Goal: Task Accomplishment & Management: Manage account settings

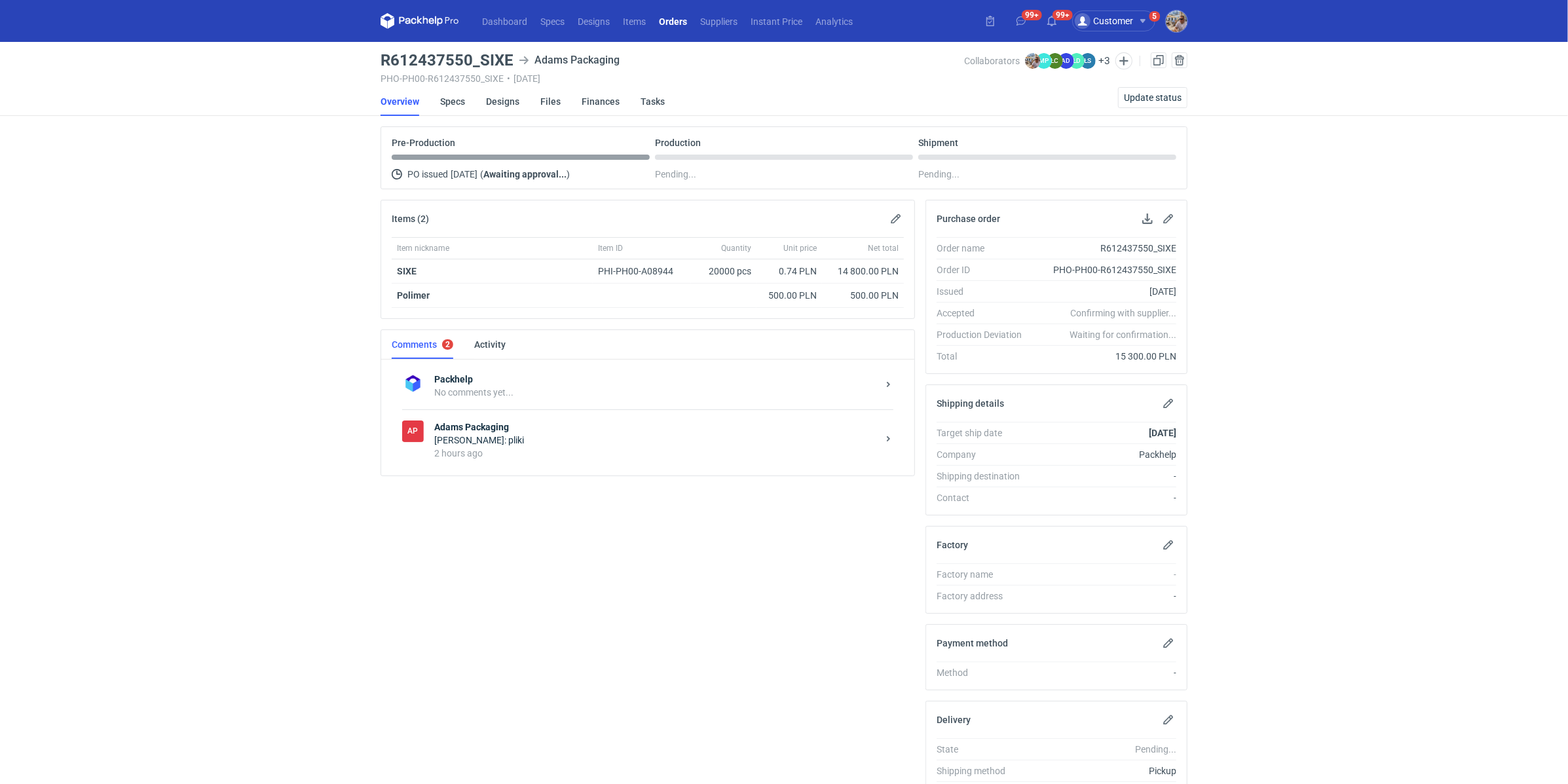
click at [547, 443] on div "Adams Packaging Martyna Paroń: pliki 2 hours ago" at bounding box center [659, 440] width 448 height 40
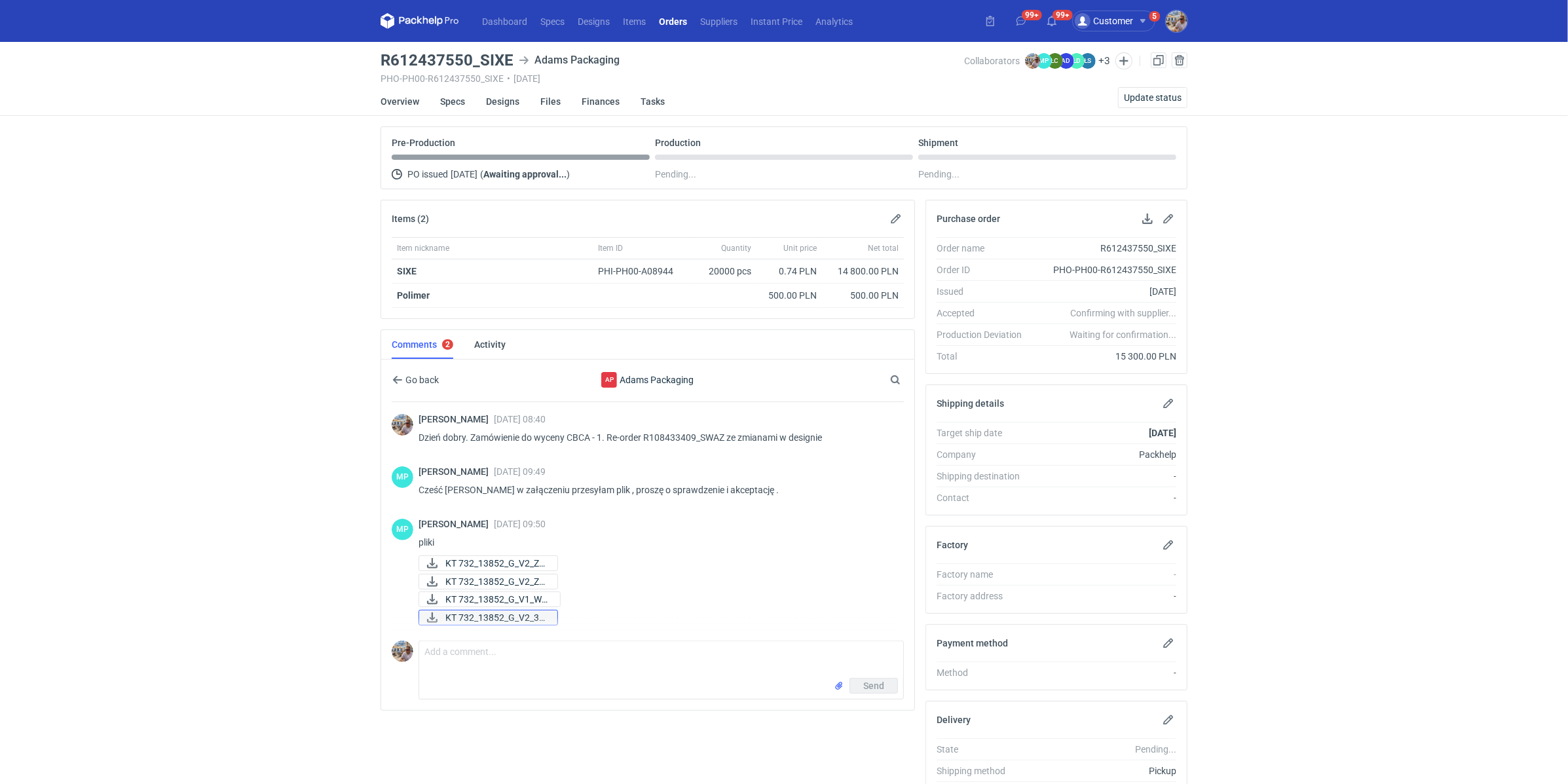
click at [481, 612] on span "KT 732_13852_G_V2_3D..." at bounding box center [496, 618] width 101 height 15
click at [482, 592] on span "KT 732_13852_G_V1_WE..." at bounding box center [497, 600] width 104 height 15
click at [484, 580] on span "KT 732_13852_G_V2_ZE..." at bounding box center [496, 582] width 101 height 15
click at [487, 558] on span "KT 732_13852_G_V2_ZE..." at bounding box center [496, 564] width 101 height 15
click at [524, 678] on div "Send" at bounding box center [661, 688] width 484 height 21
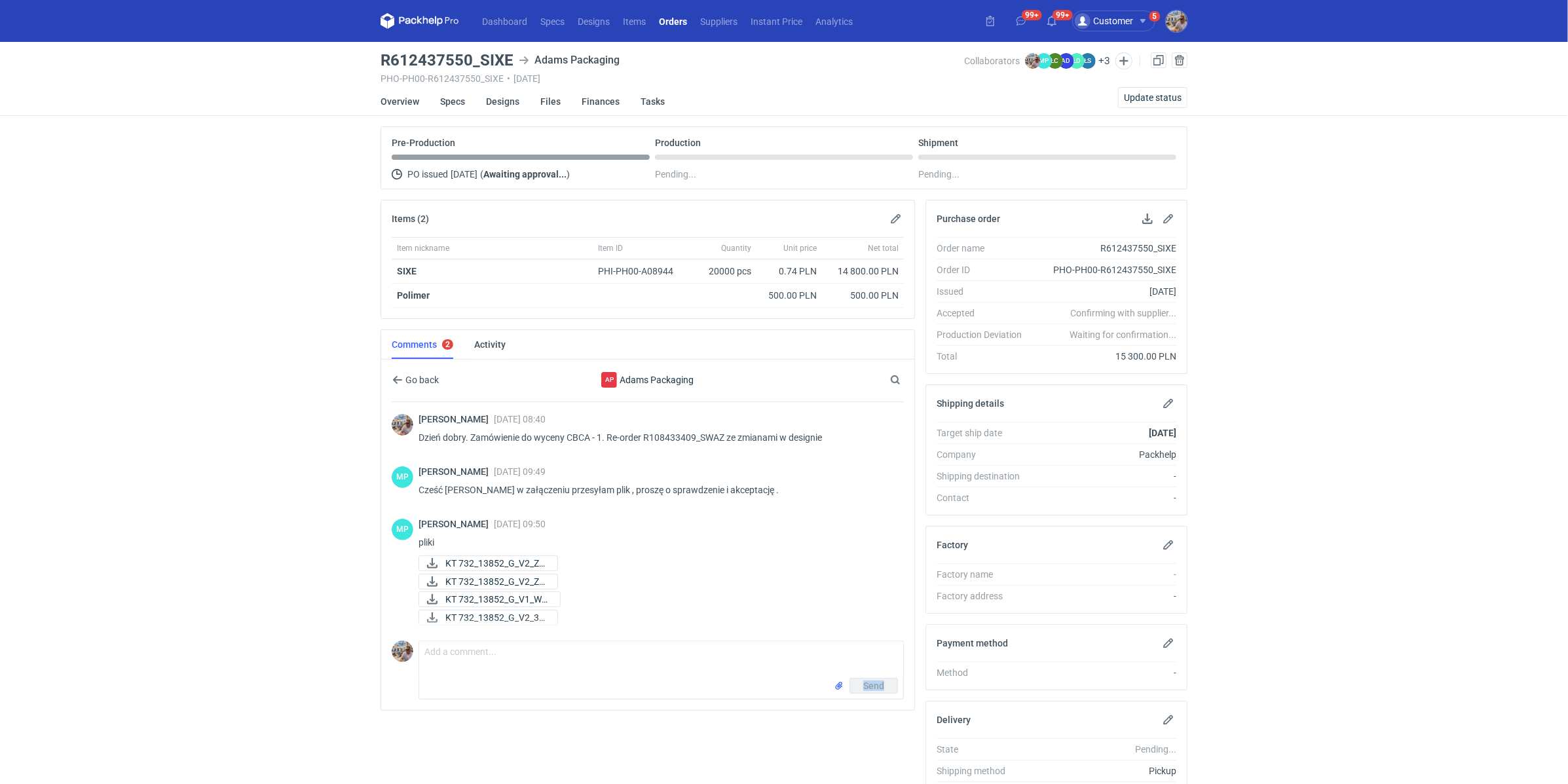
click at [524, 678] on div "Send" at bounding box center [661, 688] width 484 height 21
click at [539, 654] on textarea "Comment message" at bounding box center [661, 659] width 484 height 37
type textarea "Martyna akceptuje"
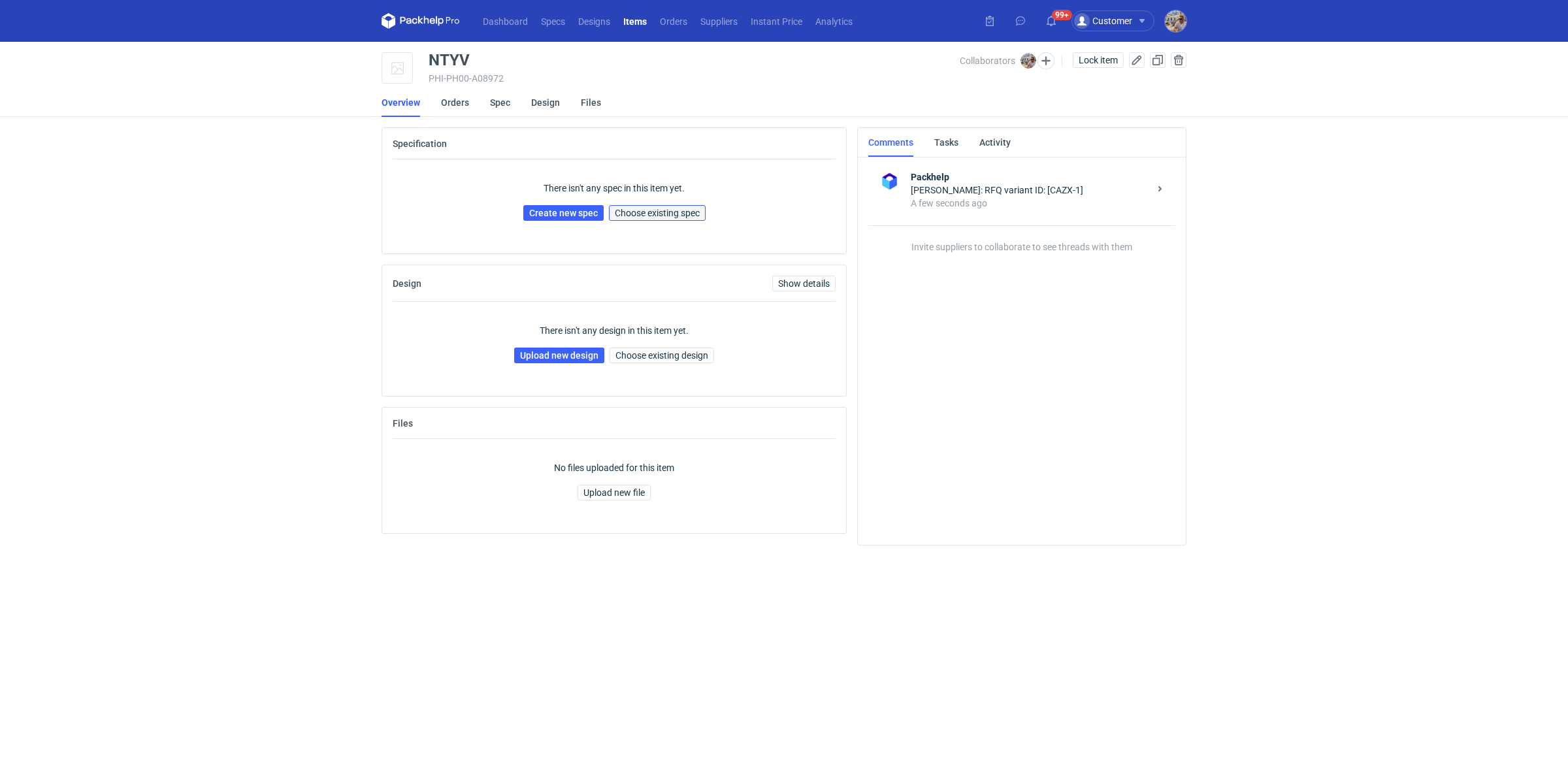
click at [675, 211] on span "Choose existing spec" at bounding box center [657, 213] width 85 height 9
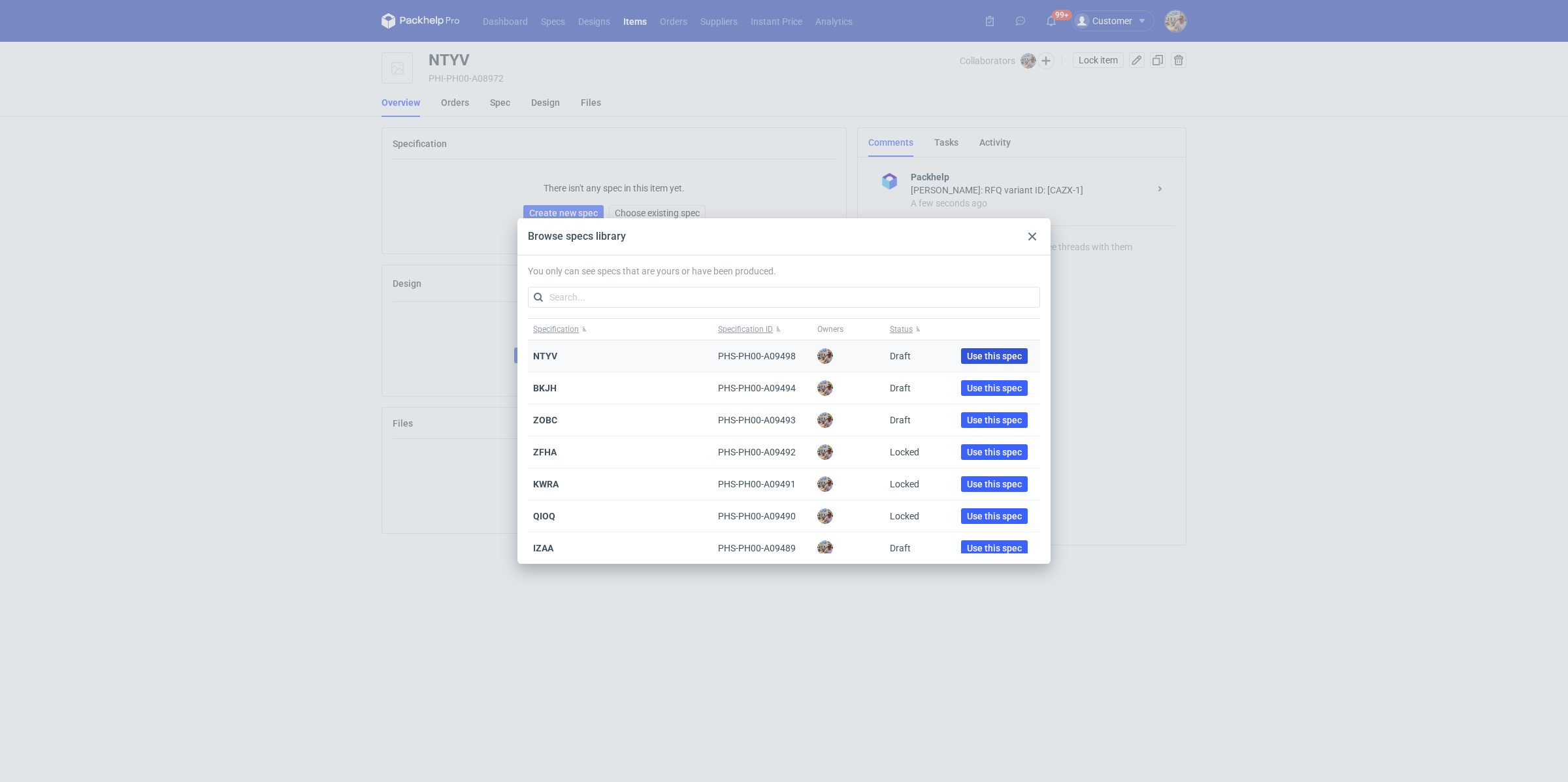
click at [980, 353] on span "Use this spec" at bounding box center [995, 356] width 55 height 9
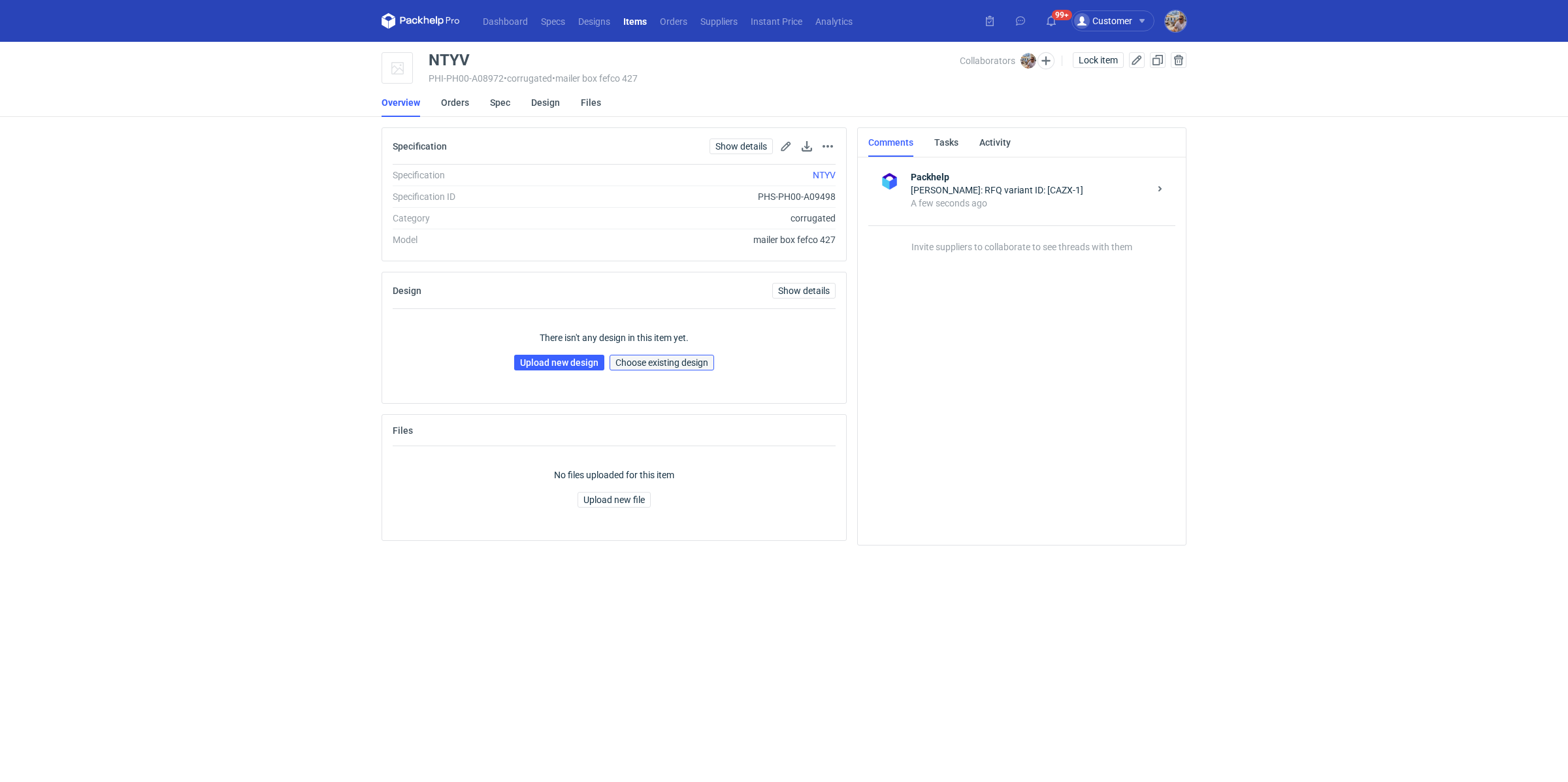
click at [650, 358] on span "Choose existing design" at bounding box center [662, 362] width 93 height 9
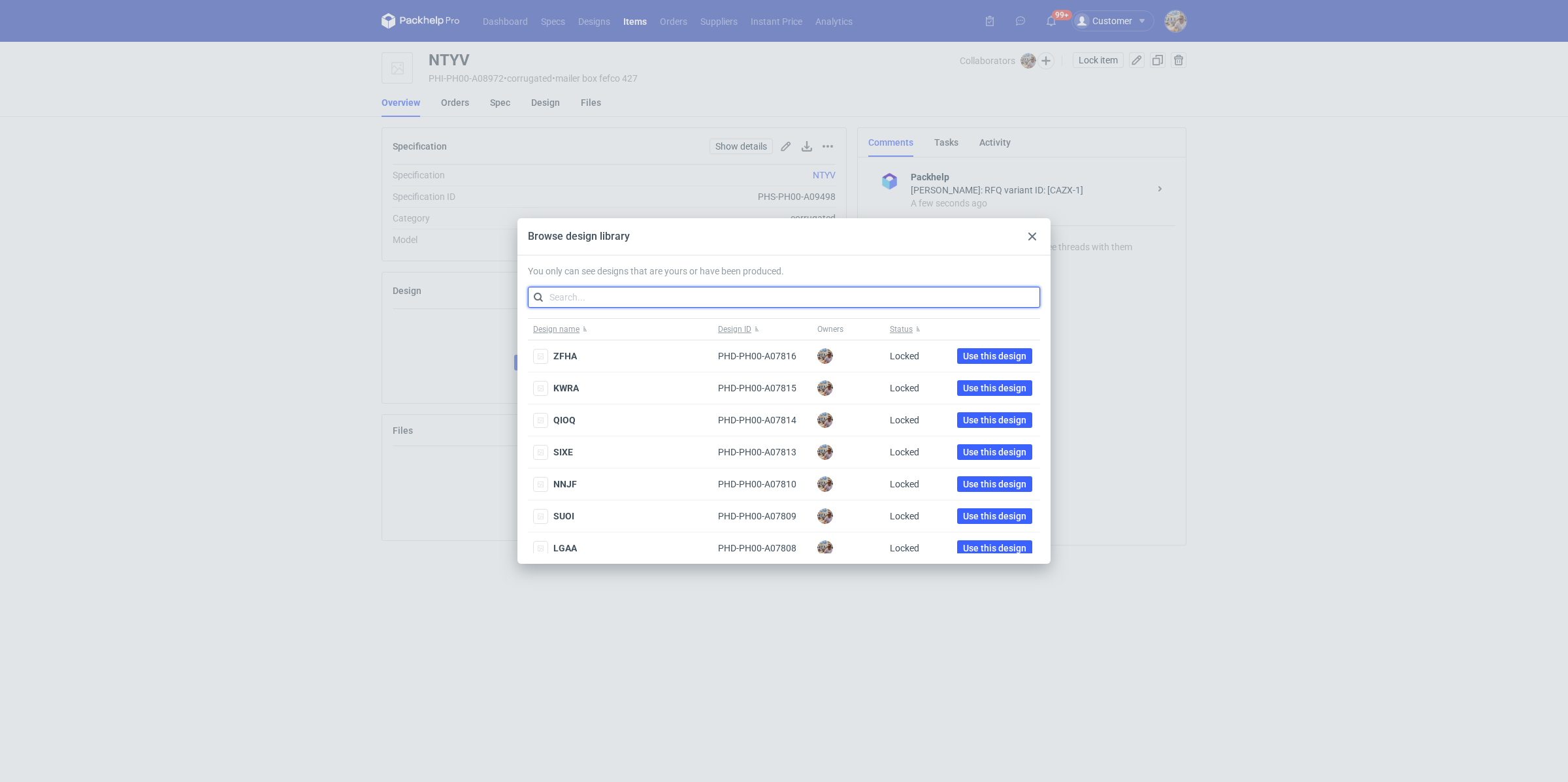
click at [570, 292] on input "text" at bounding box center [784, 297] width 513 height 21
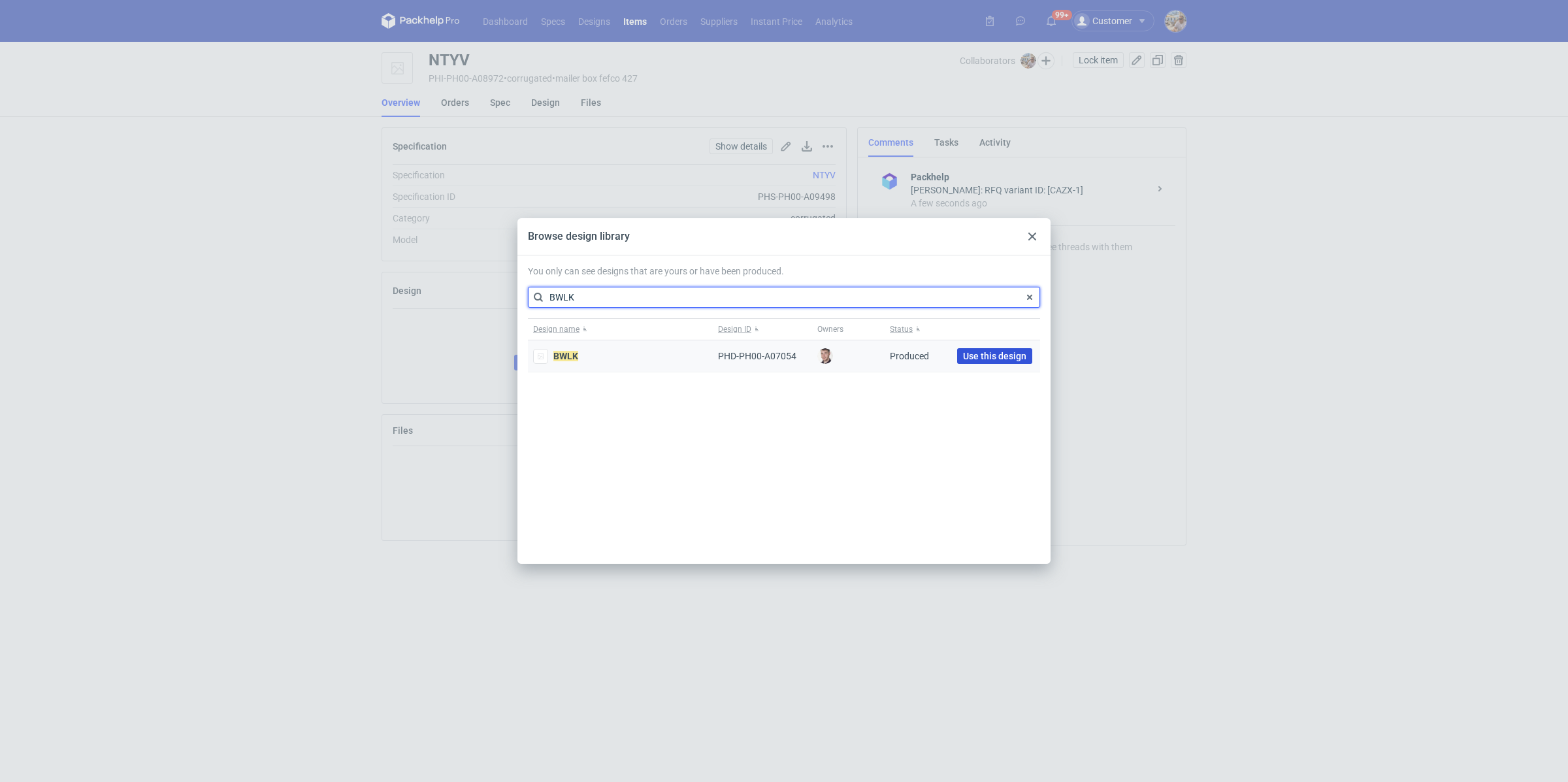
type input "BWLK"
click at [1015, 358] on span "Use this design" at bounding box center [995, 356] width 63 height 9
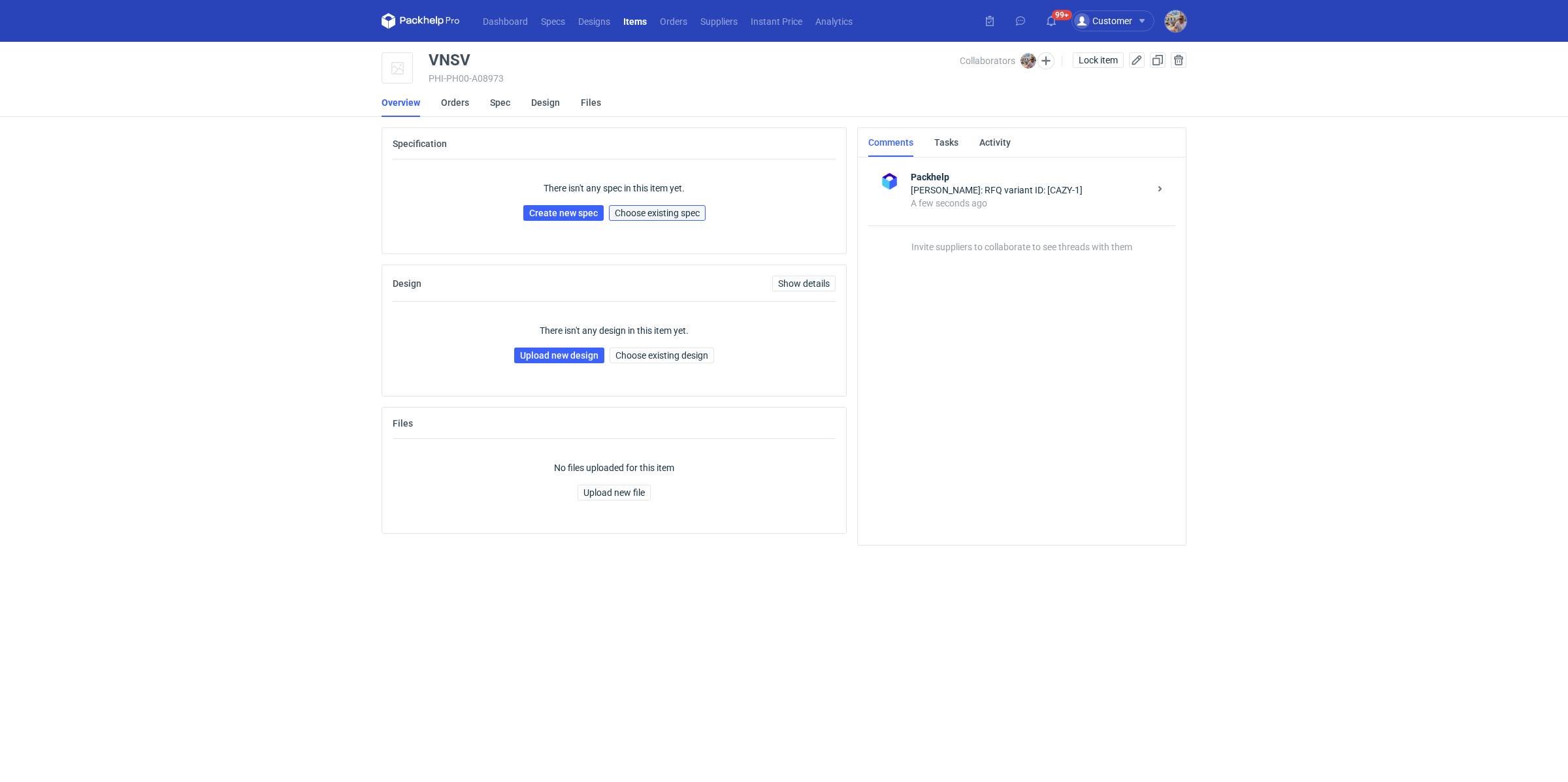
click at [681, 213] on span "Choose existing spec" at bounding box center [657, 213] width 85 height 9
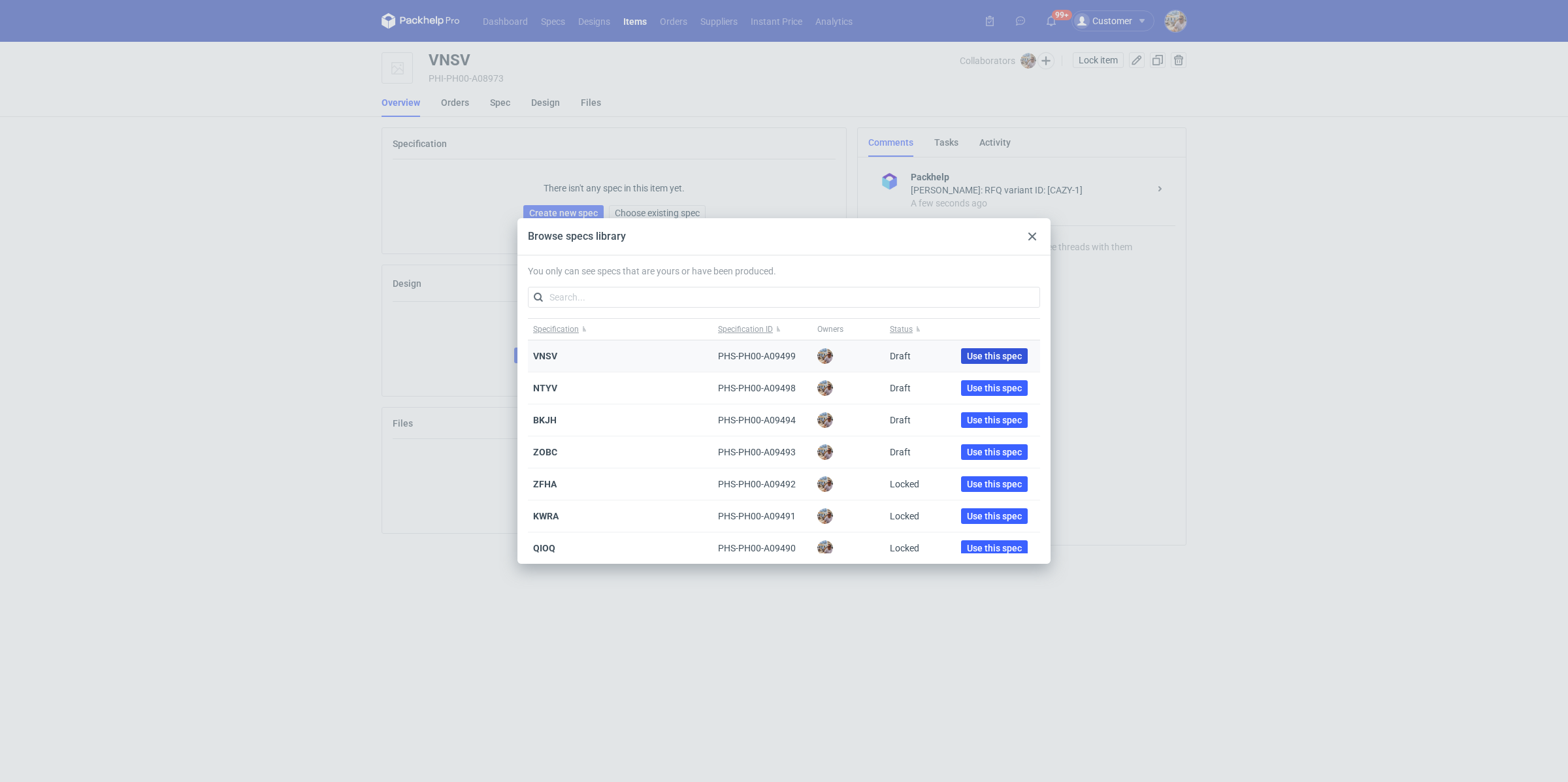
click at [991, 354] on span "Use this spec" at bounding box center [995, 356] width 55 height 9
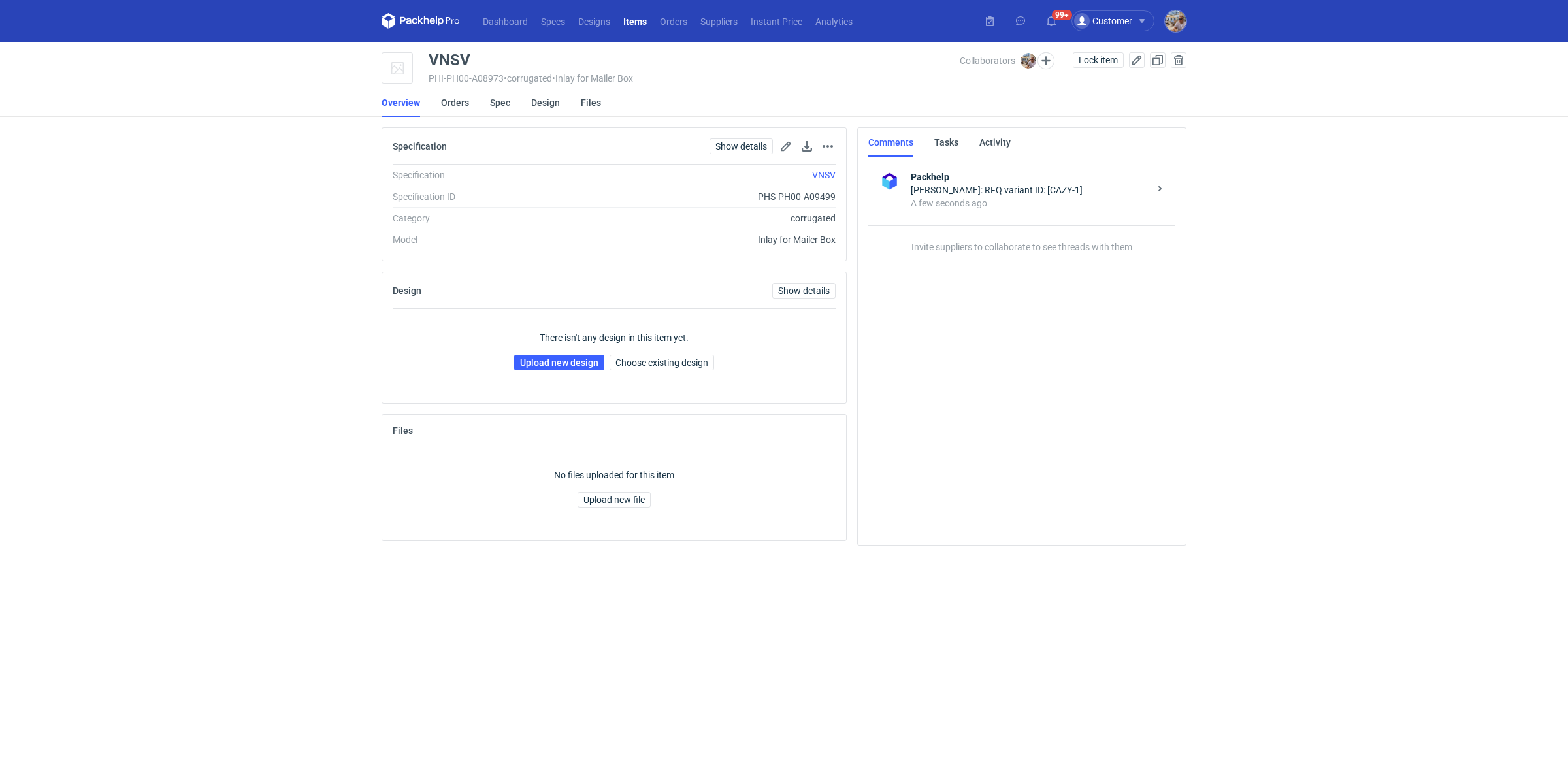
click at [649, 351] on div "There isn't any design in this item yet. Upload new design Choose existing desi…" at bounding box center [615, 351] width 444 height 84
click at [651, 355] on button "Choose existing design" at bounding box center [663, 362] width 105 height 16
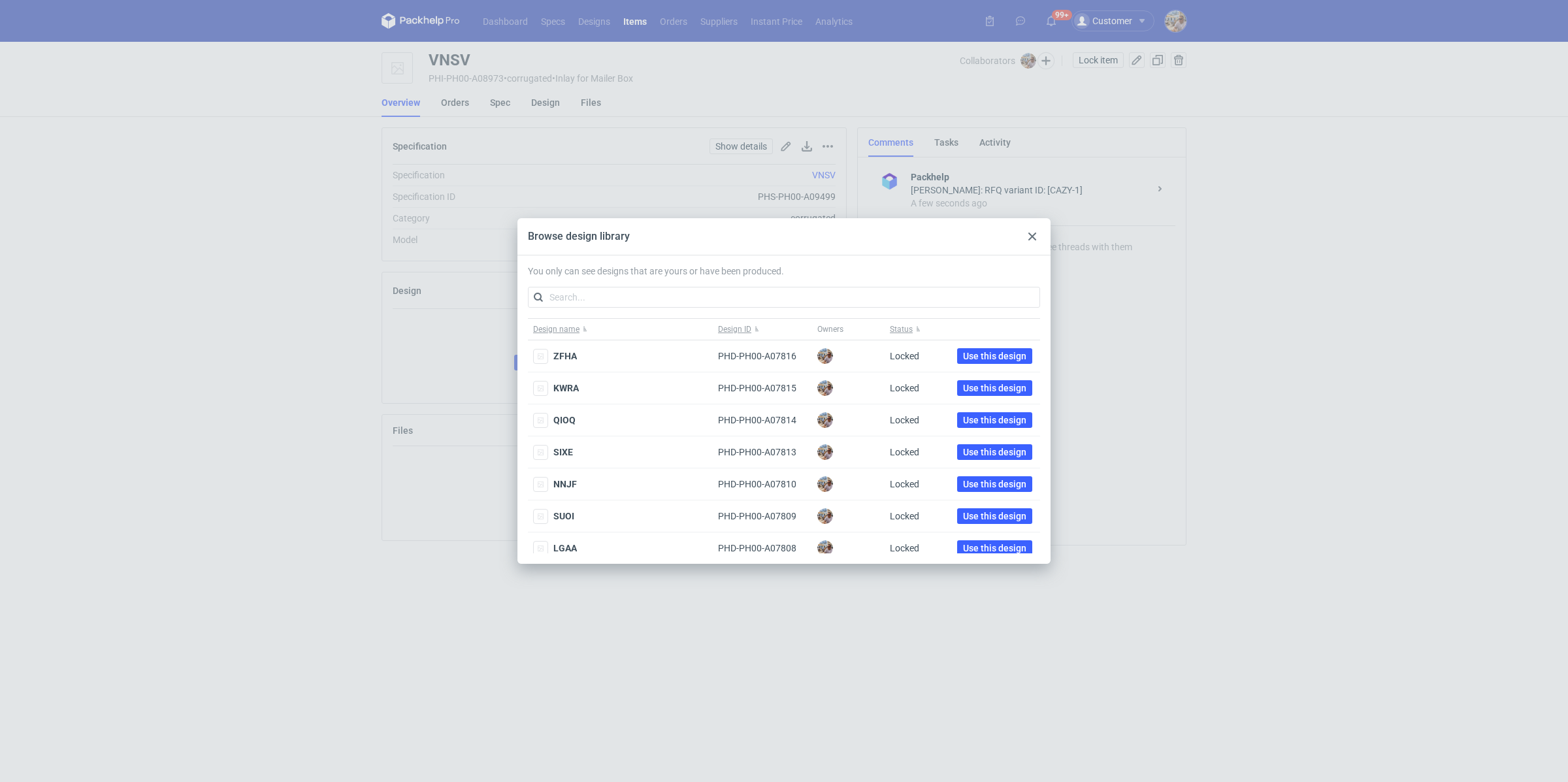
click at [615, 312] on div "You only can see designs that are yours or have been produced. Design name Desi…" at bounding box center [784, 409] width 534 height 308
click at [617, 304] on input "text" at bounding box center [784, 297] width 513 height 21
paste input "WYNU"
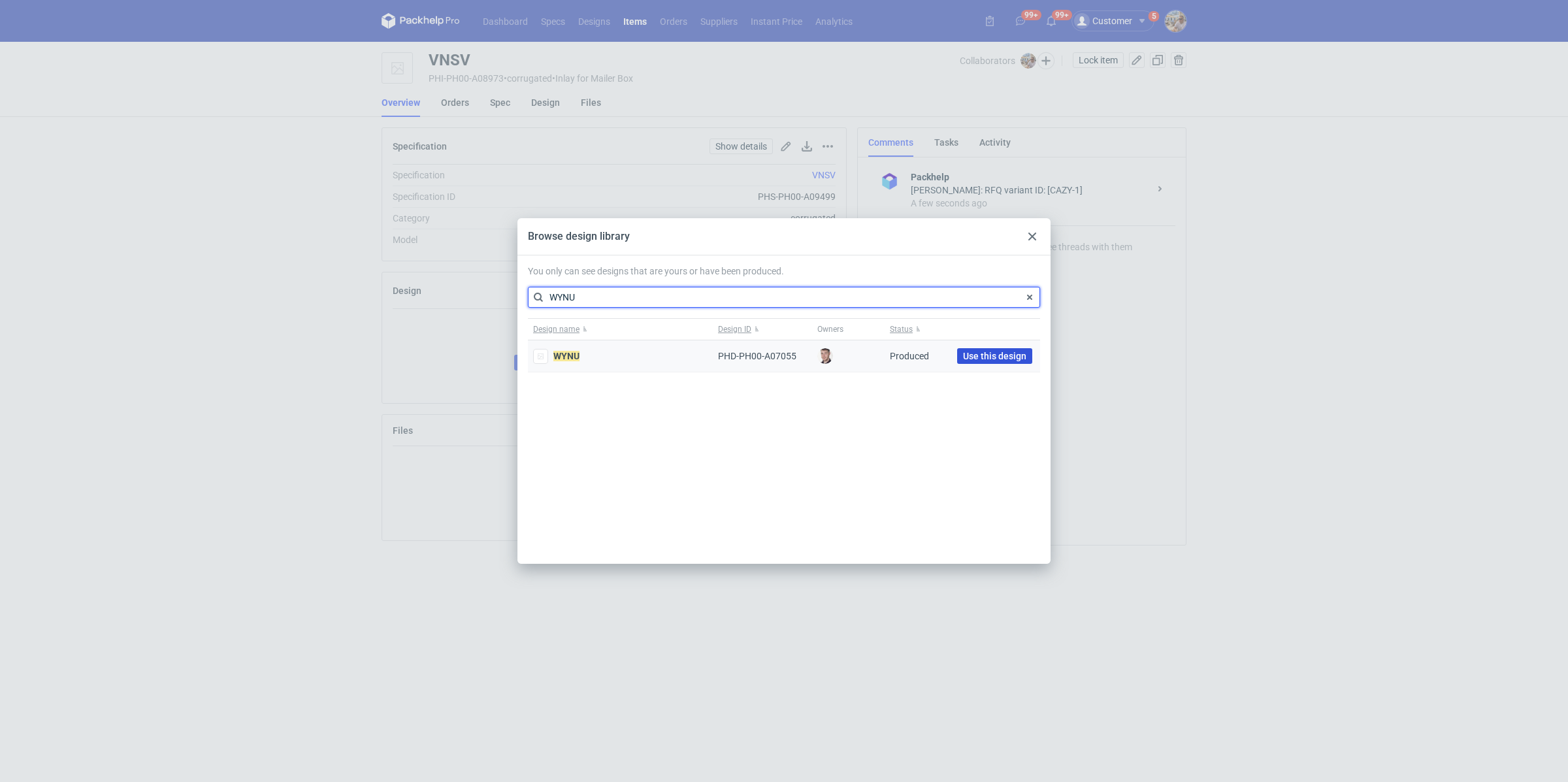
type input "WYNU"
click at [986, 360] on span "Use this design" at bounding box center [995, 356] width 63 height 9
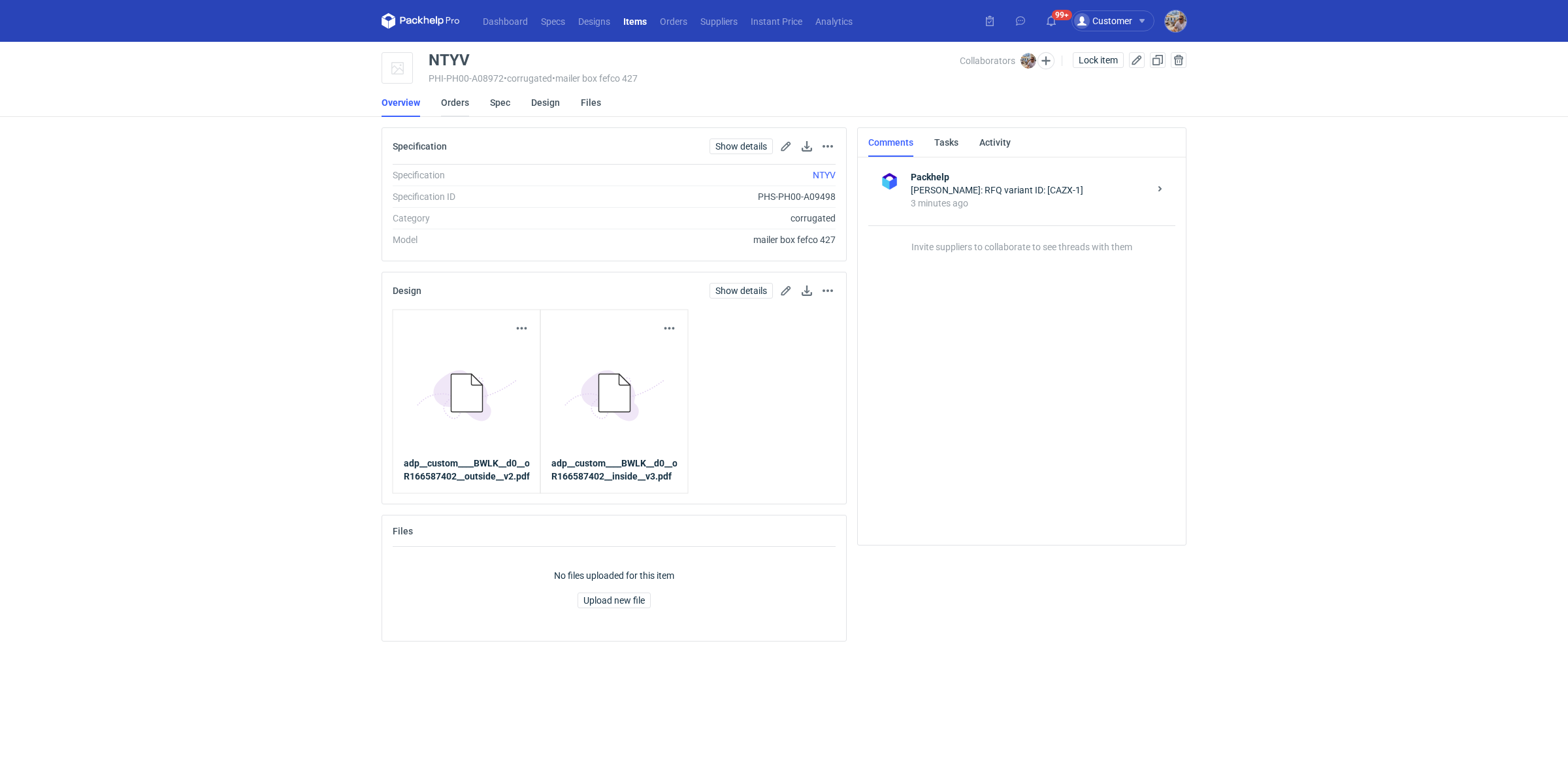
click at [450, 106] on link "Orders" at bounding box center [455, 102] width 29 height 29
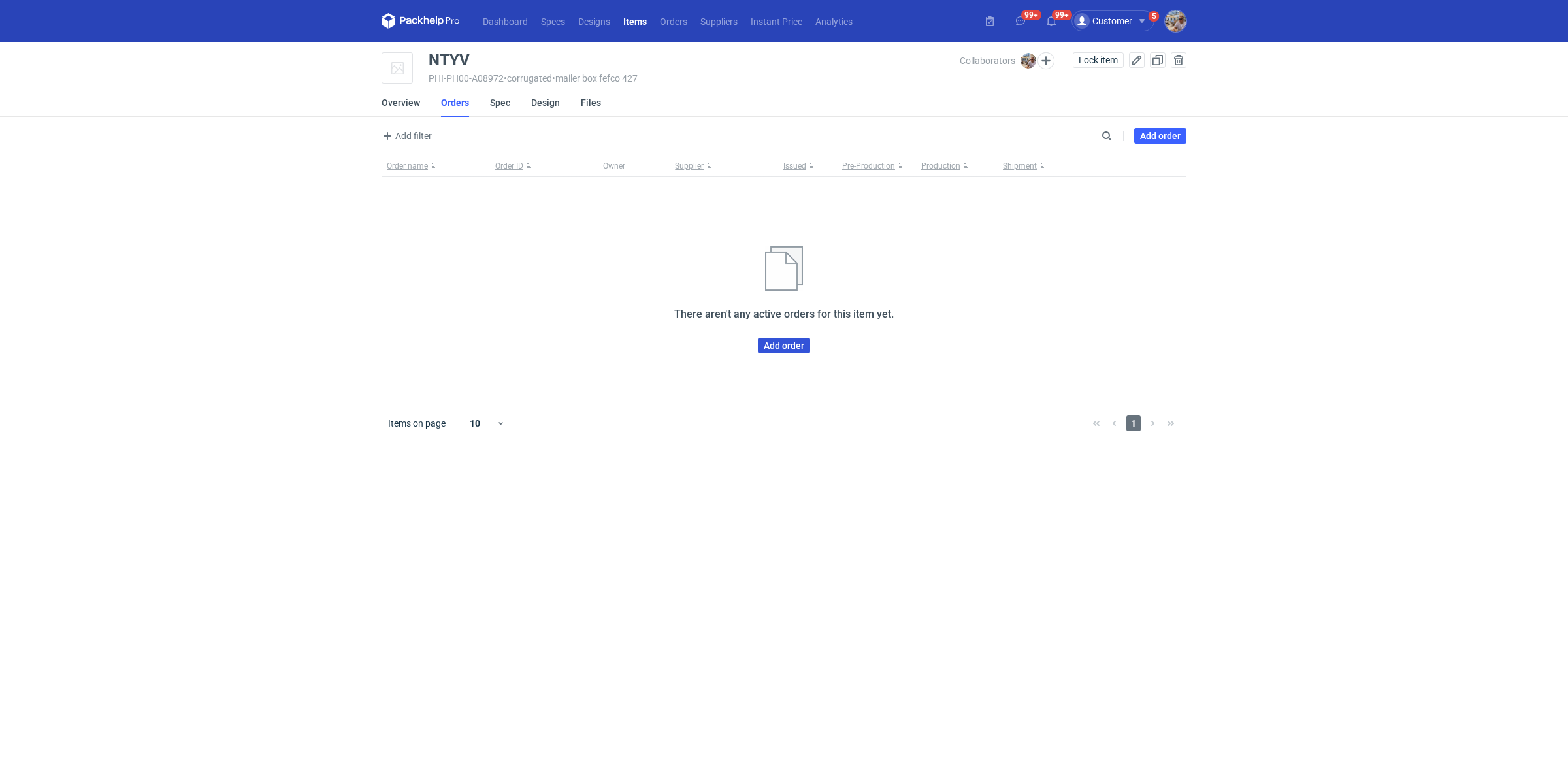
click at [784, 347] on link "Add order" at bounding box center [784, 345] width 52 height 16
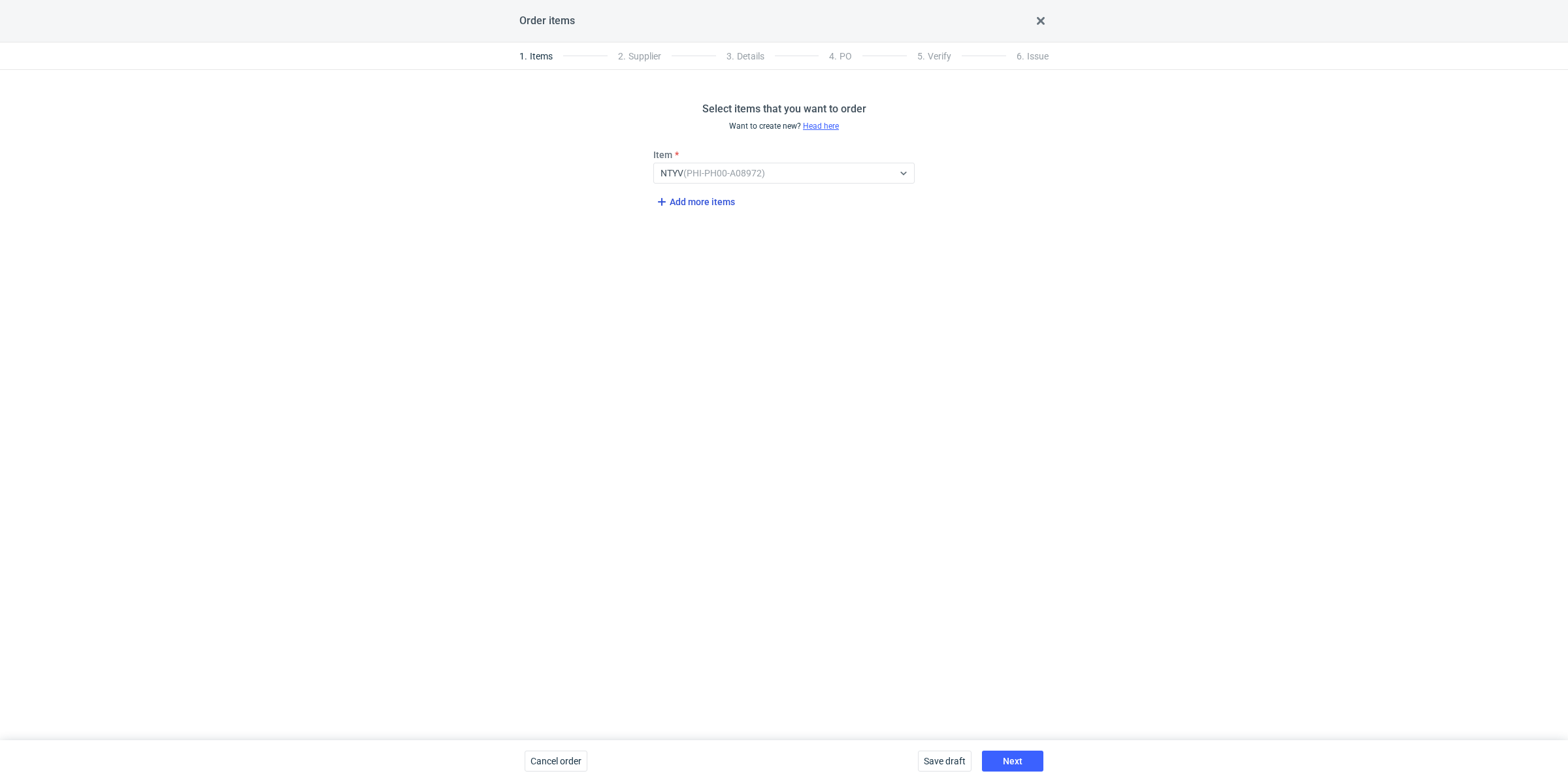
click at [695, 200] on span "Add more items" at bounding box center [695, 201] width 81 height 16
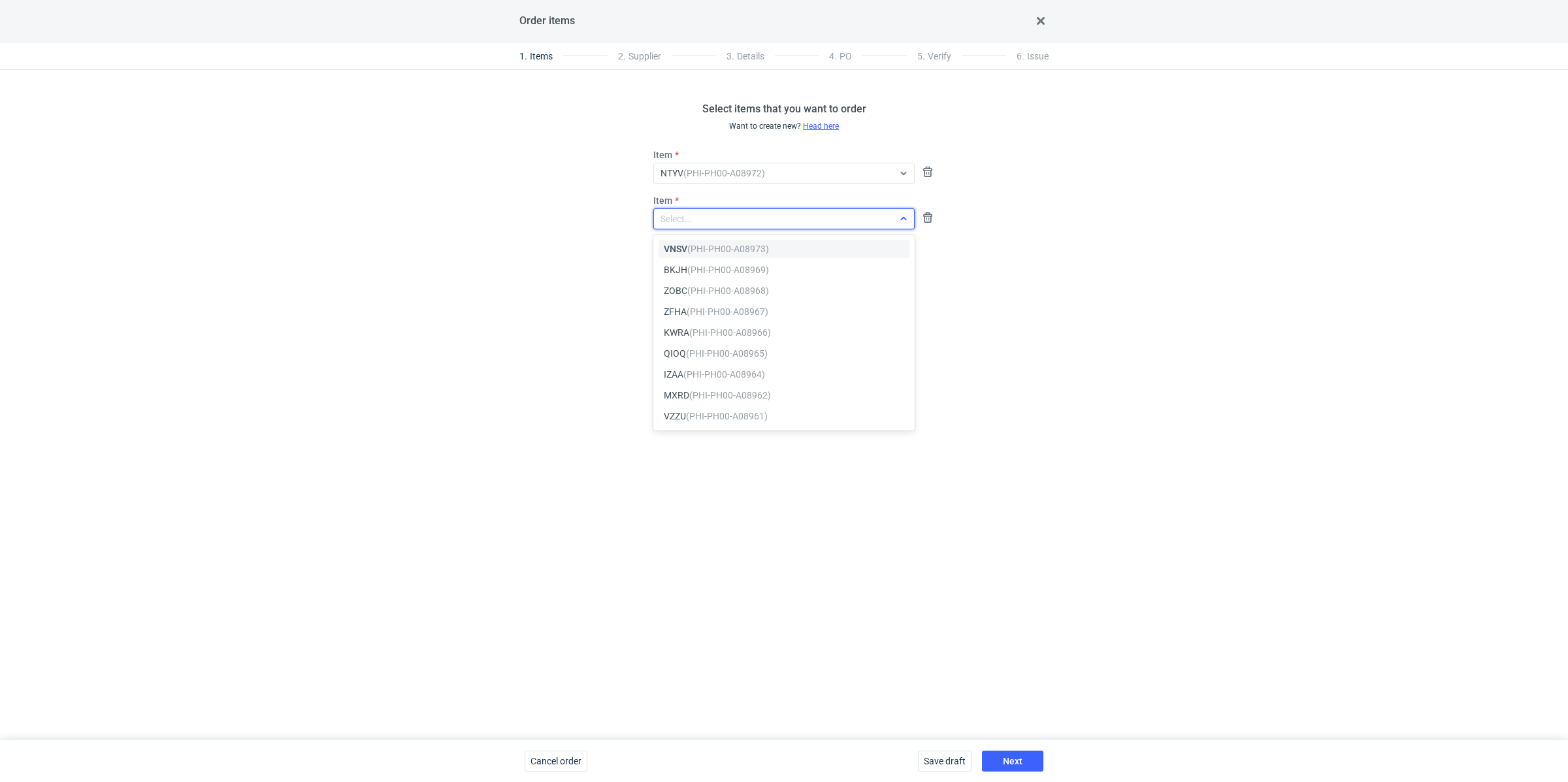
click at [685, 217] on div "Select..." at bounding box center [676, 219] width 32 height 13
paste input "VNSV"
type input "VNSV"
click at [698, 246] on em "(PHI-PH00-A08973)" at bounding box center [728, 248] width 82 height 10
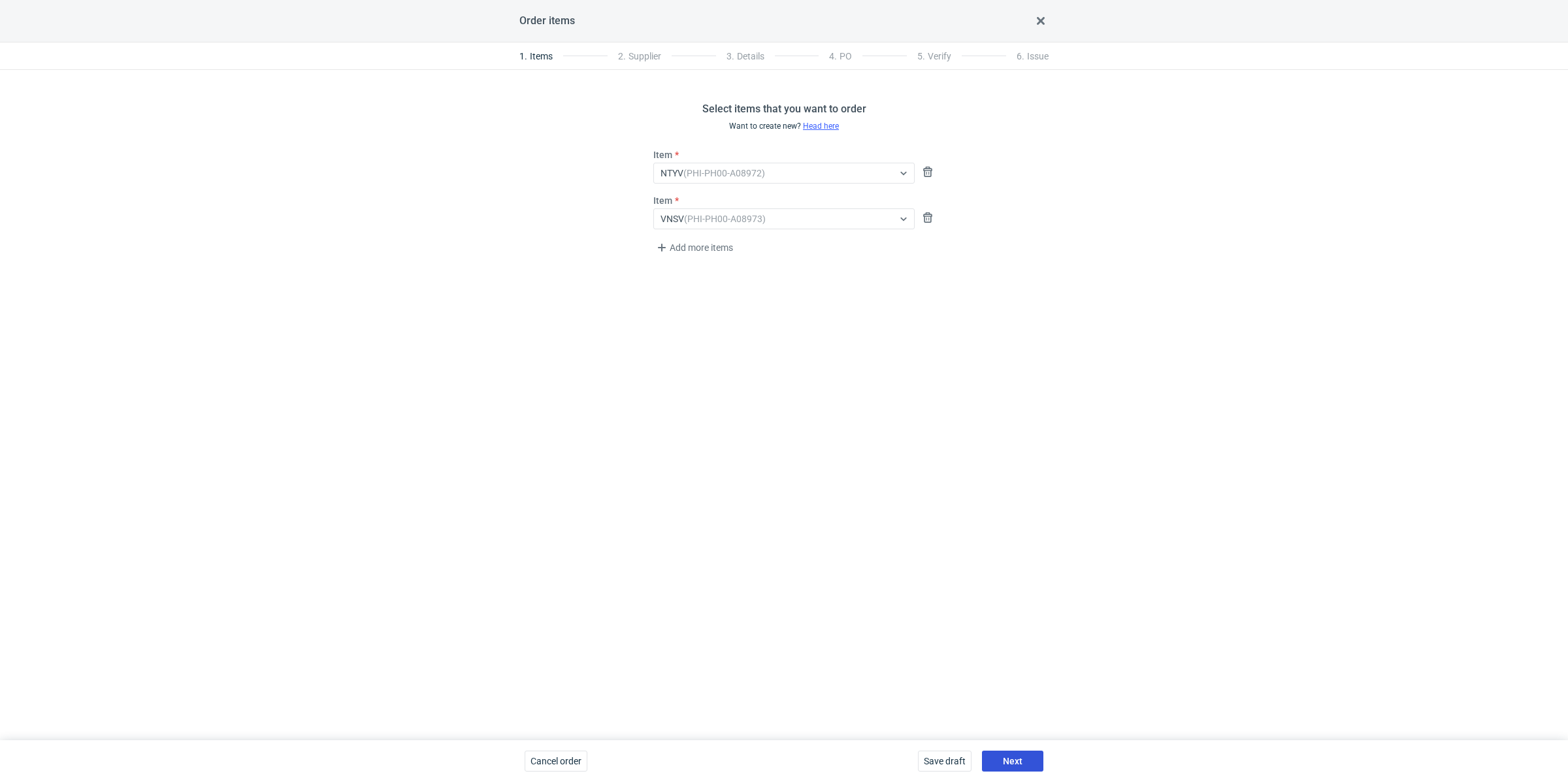
click at [1009, 759] on span "Next" at bounding box center [1012, 761] width 19 height 9
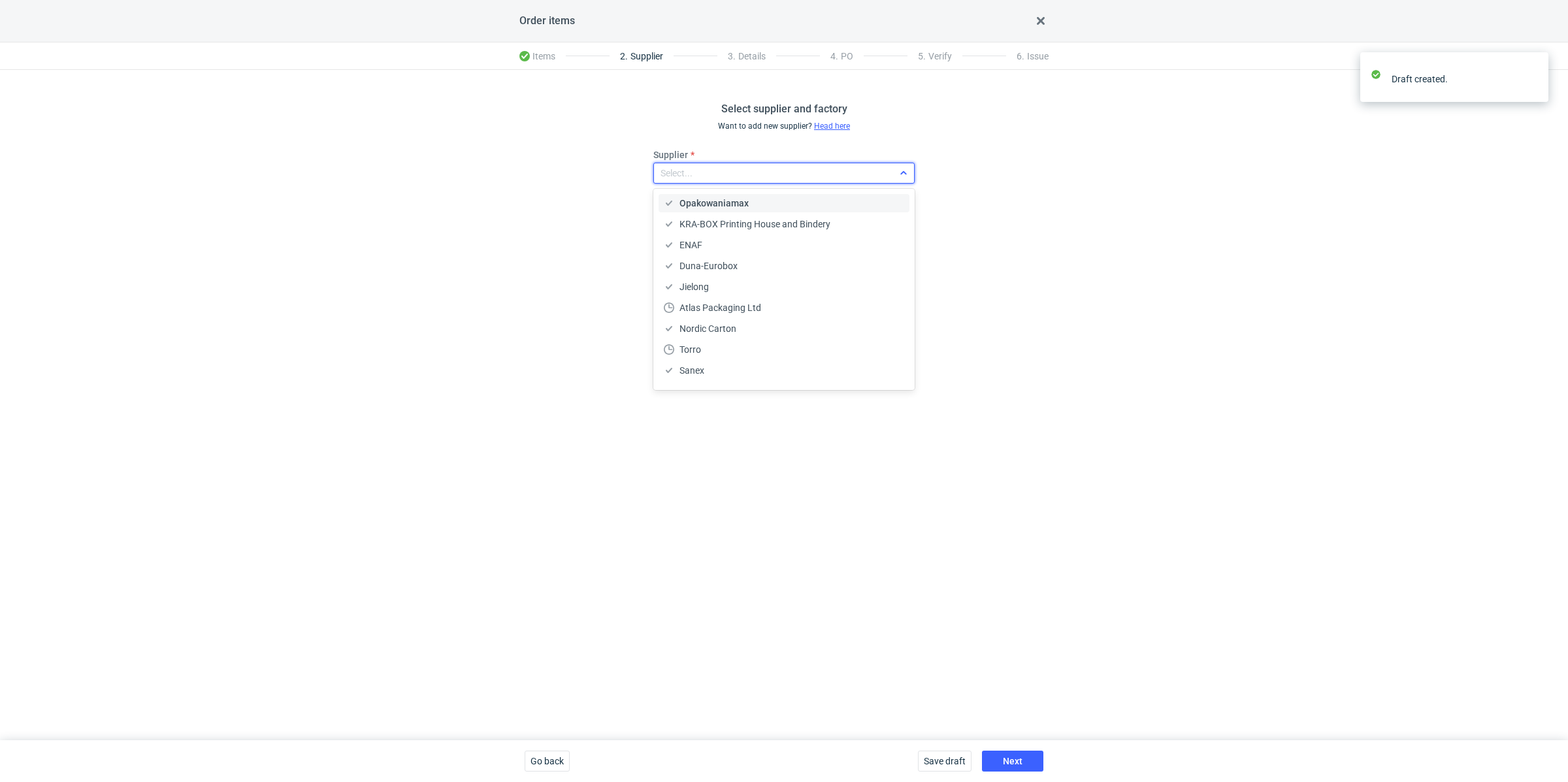
click at [751, 176] on div "Select..." at bounding box center [774, 173] width 239 height 18
type input "ada"
click at [766, 202] on div "Adams Packaging" at bounding box center [784, 203] width 240 height 13
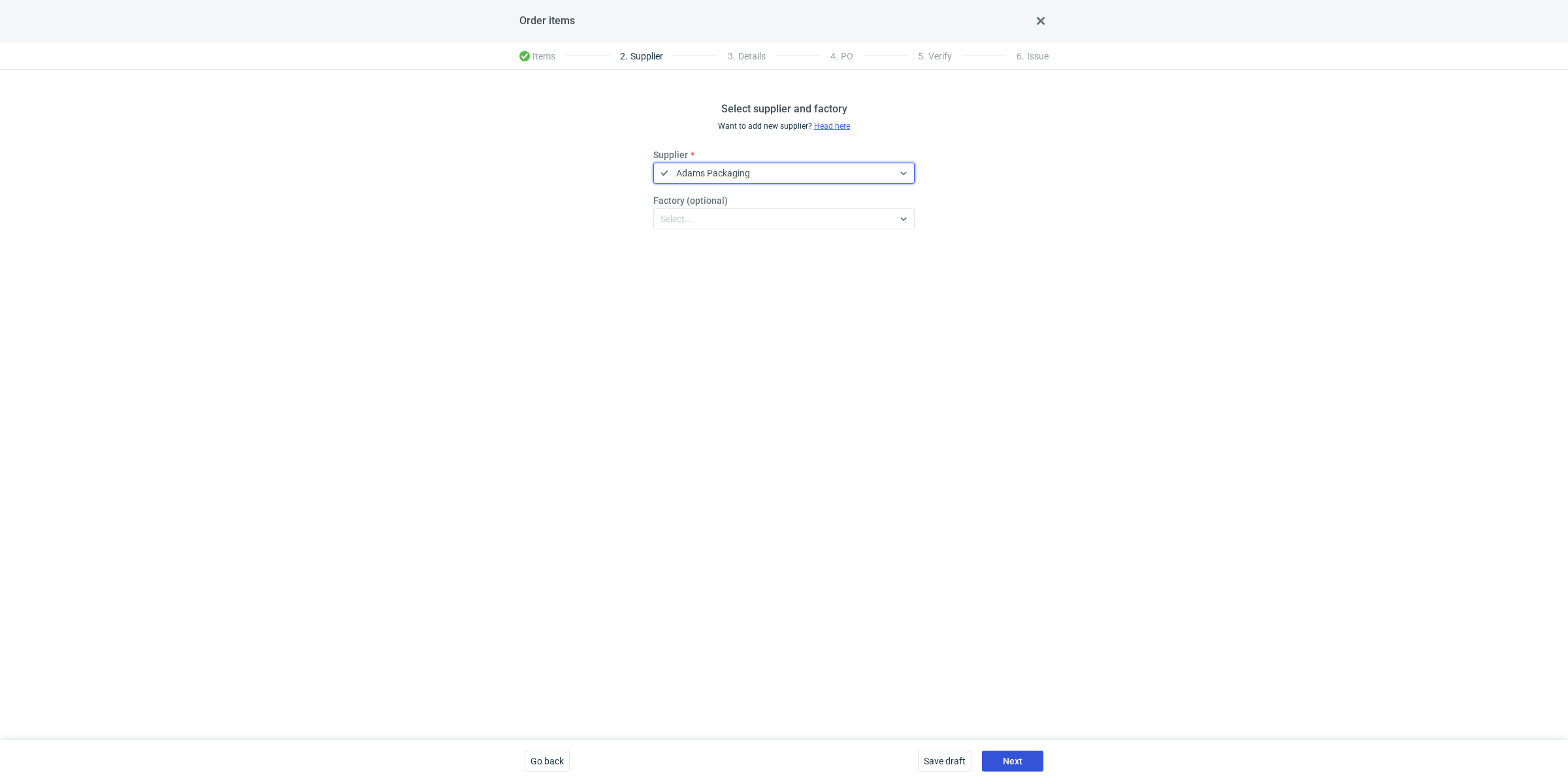
click at [1024, 756] on button "Next" at bounding box center [1012, 761] width 62 height 21
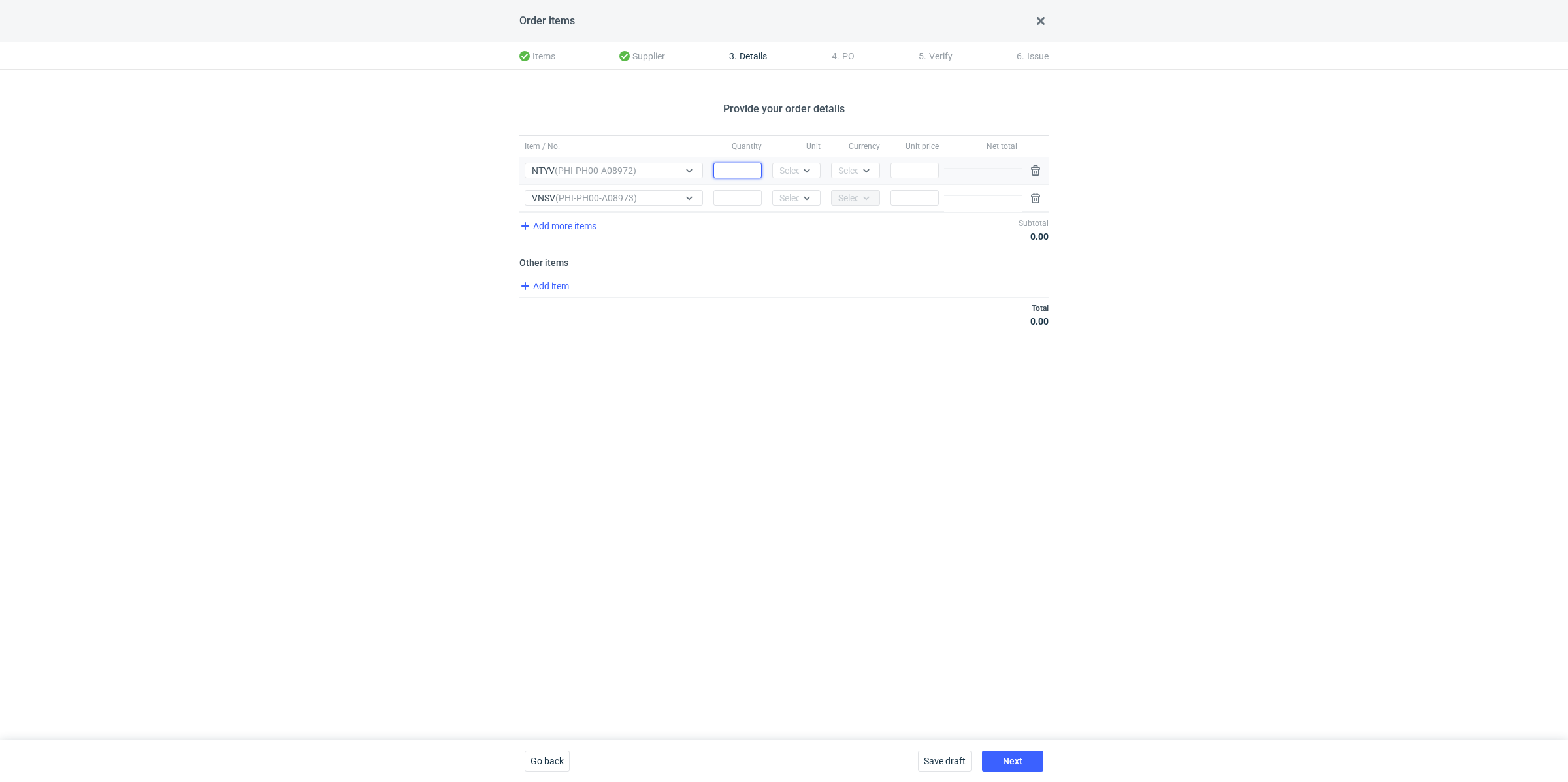
click at [745, 170] on input "Quantity" at bounding box center [738, 170] width 49 height 16
paste input "10000"
type input "10000"
click at [809, 170] on icon at bounding box center [807, 170] width 6 height 4
click at [804, 197] on div "pcs" at bounding box center [797, 197] width 28 height 13
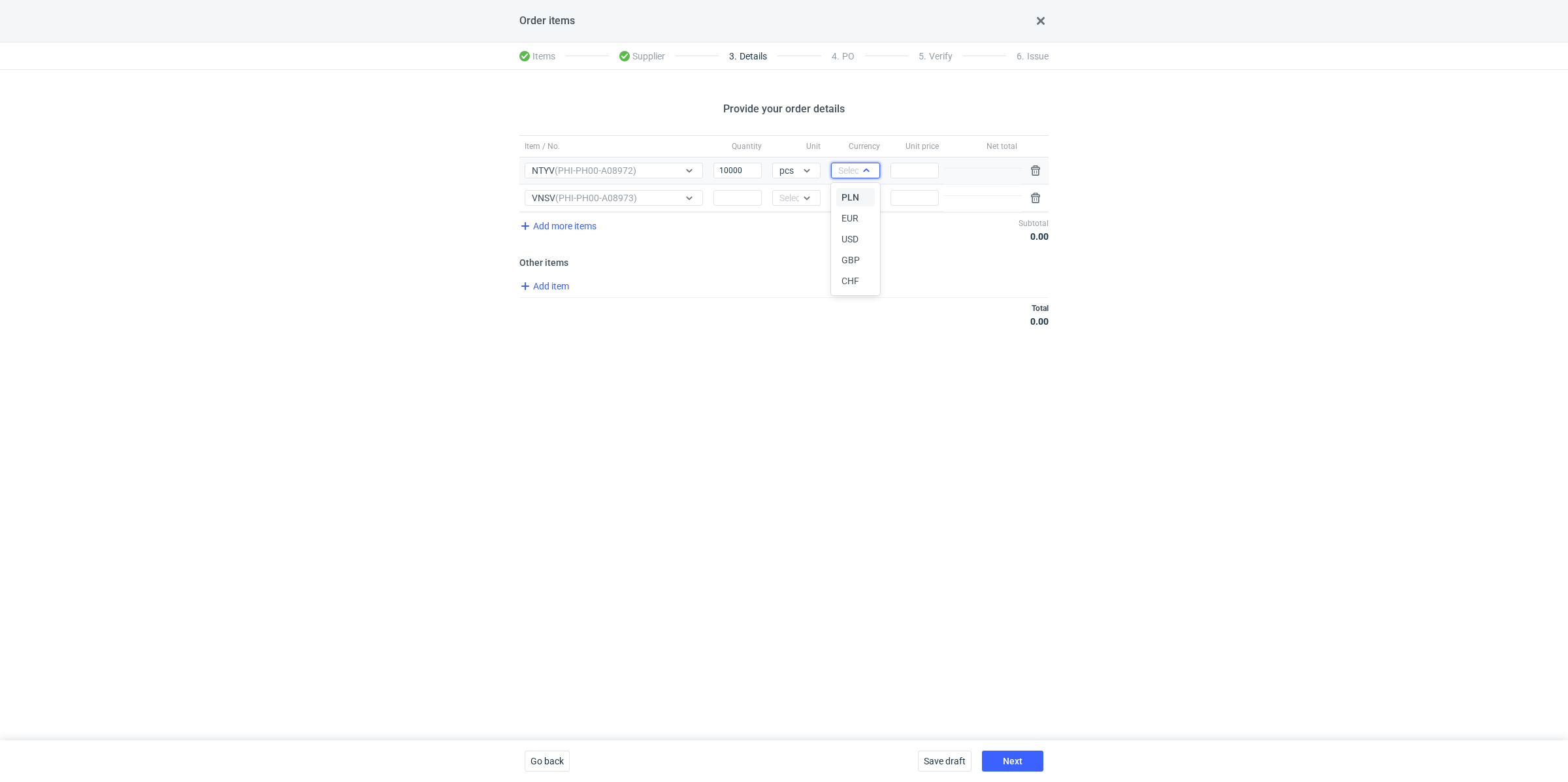
click at [842, 172] on div "Select..." at bounding box center [854, 170] width 32 height 13
click at [845, 193] on span "PLN" at bounding box center [850, 197] width 17 height 13
click at [847, 279] on div "Add item" at bounding box center [783, 288] width 532 height 19
click at [736, 190] on input "Quantity" at bounding box center [738, 198] width 49 height 16
paste input "10000"
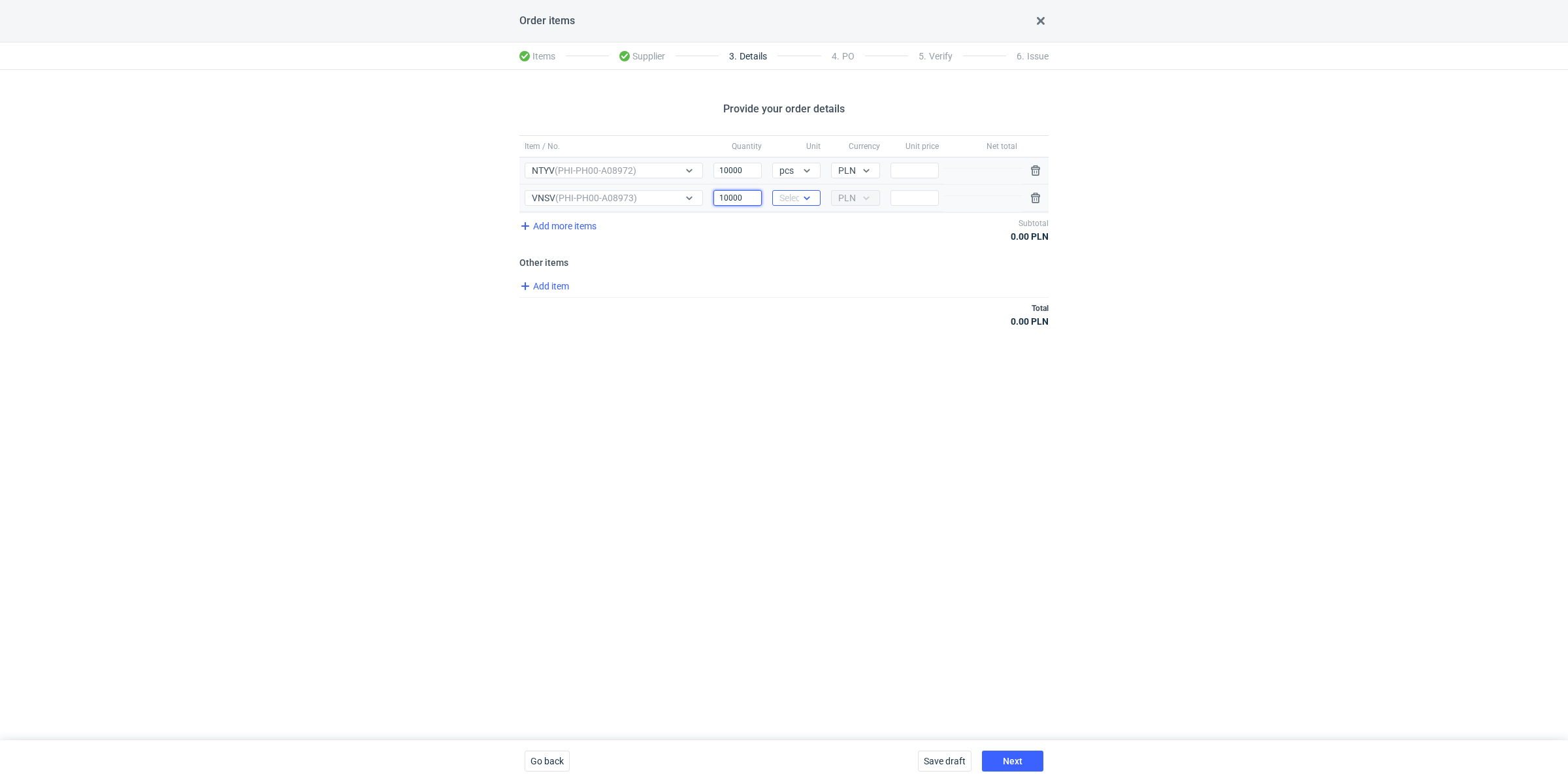
type input "10000"
click at [804, 200] on icon at bounding box center [806, 198] width 10 height 10
click at [795, 222] on span "pcs" at bounding box center [790, 224] width 15 height 13
click at [921, 173] on input "Price" at bounding box center [915, 170] width 49 height 16
paste input "3.090"
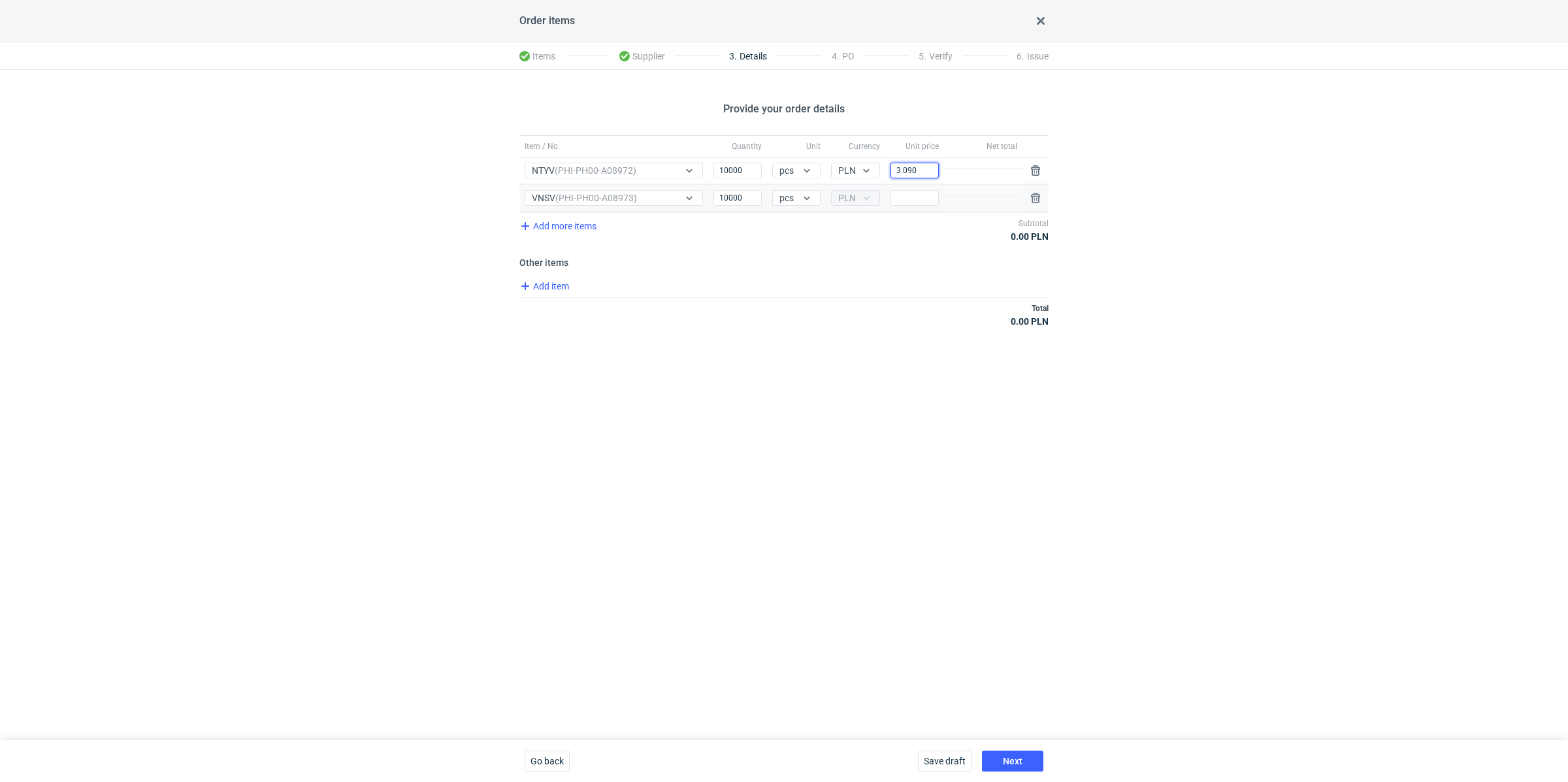
type input "3.090"
click at [869, 303] on div "Total 0.00 PLN" at bounding box center [784, 315] width 529 height 35
click at [905, 206] on div "Price" at bounding box center [915, 198] width 59 height 27
click at [909, 200] on input "Price" at bounding box center [915, 198] width 49 height 16
paste input "0.980"
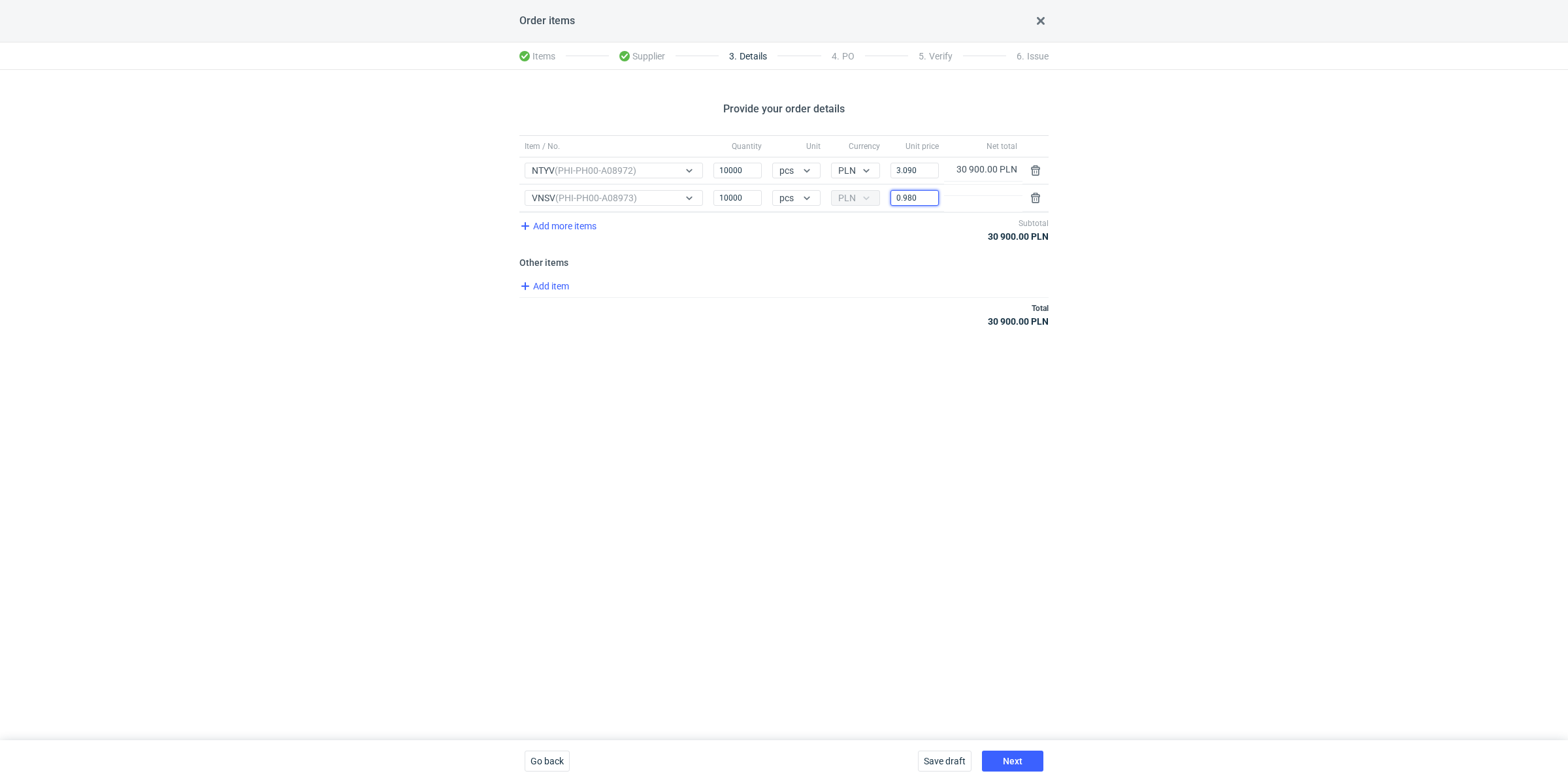
type input "0.980"
click at [887, 377] on div "Provide your order details Item / No. Quantity Unit Currency Unit price Net tot…" at bounding box center [784, 405] width 1568 height 671
click at [1211, 254] on div "Provide your order details Item / No. Quantity Unit Currency Unit price Net tot…" at bounding box center [784, 405] width 1568 height 671
click at [1014, 753] on button "Next" at bounding box center [1012, 761] width 62 height 21
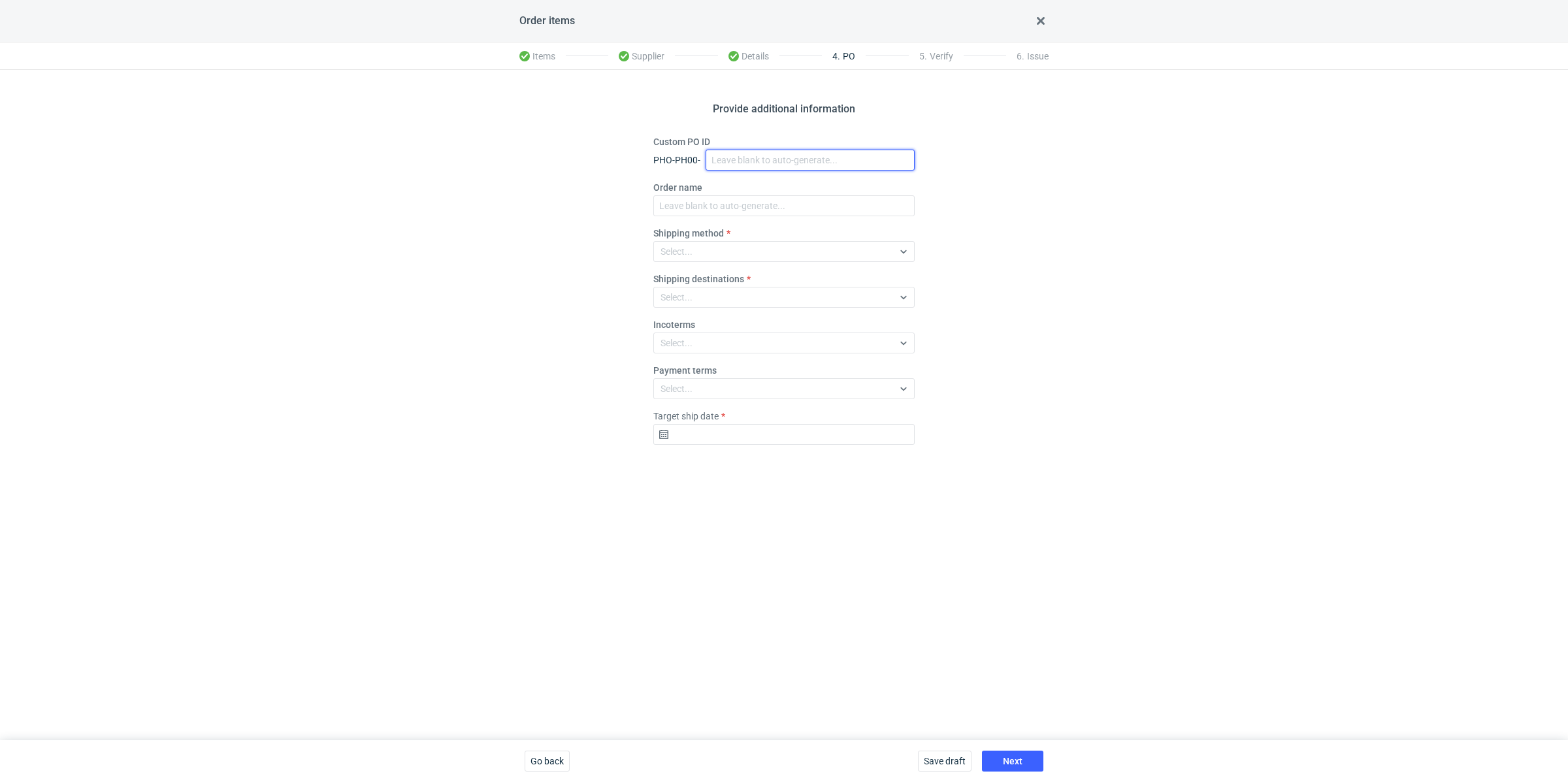
click at [734, 155] on input "Custom PO ID" at bounding box center [810, 160] width 209 height 21
paste input "R635501150"
paste input "NTYV"
paste input "VNSV"
drag, startPoint x: 834, startPoint y: 162, endPoint x: 698, endPoint y: 132, distance: 139.3
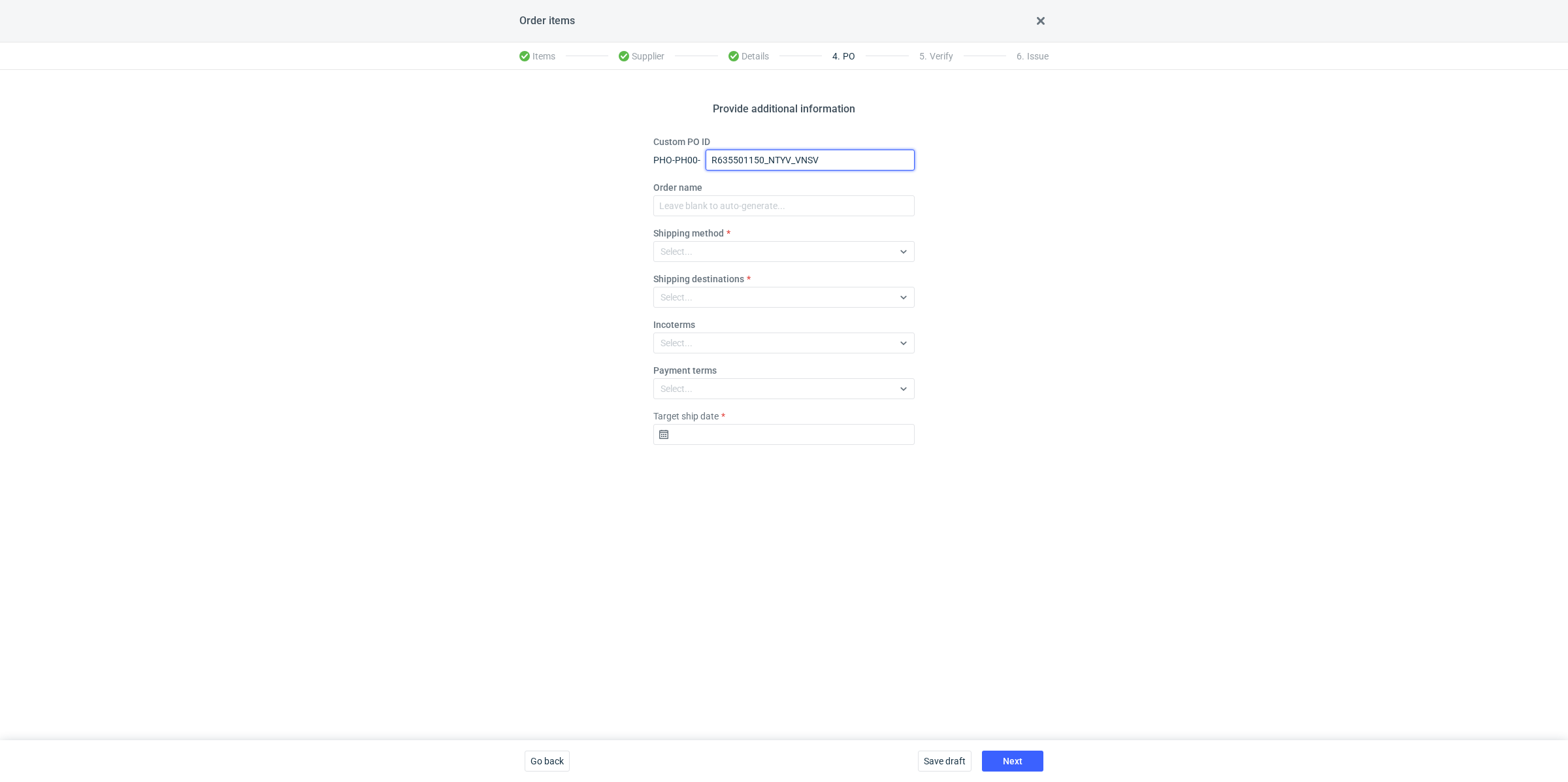
click at [698, 132] on div "Provide additional information Custom PO ID PHO-PH00- R635501150_NTYV_VNSV Orde…" at bounding box center [784, 405] width 1568 height 671
type input "R635501150_NTYV_VNSV"
click at [743, 206] on input "Order name" at bounding box center [784, 205] width 261 height 21
paste input "R635501150_NTYV_VNSV"
type input "R635501150_NTYV_VNSV"
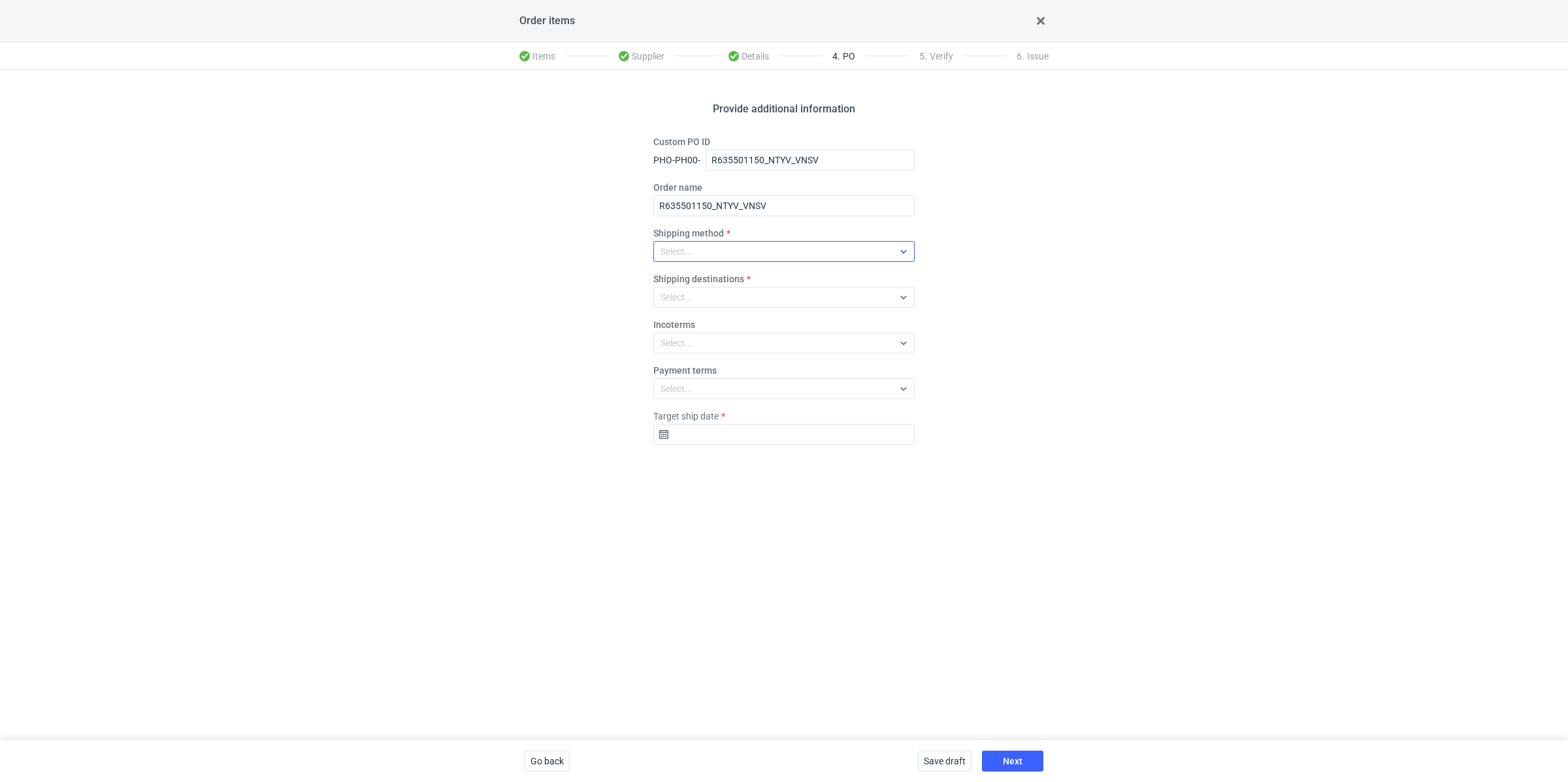
click at [715, 254] on div "Select..." at bounding box center [774, 251] width 239 height 18
click at [721, 362] on div "Pickup" at bounding box center [784, 365] width 240 height 13
click at [747, 438] on input "Target ship date" at bounding box center [784, 434] width 261 height 21
click at [849, 467] on icon "Go forward 1 month" at bounding box center [851, 468] width 10 height 10
click at [762, 555] on span "16" at bounding box center [763, 558] width 10 height 13
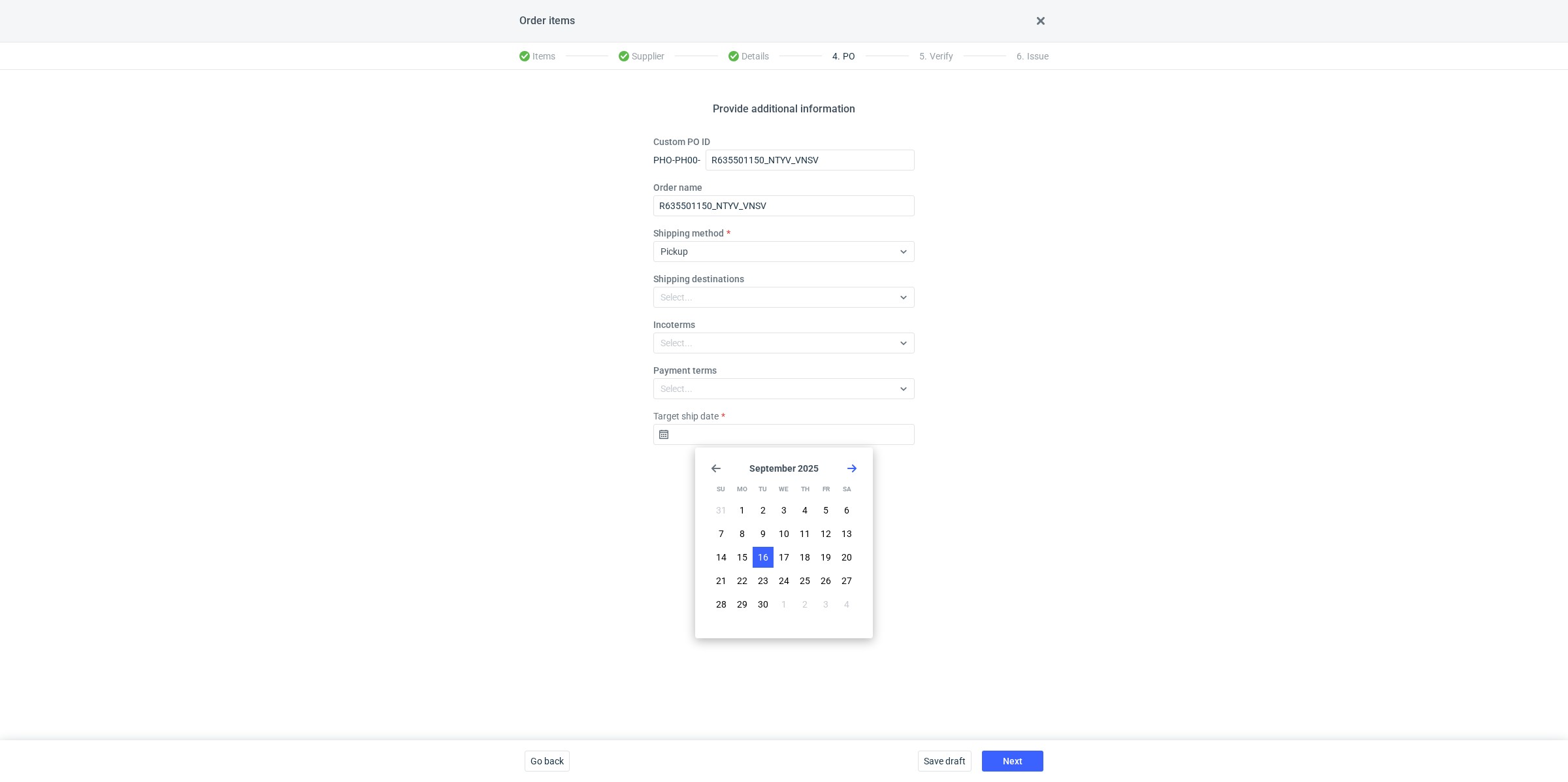
type input "2025-09-16"
click at [1014, 759] on span "Next" at bounding box center [1012, 761] width 19 height 9
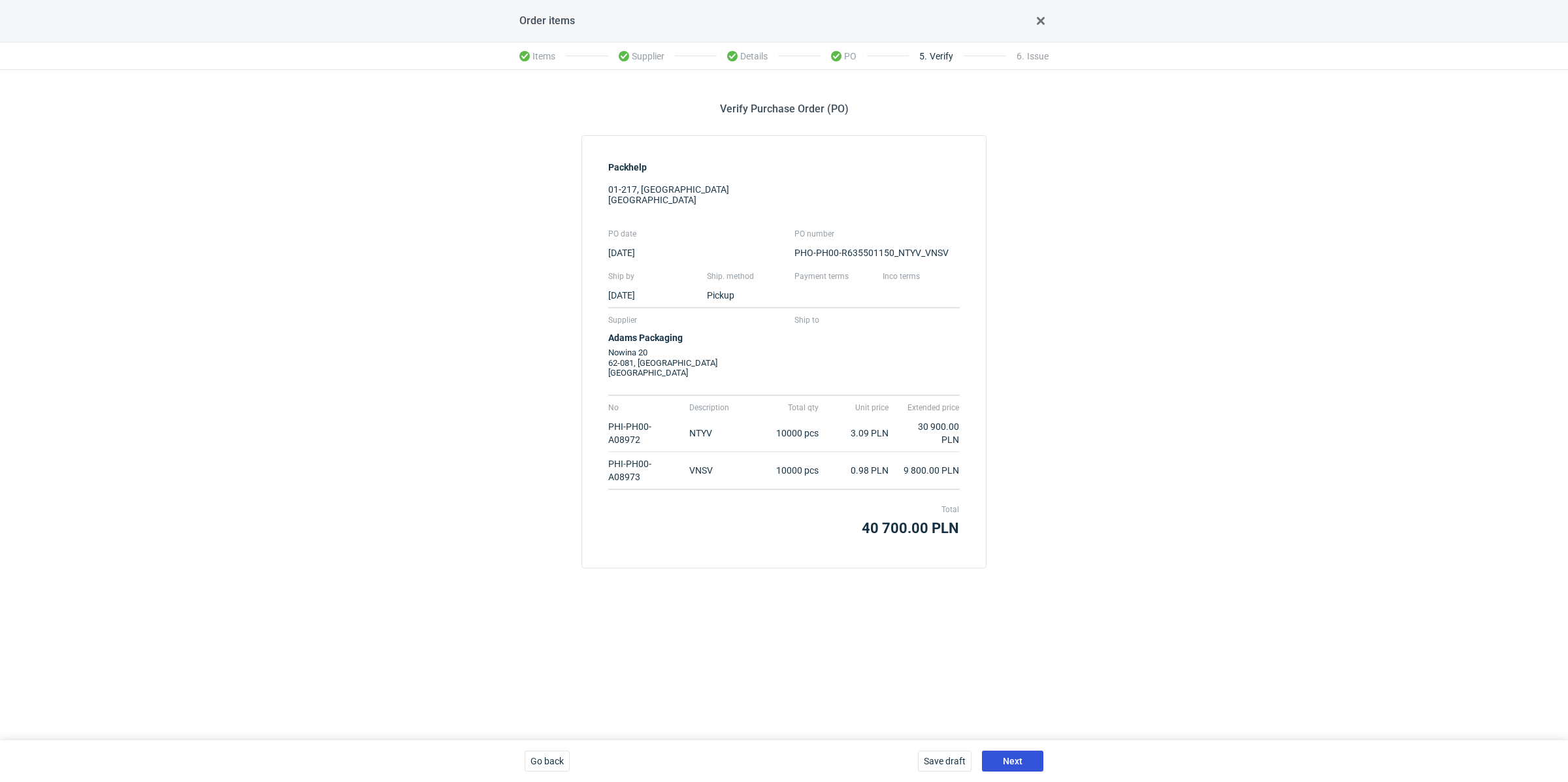
click at [1009, 753] on button "Next" at bounding box center [1012, 761] width 62 height 21
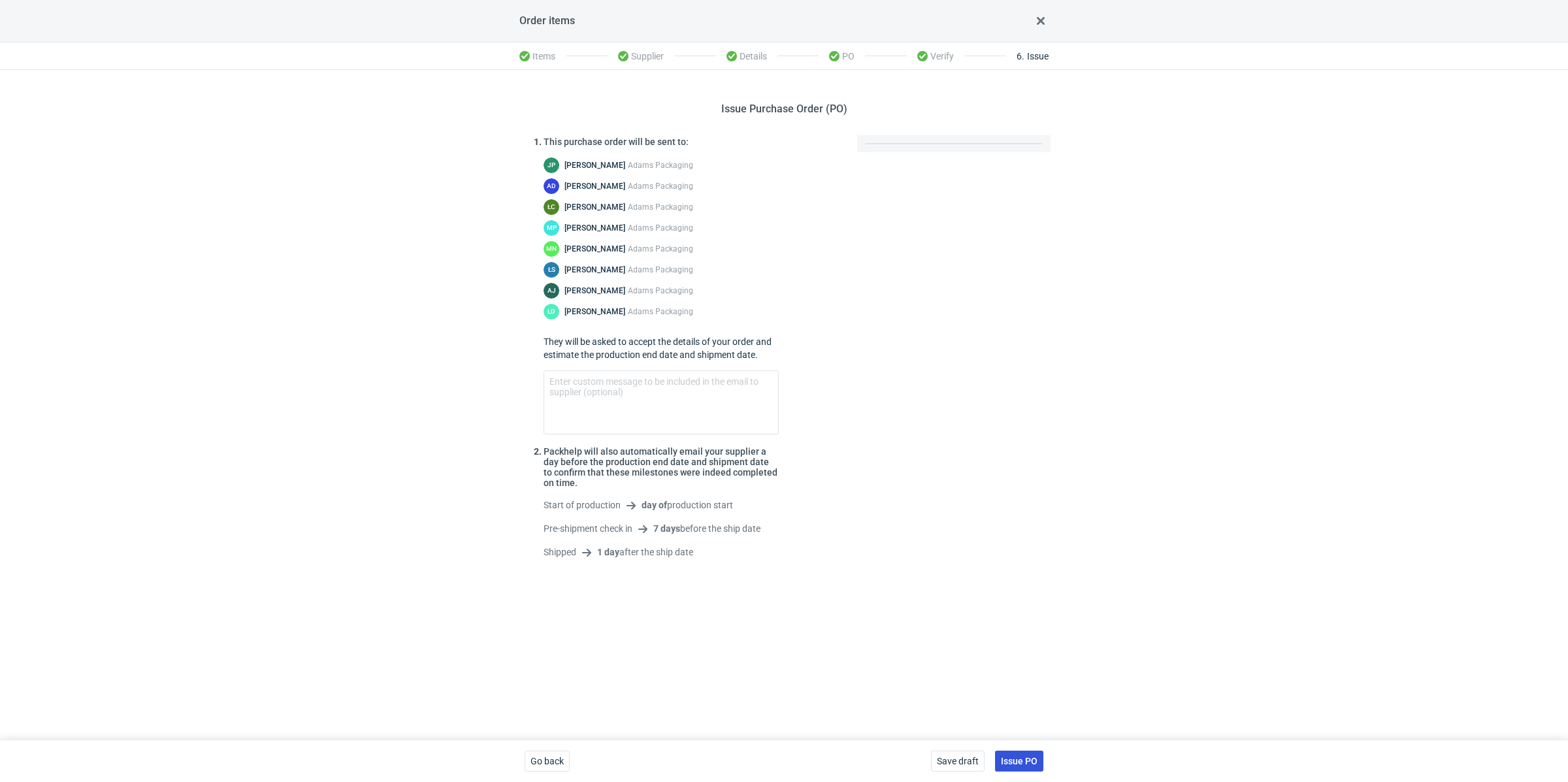
click at [1018, 753] on button "Issue PO" at bounding box center [1020, 761] width 49 height 21
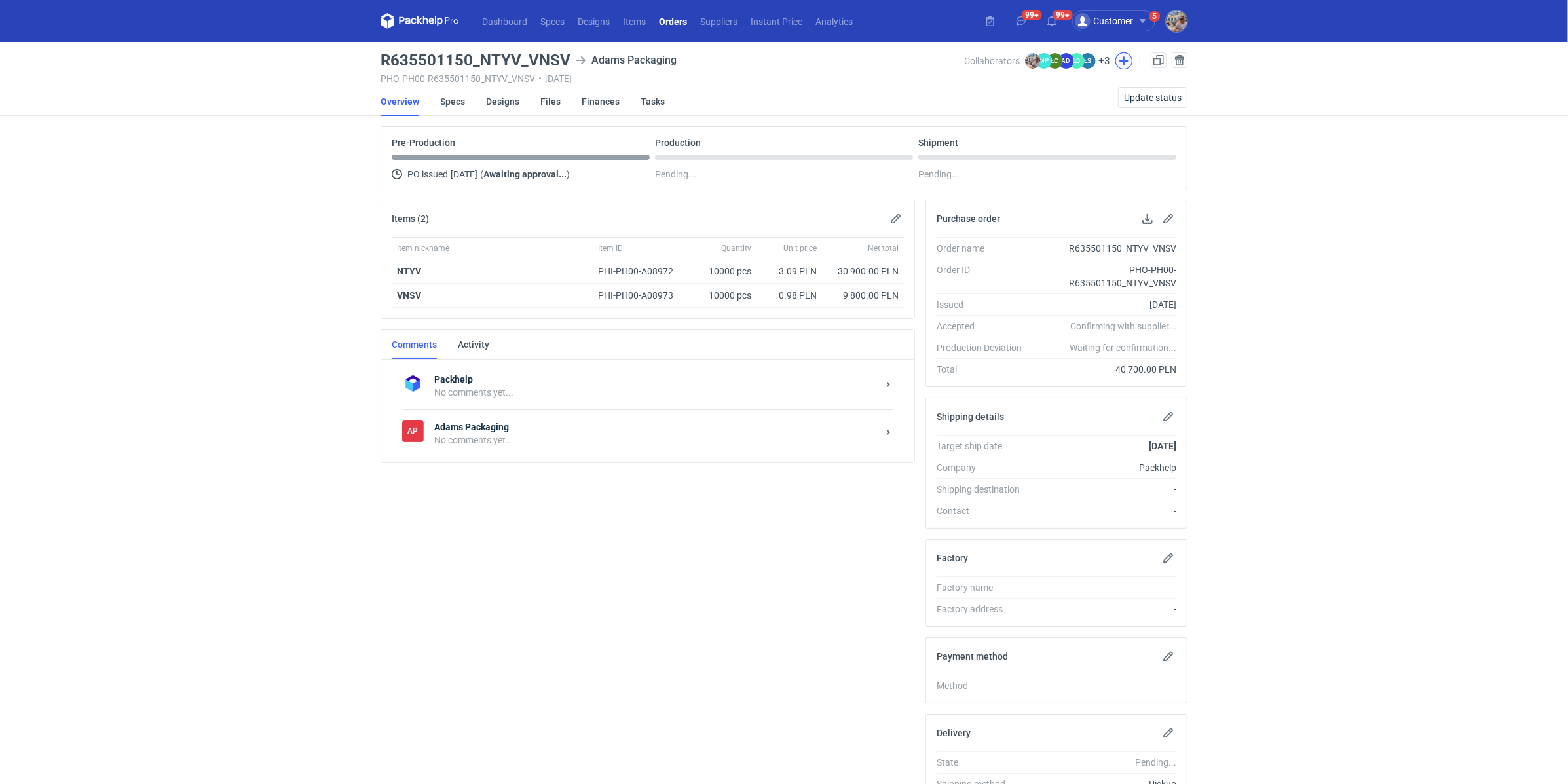
click at [1120, 62] on button "button" at bounding box center [1123, 61] width 17 height 17
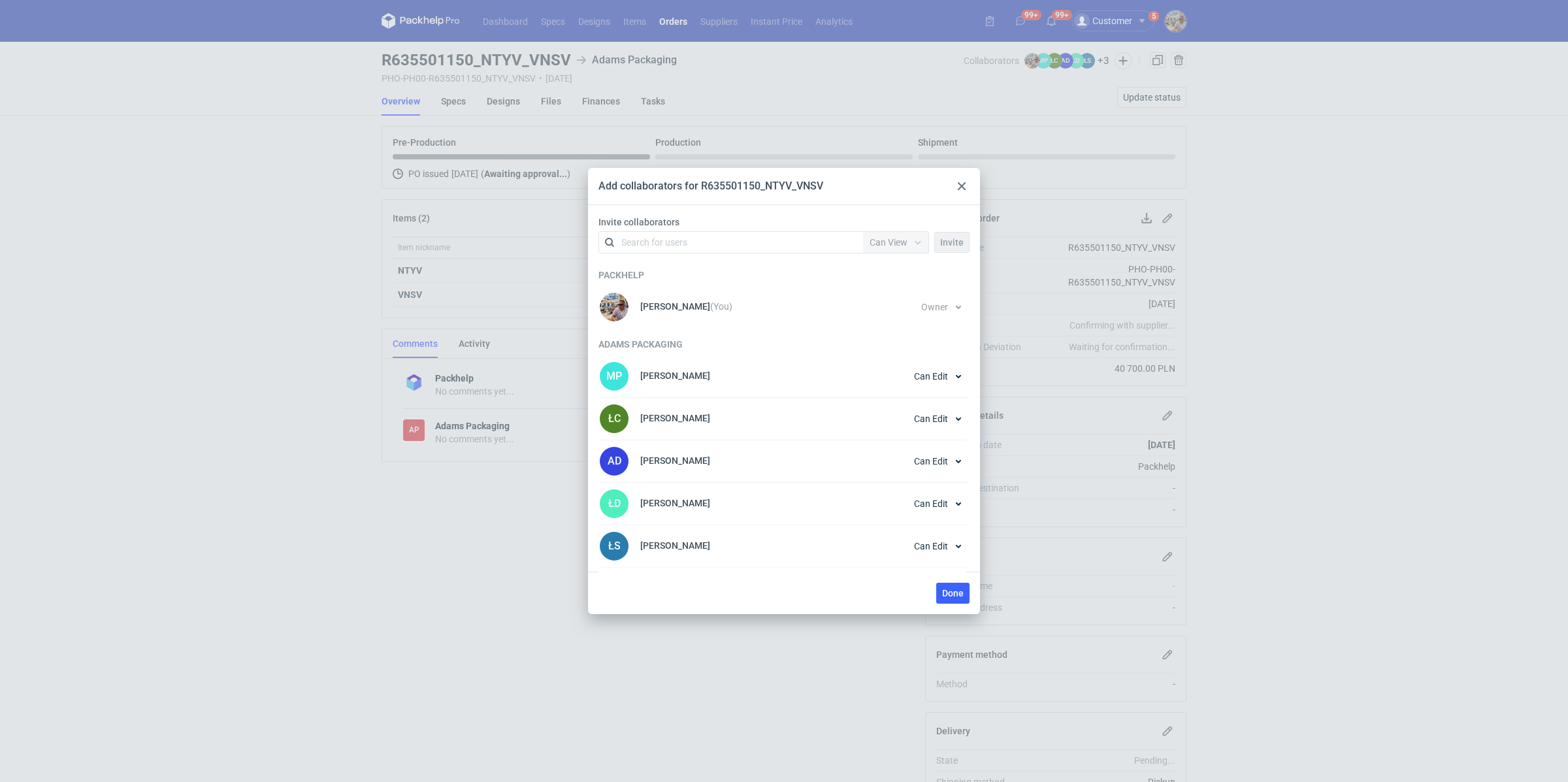
click at [668, 239] on div "Search for users" at bounding box center [654, 242] width 66 height 13
drag, startPoint x: 700, startPoint y: 242, endPoint x: 612, endPoint y: 233, distance: 88.5
click at [612, 233] on div "maciej sikora maciej sikora" at bounding box center [731, 242] width 264 height 21
type input "maciej"
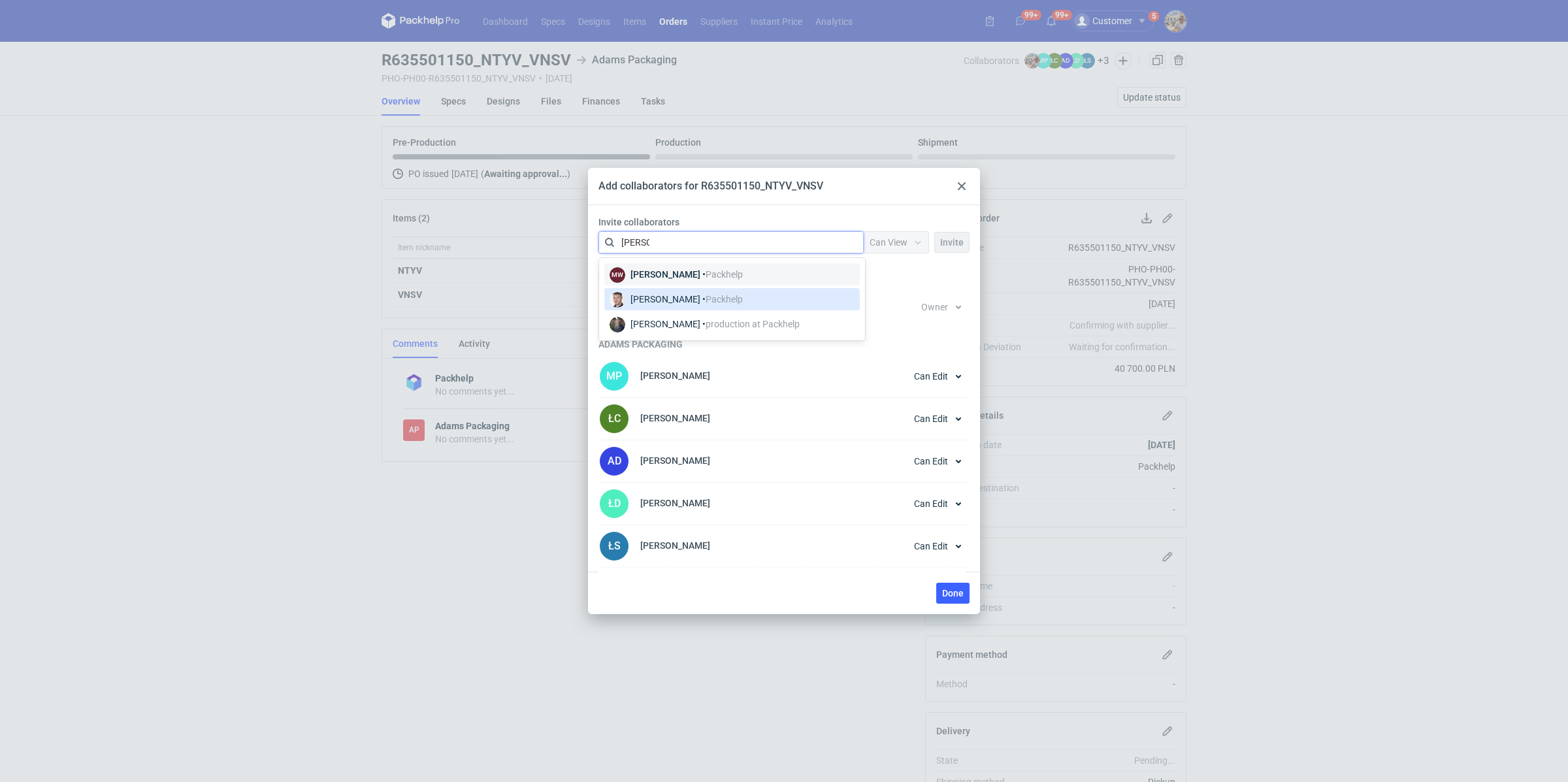
click at [684, 296] on div "Maciej Sikora • Packhelp" at bounding box center [686, 299] width 112 height 13
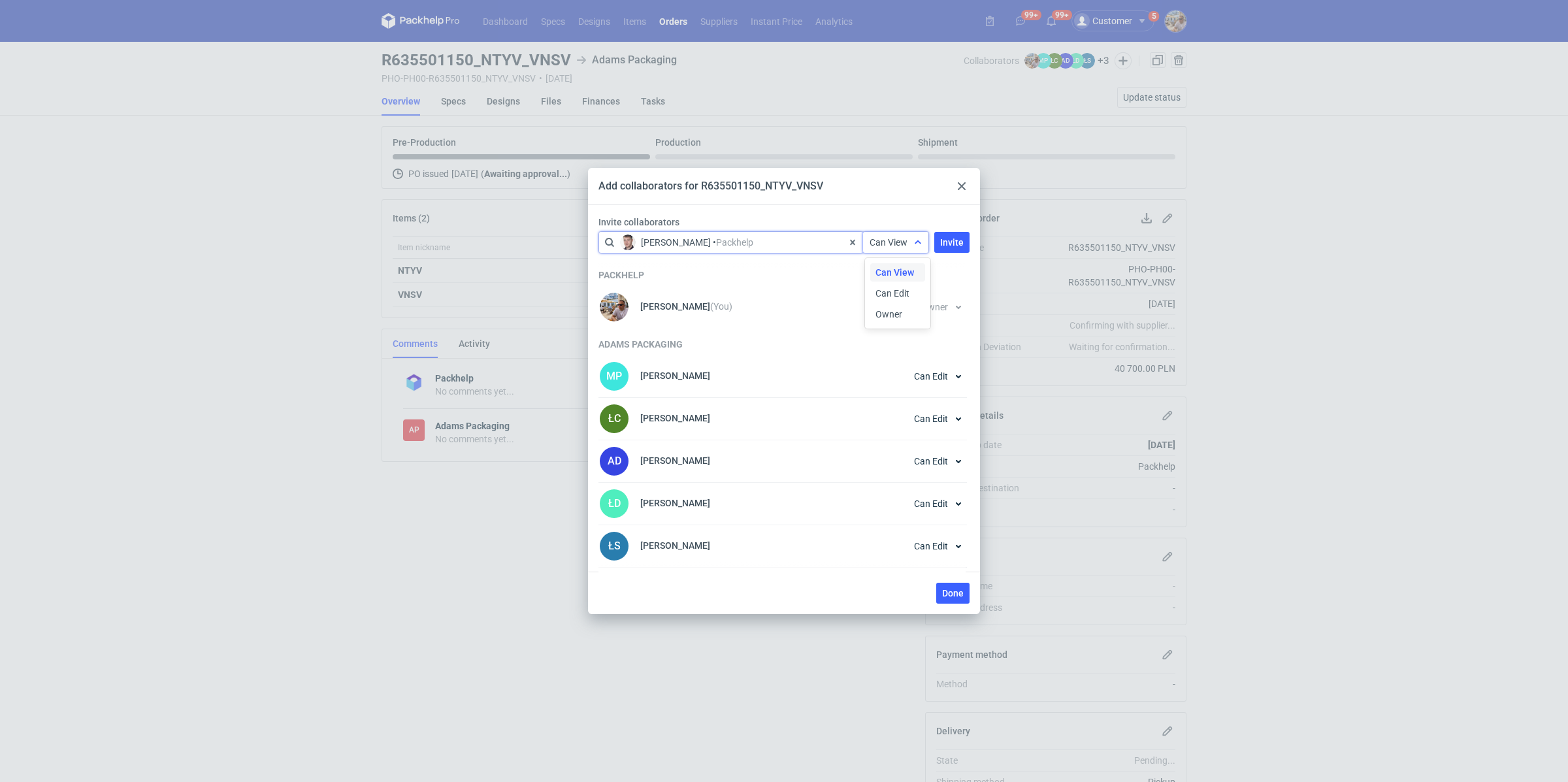
click at [902, 242] on span "Can View" at bounding box center [888, 242] width 38 height 10
click at [891, 310] on span "Owner" at bounding box center [889, 315] width 27 height 13
click at [944, 243] on span "Invite" at bounding box center [952, 243] width 24 height 9
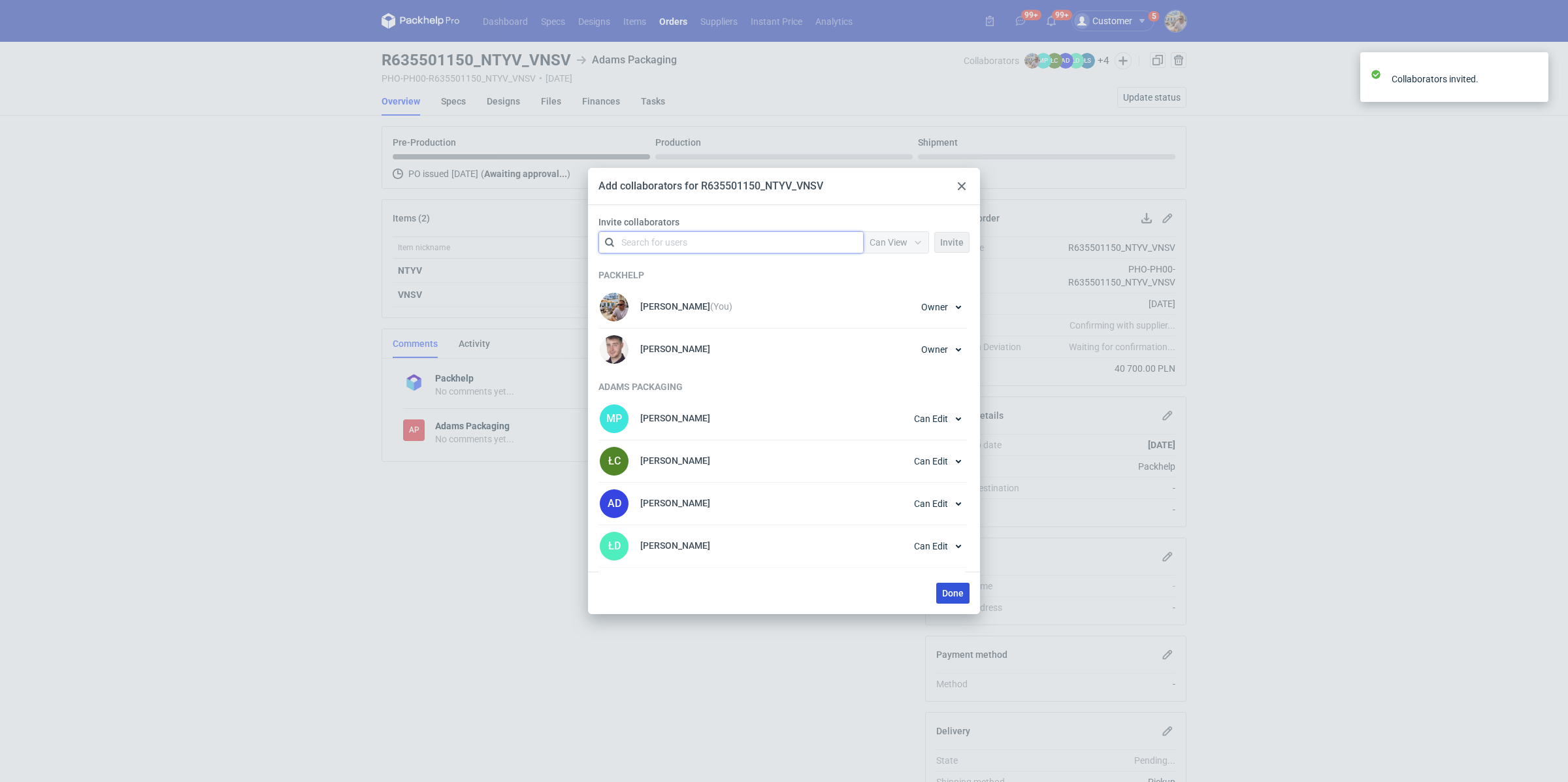
click at [952, 590] on span "Done" at bounding box center [952, 593] width 21 height 9
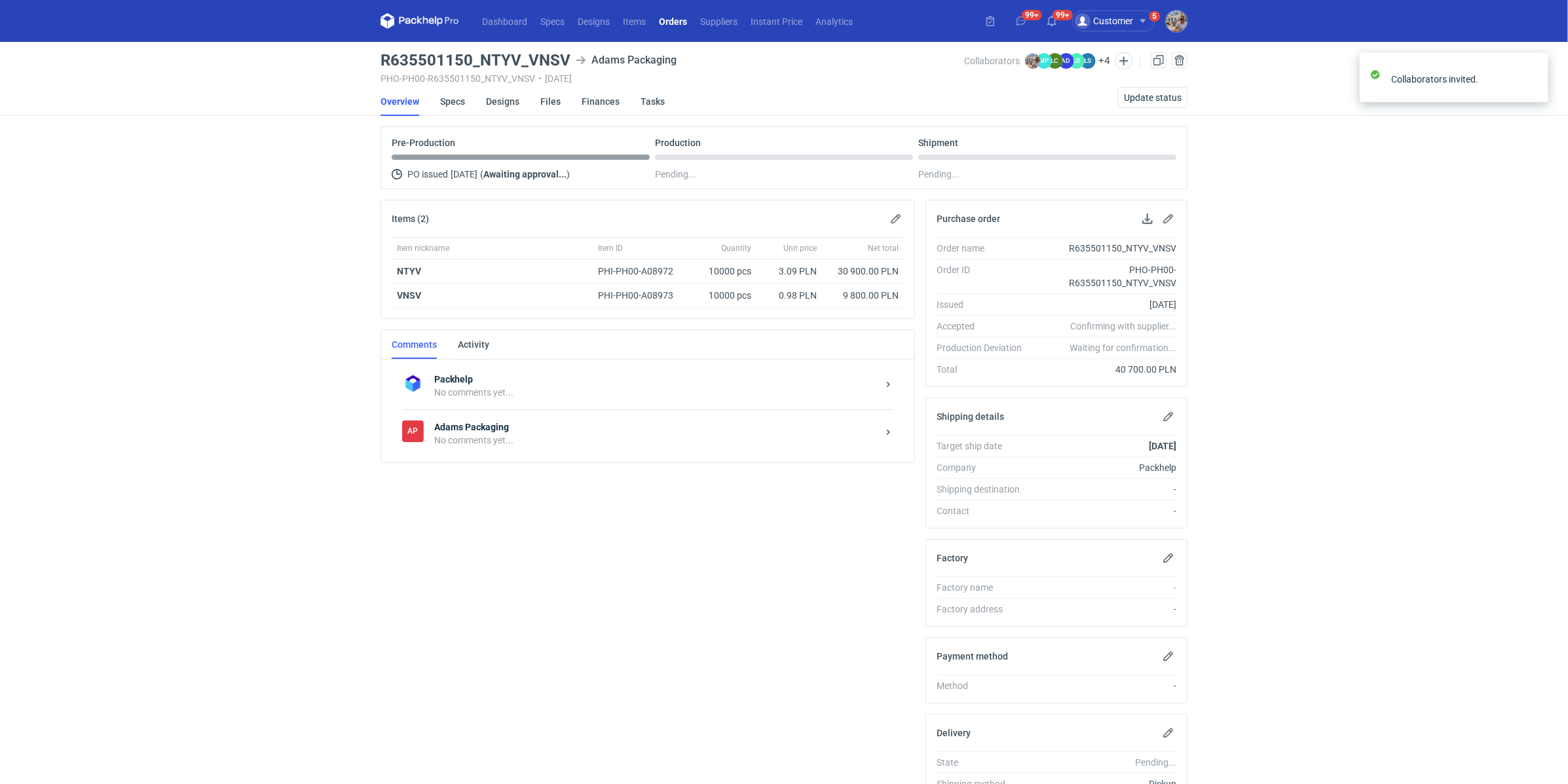
click at [563, 440] on div "No comments yet..." at bounding box center [656, 440] width 444 height 13
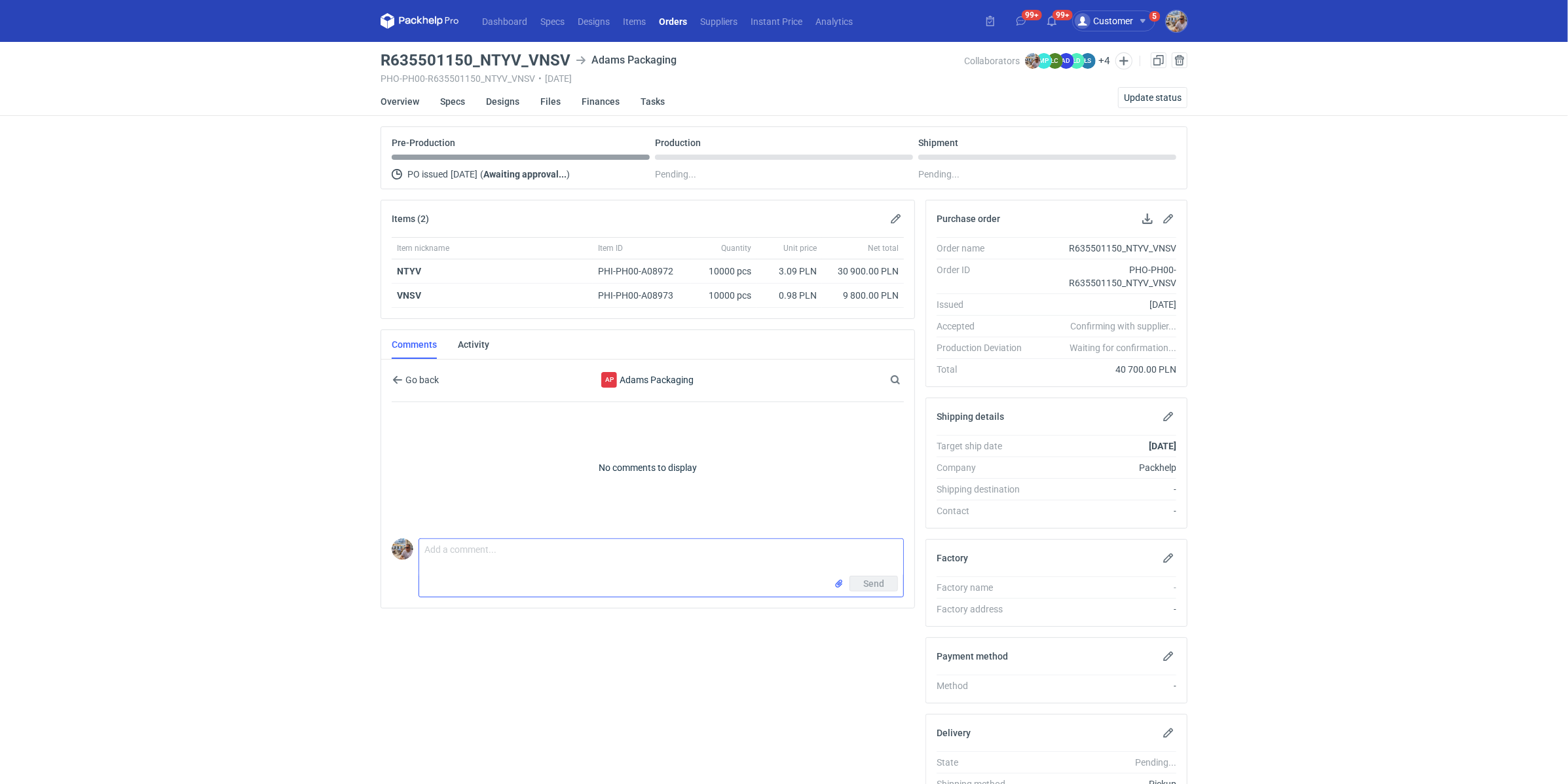
click at [510, 564] on textarea "Comment message" at bounding box center [661, 557] width 484 height 37
paste textarea "CAZX-1"
paste textarea "CAZY-1"
paste textarea "NTYV"
paste textarea "BWLK"
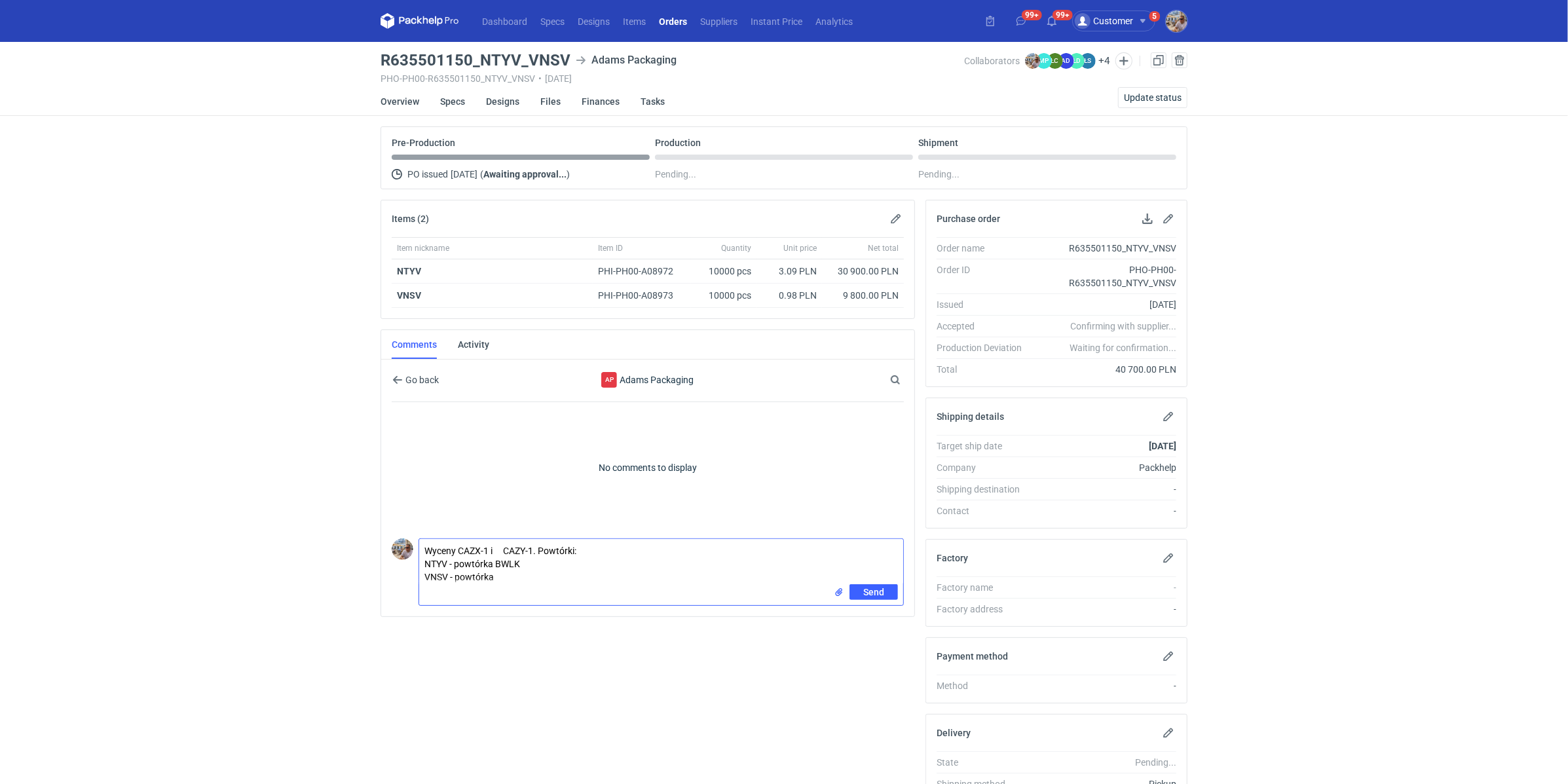
paste textarea "WYNU"
type textarea "Wyceny CAZX-1 i CAZY-1. Powtórki: NTYV - powtórka BWLK VNSV - powtórka WYNU Pod…"
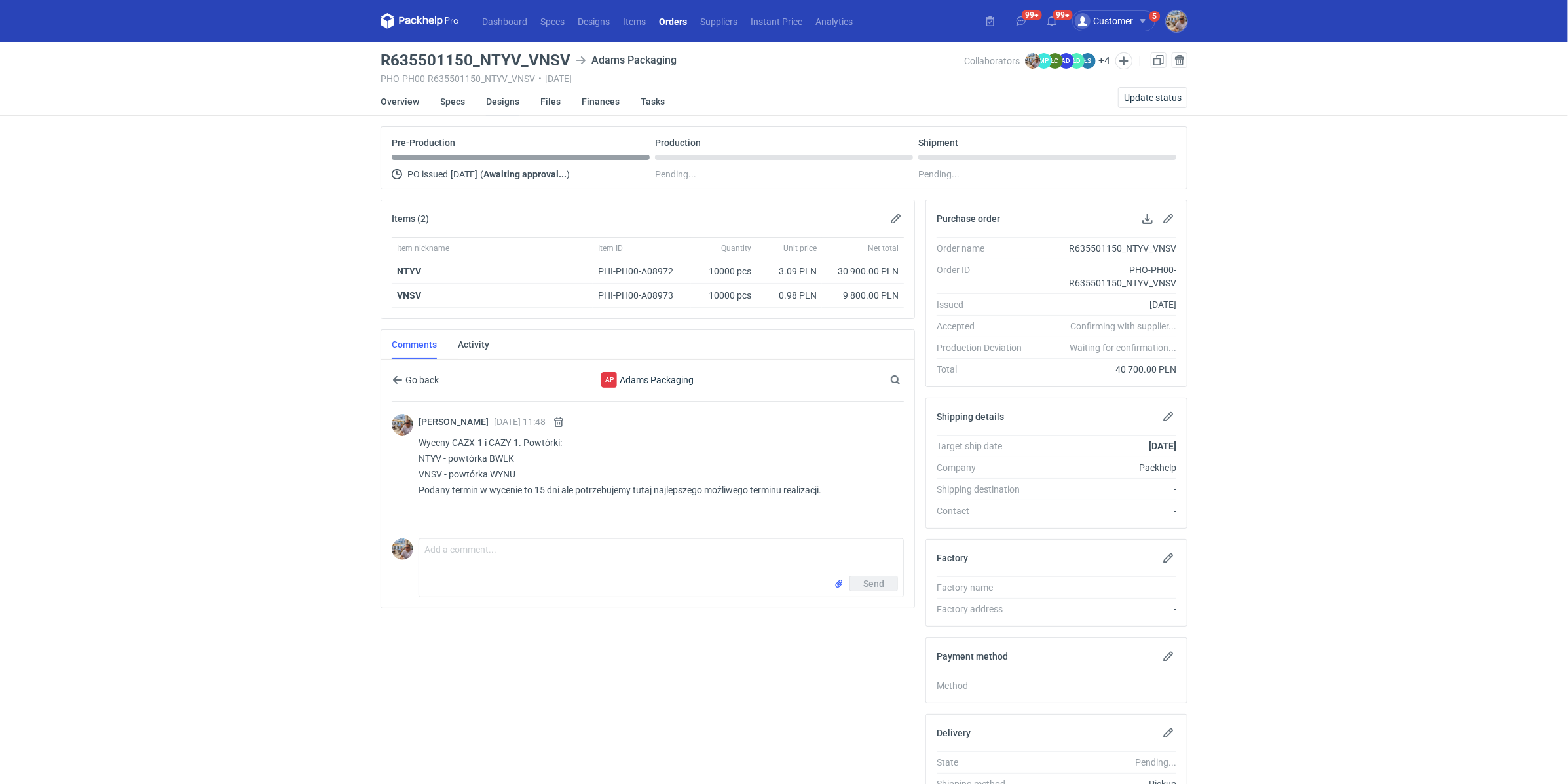
click at [500, 99] on link "Designs" at bounding box center [503, 101] width 33 height 29
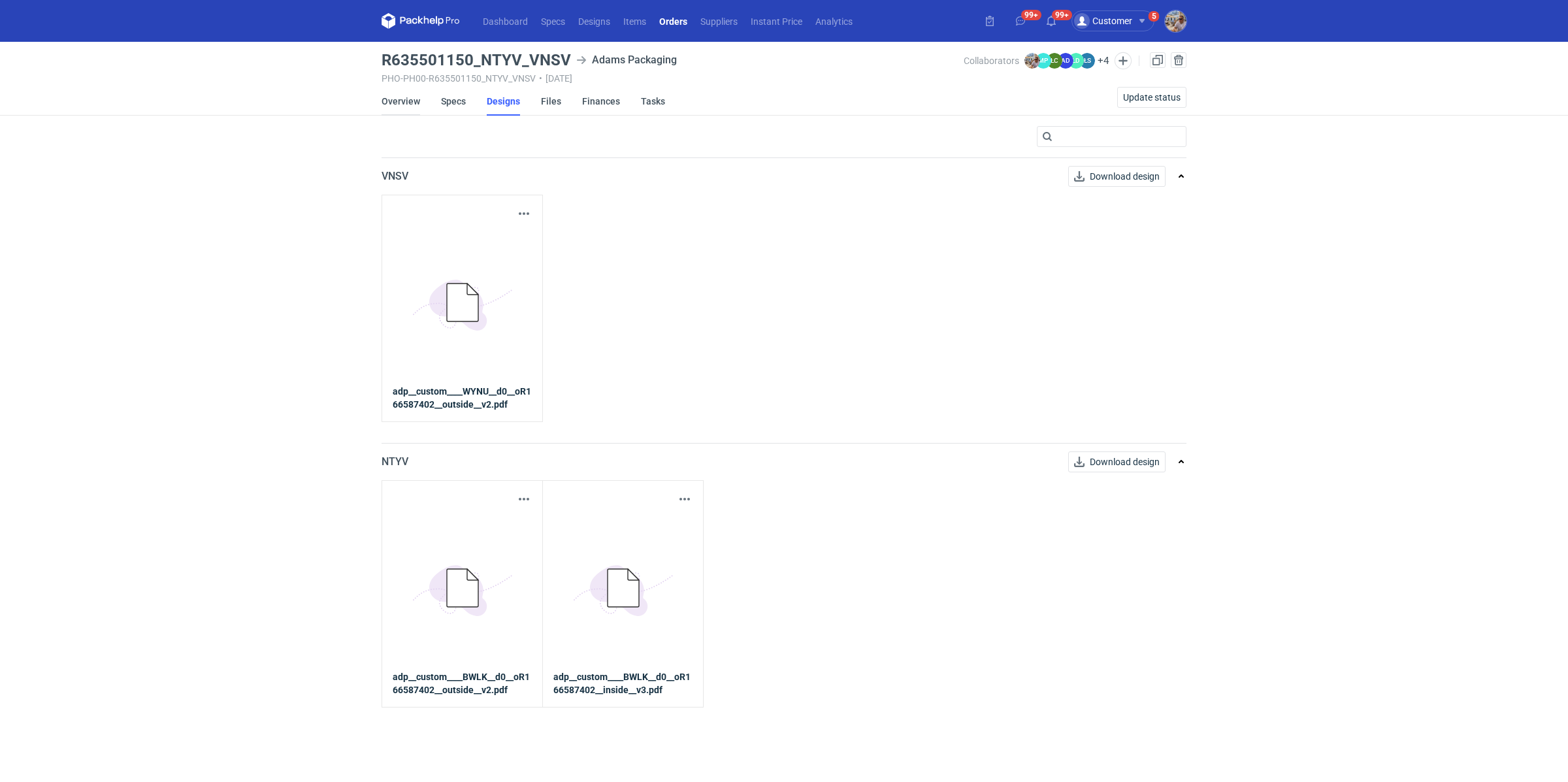
click at [413, 100] on link "Overview" at bounding box center [401, 100] width 39 height 29
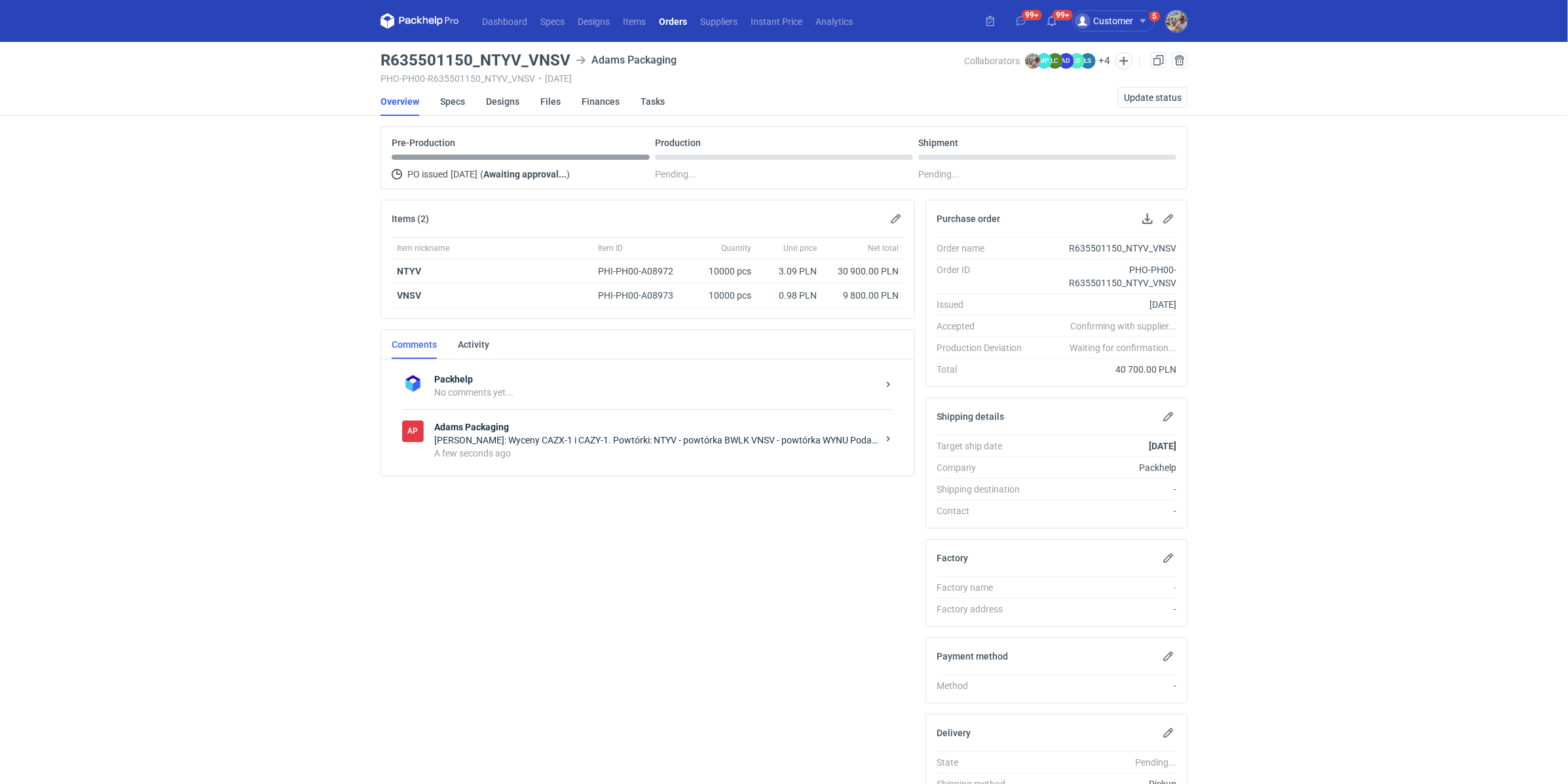
click at [551, 421] on strong "Adams Packaging" at bounding box center [656, 427] width 444 height 13
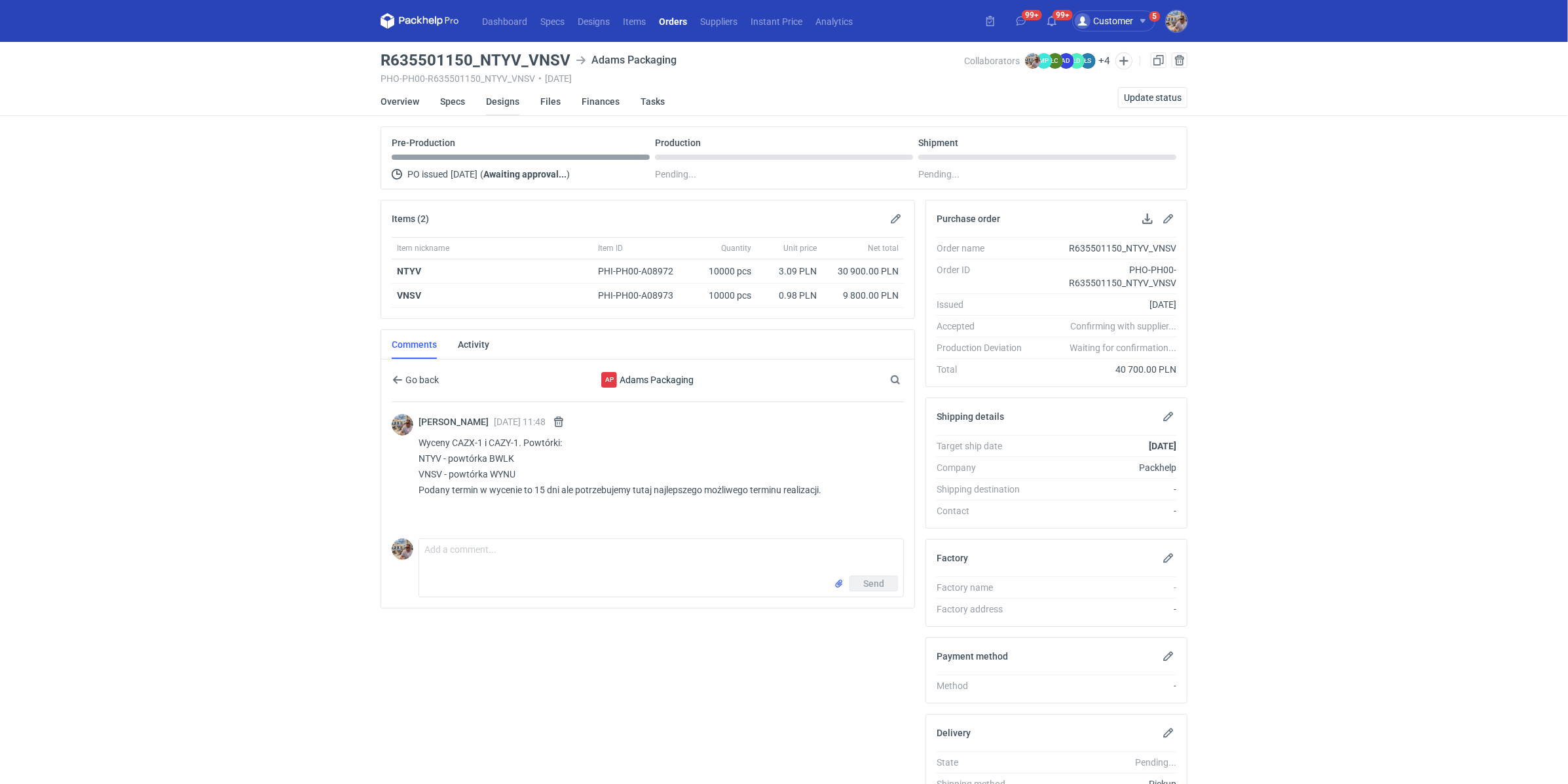
click at [504, 103] on link "Designs" at bounding box center [503, 101] width 33 height 29
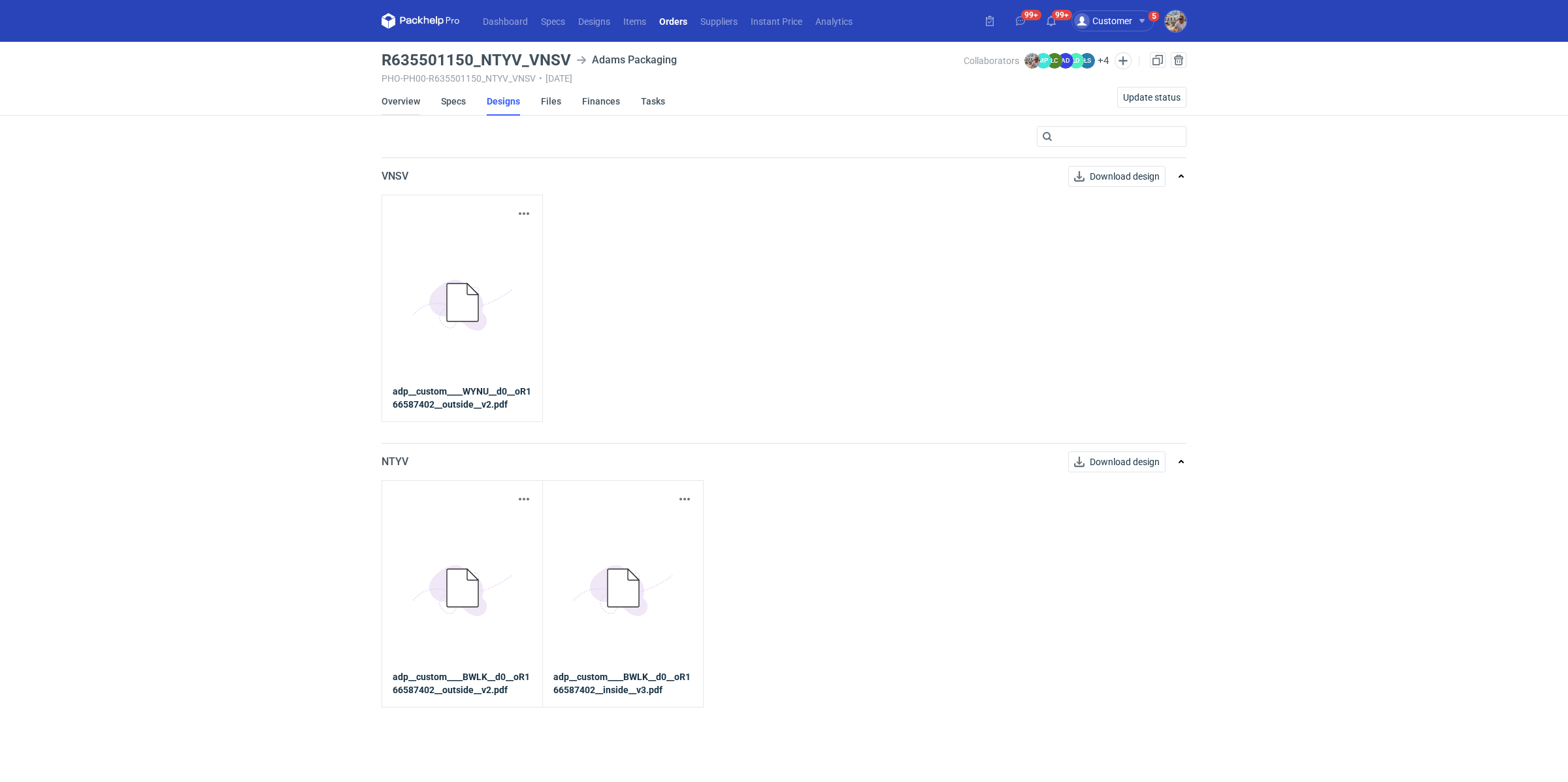
click at [404, 103] on link "Overview" at bounding box center [401, 100] width 39 height 29
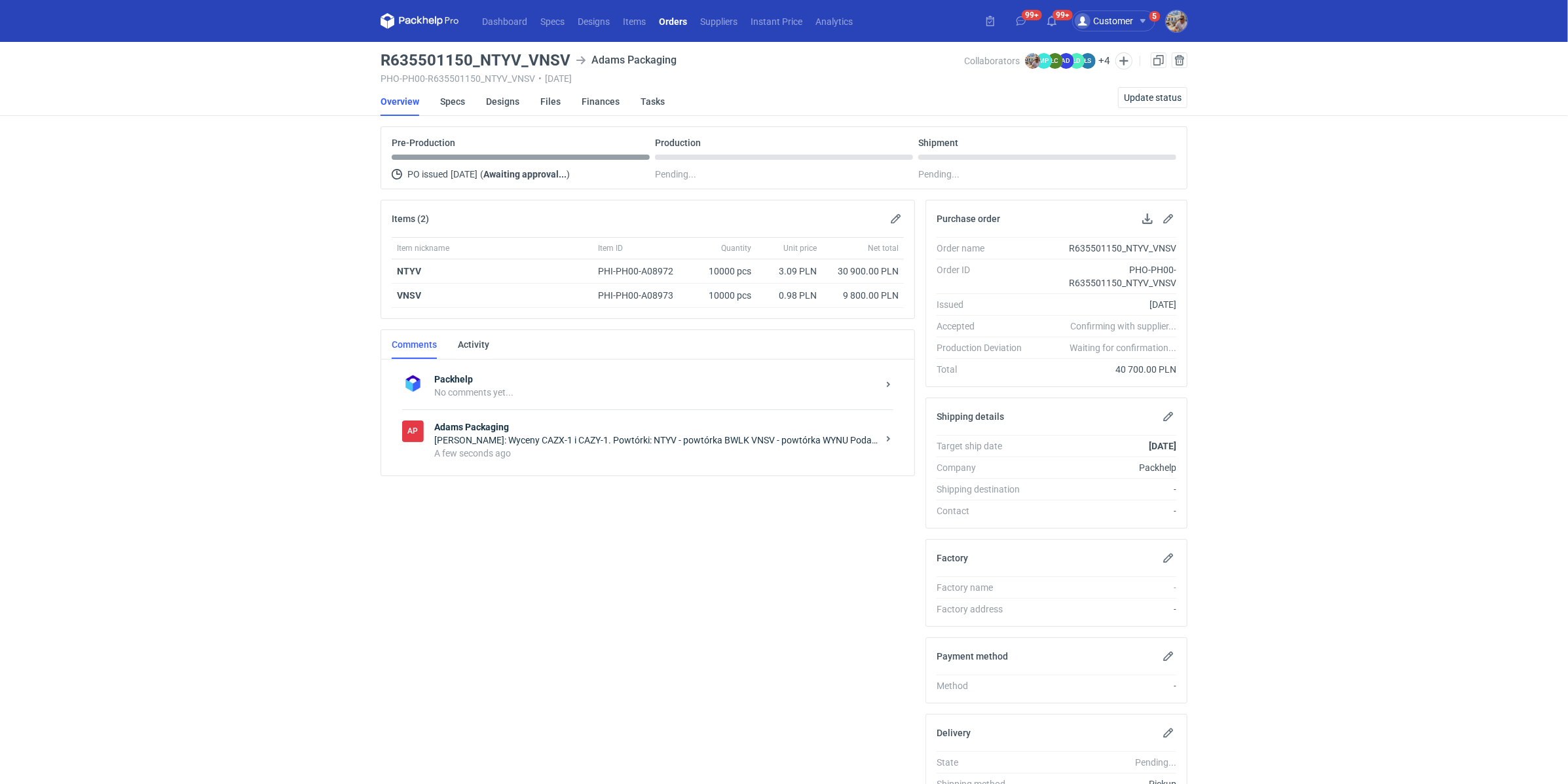
click at [477, 446] on div "A few seconds ago" at bounding box center [656, 453] width 444 height 13
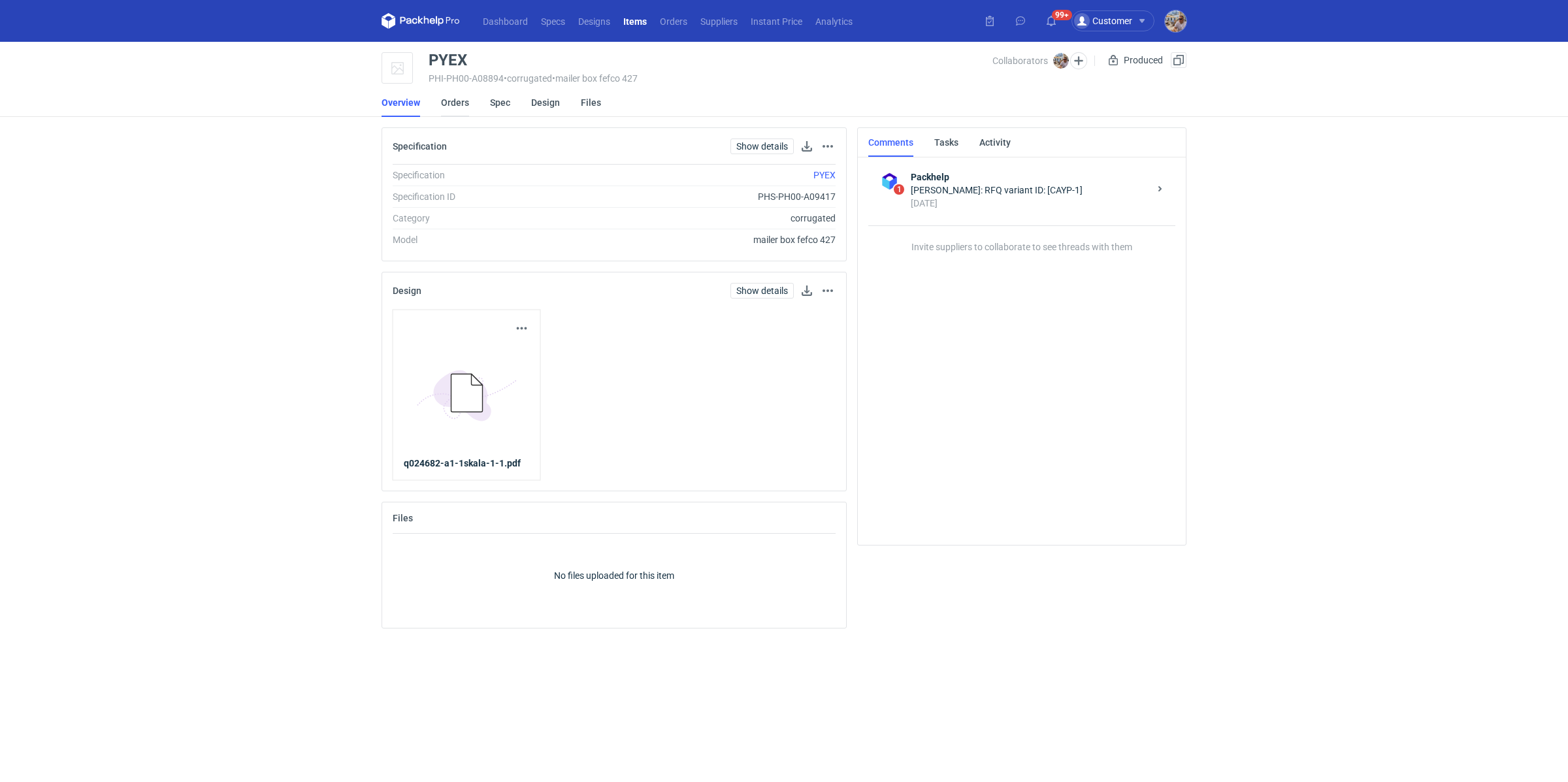
click at [462, 108] on link "Orders" at bounding box center [455, 102] width 29 height 29
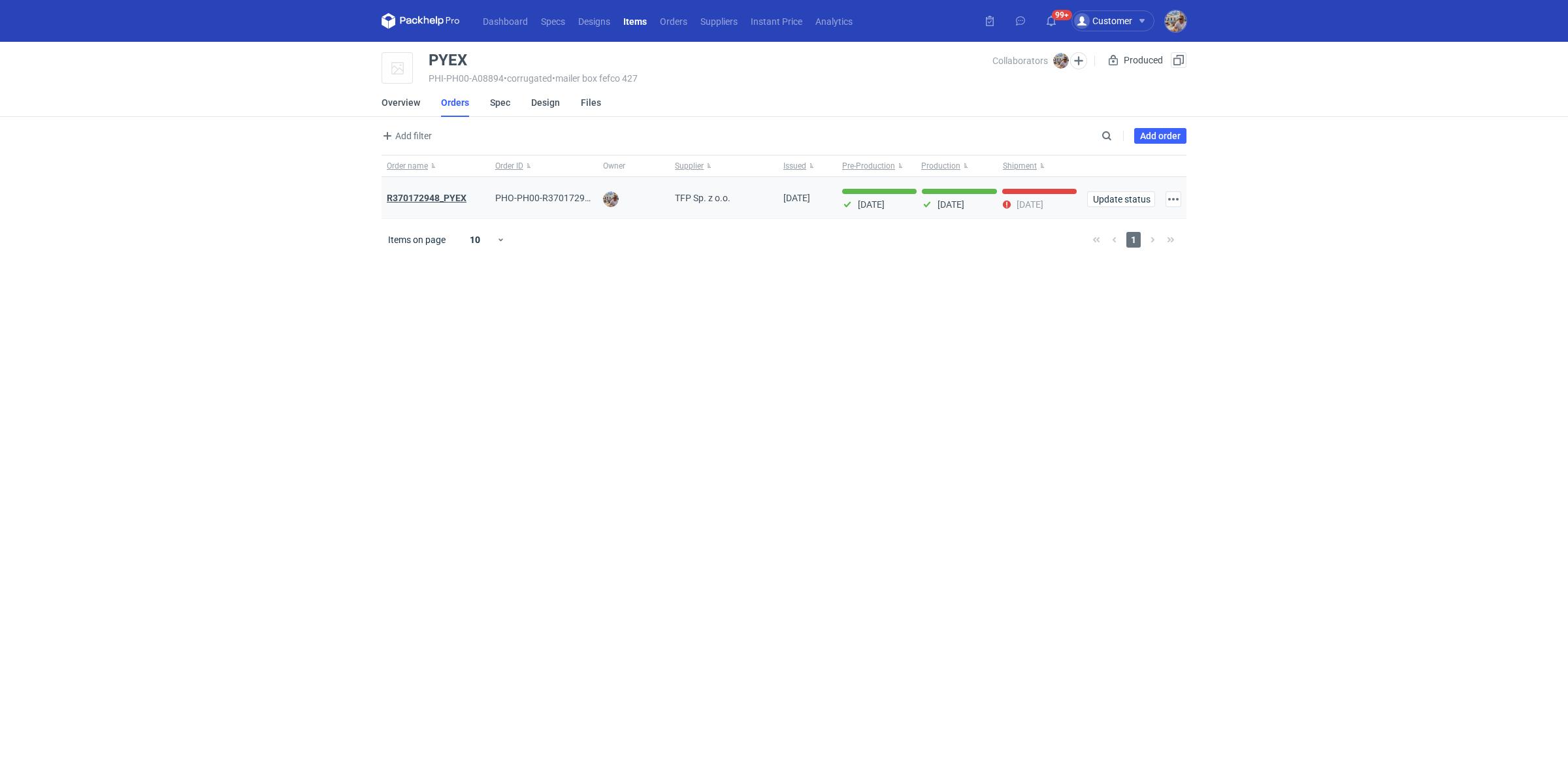
click at [438, 194] on strong "R370172948_PYEX" at bounding box center [426, 198] width 80 height 10
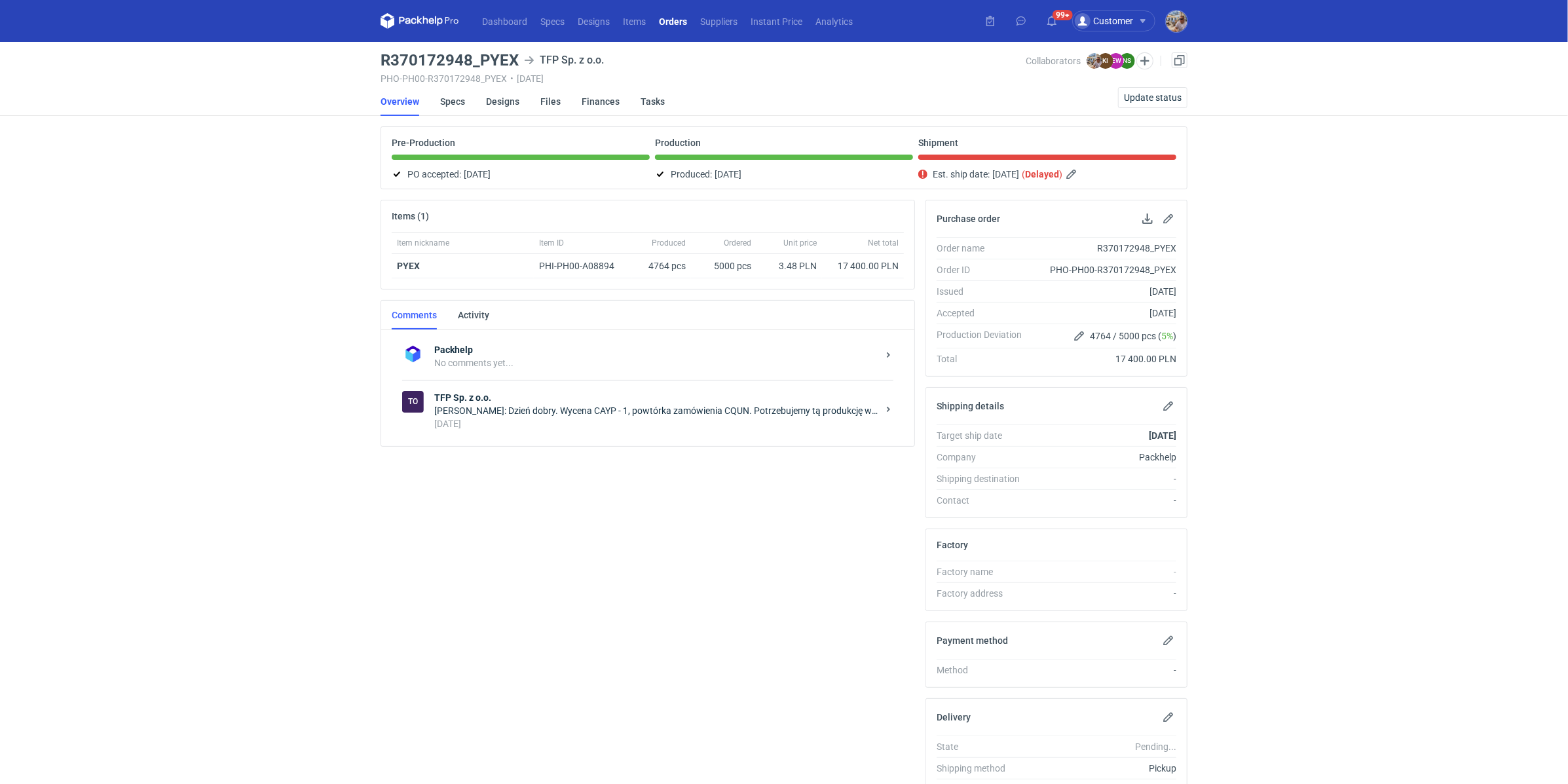
click at [538, 426] on div "19 days ago" at bounding box center [656, 423] width 444 height 13
click at [476, 547] on div "Send" at bounding box center [661, 556] width 484 height 21
click at [488, 524] on textarea "Comment message" at bounding box center [661, 529] width 484 height 37
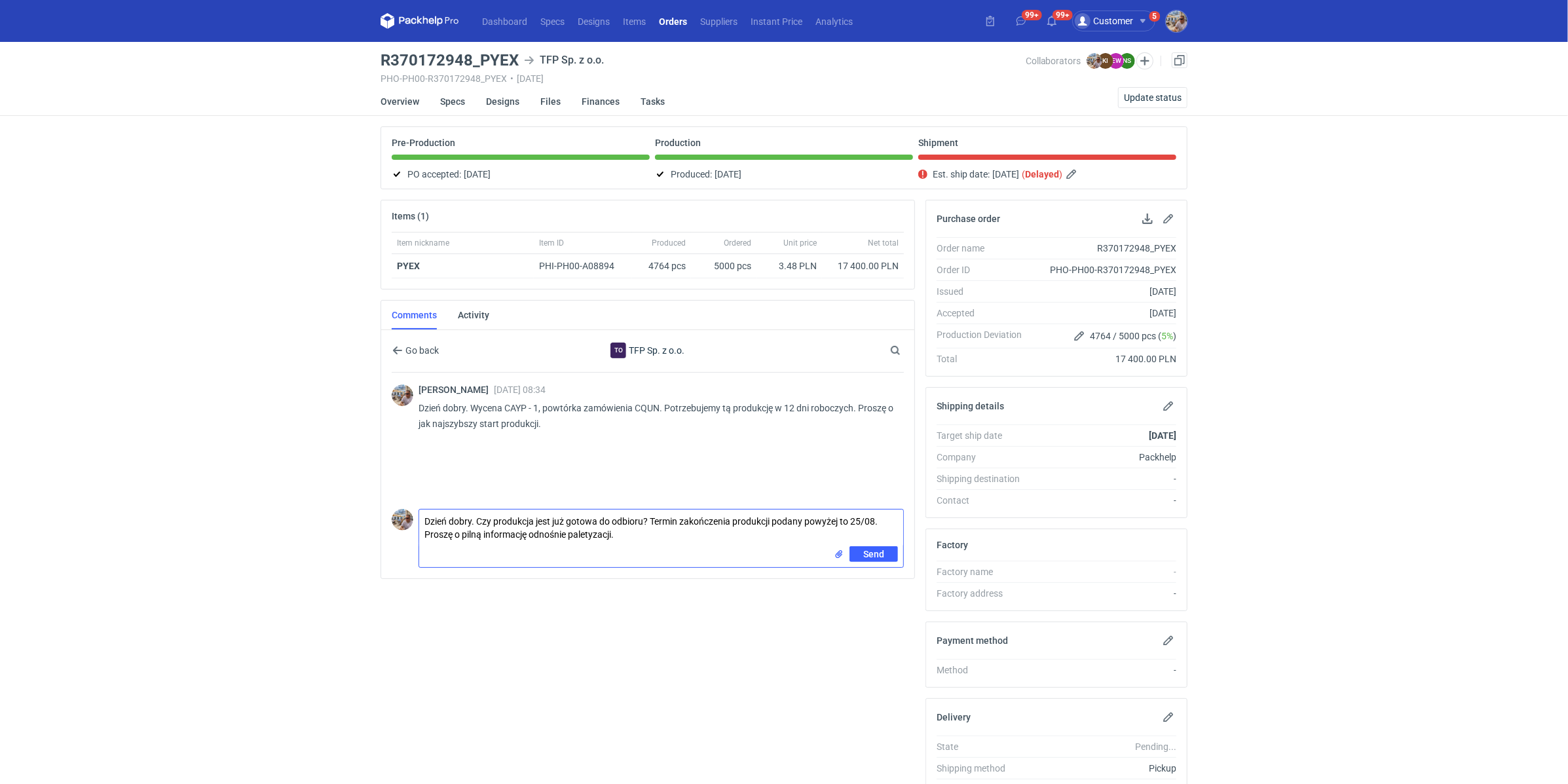
type textarea "Dzień dobry. Czy produkcja jest już gotowa do odbioru? Termin zakończenia produ…"
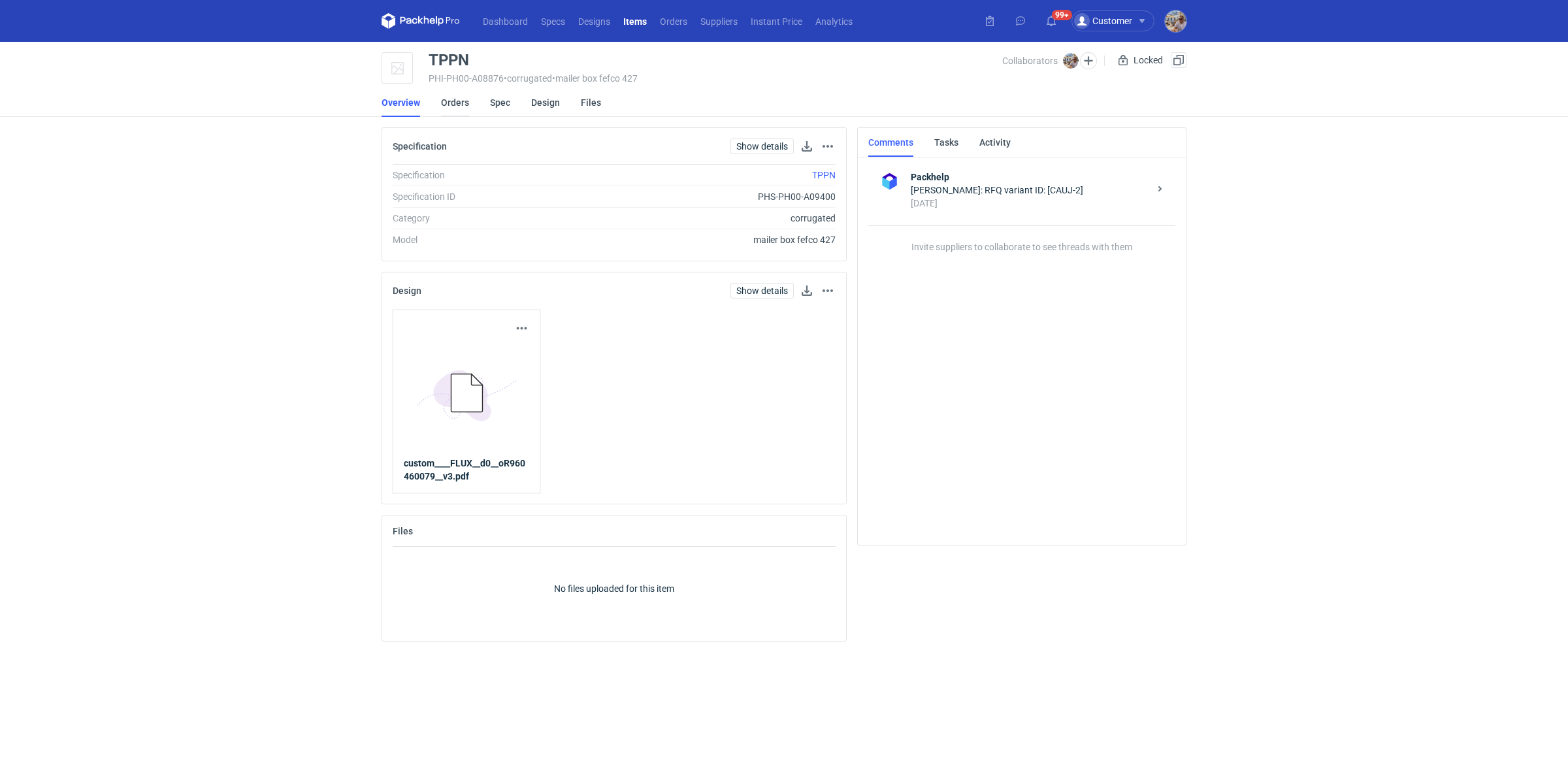
click at [445, 93] on link "Orders" at bounding box center [455, 102] width 29 height 29
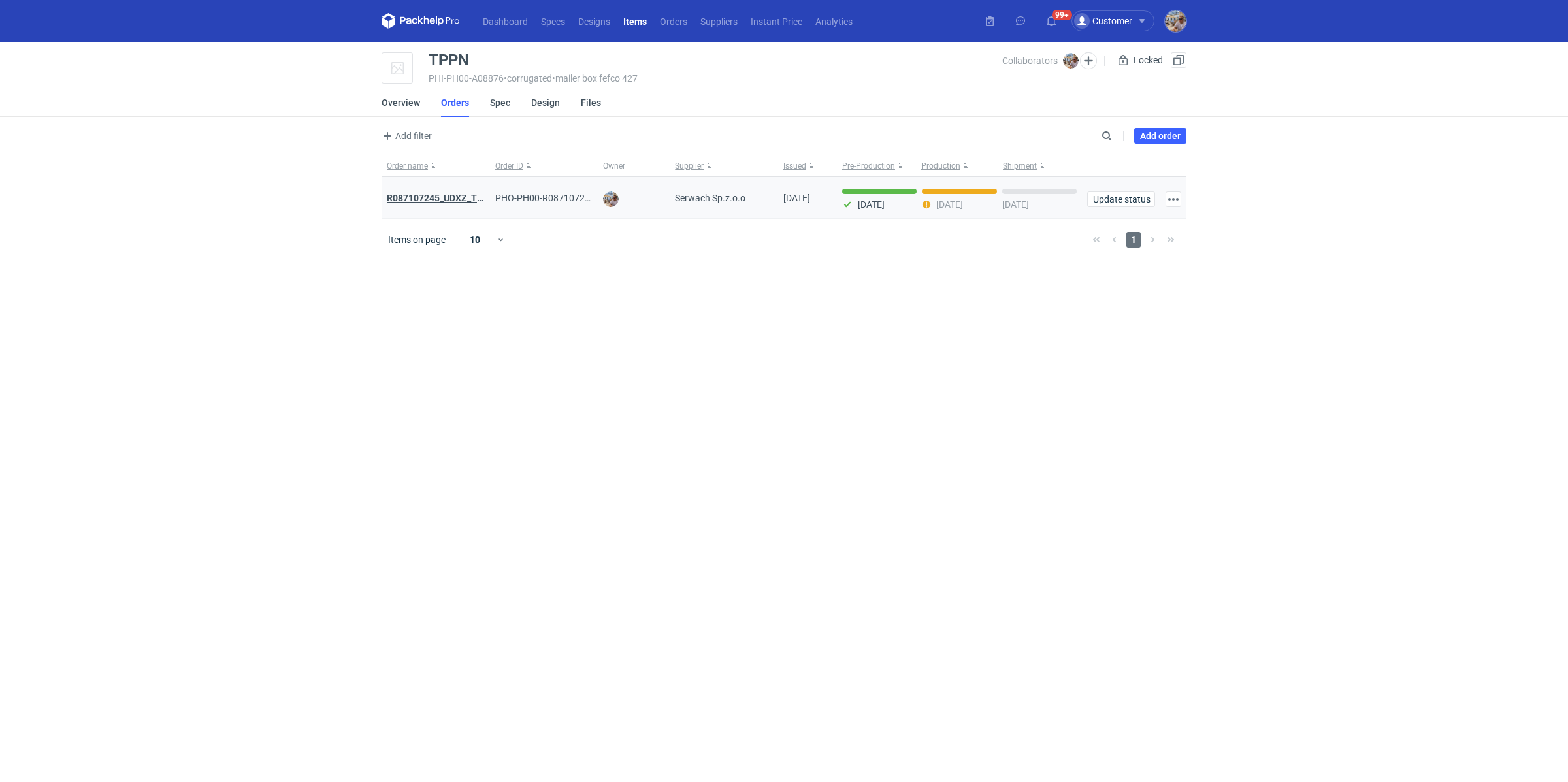
click at [436, 197] on strong "R087107245_UDXZ_TPPN" at bounding box center [441, 198] width 109 height 10
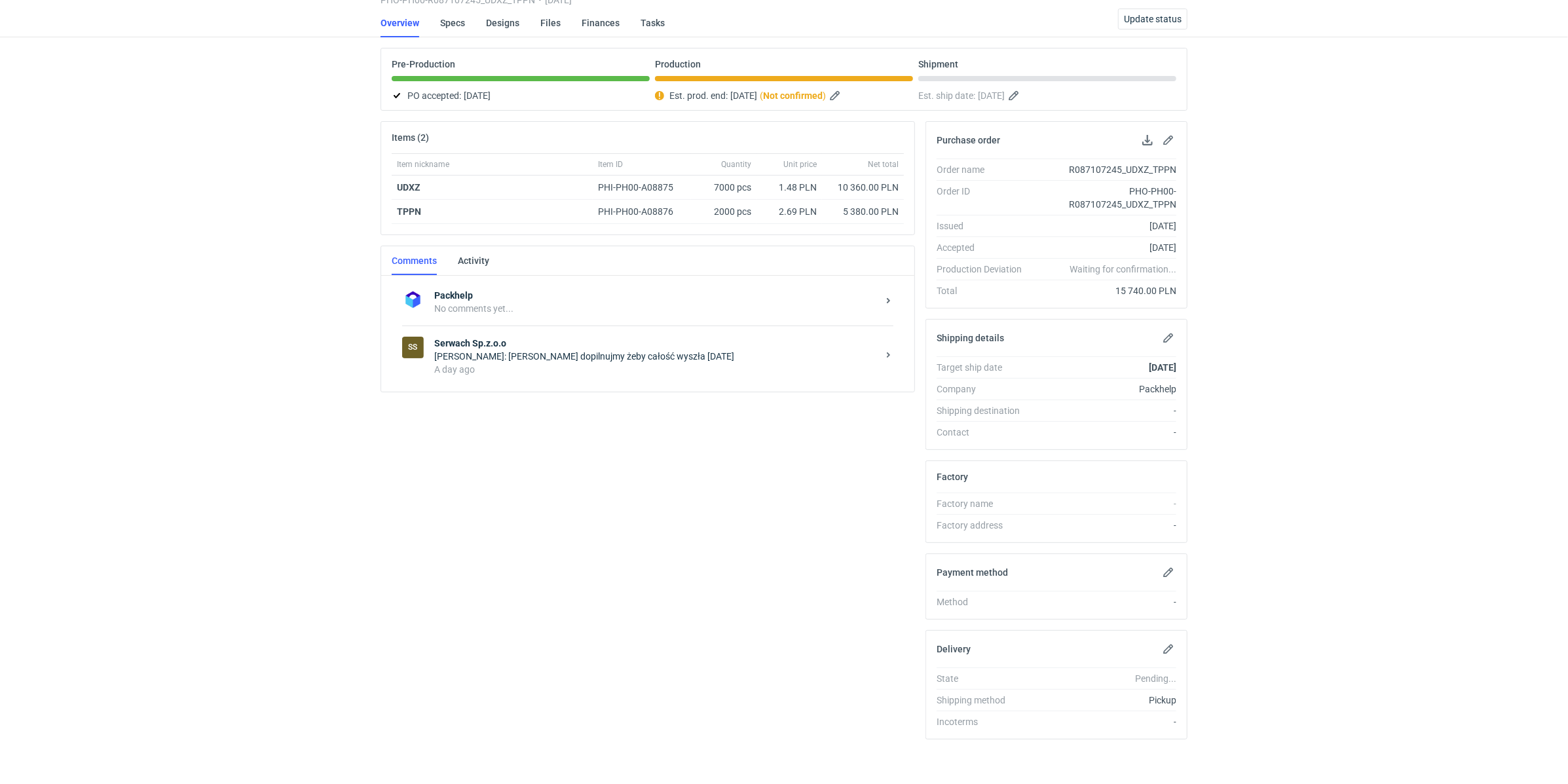
scroll to position [78, 0]
click at [556, 374] on div "SS Serwach Sp.z.o.o Michał Palasek: Panie Łukaszu dopilnujmy żeby całość wyszła…" at bounding box center [647, 356] width 492 height 61
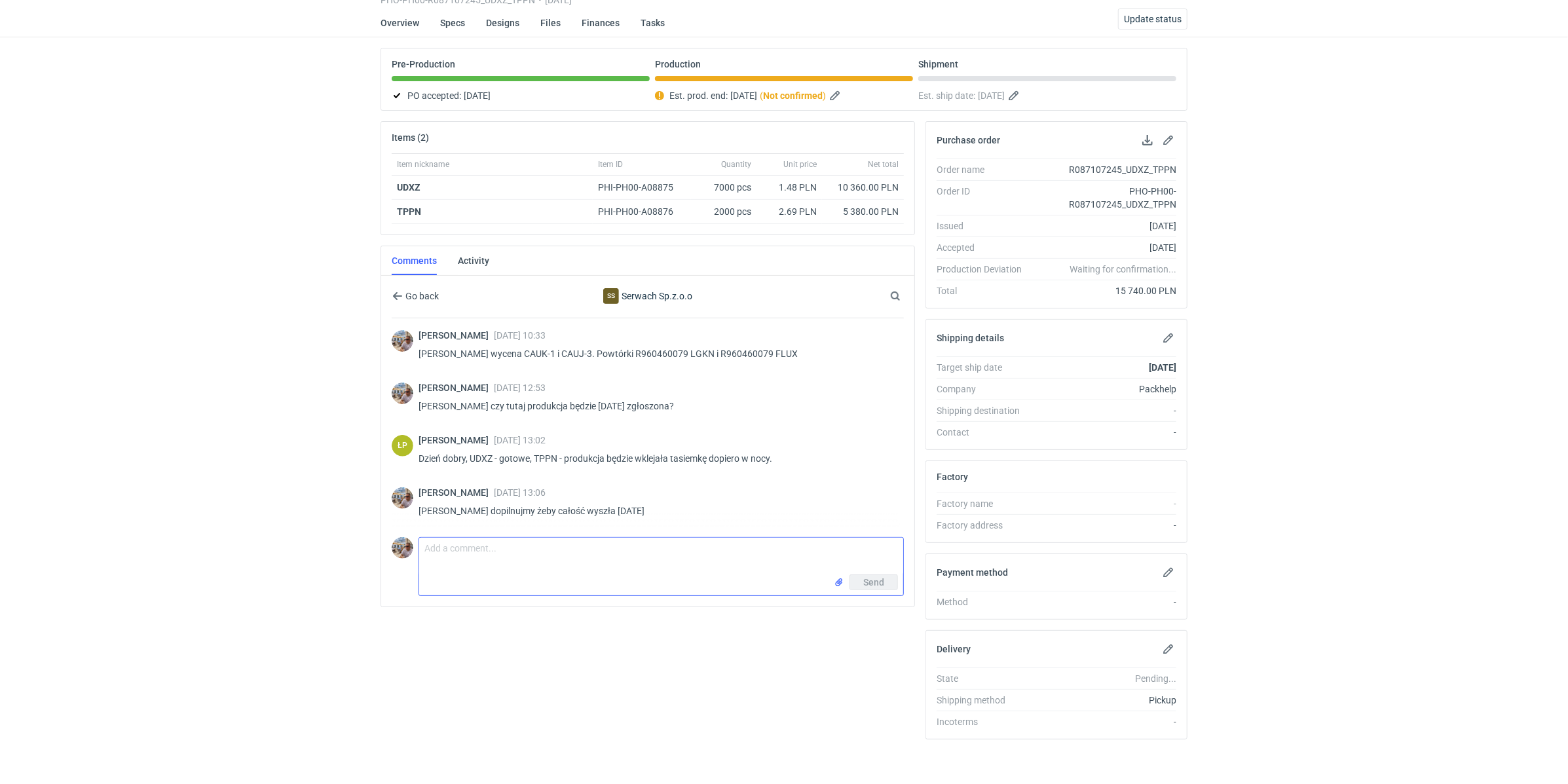
click at [448, 560] on textarea "Comment message" at bounding box center [661, 556] width 484 height 37
type textarea "Panie Łukaszu będzie dzisiaj zgłoszone?"
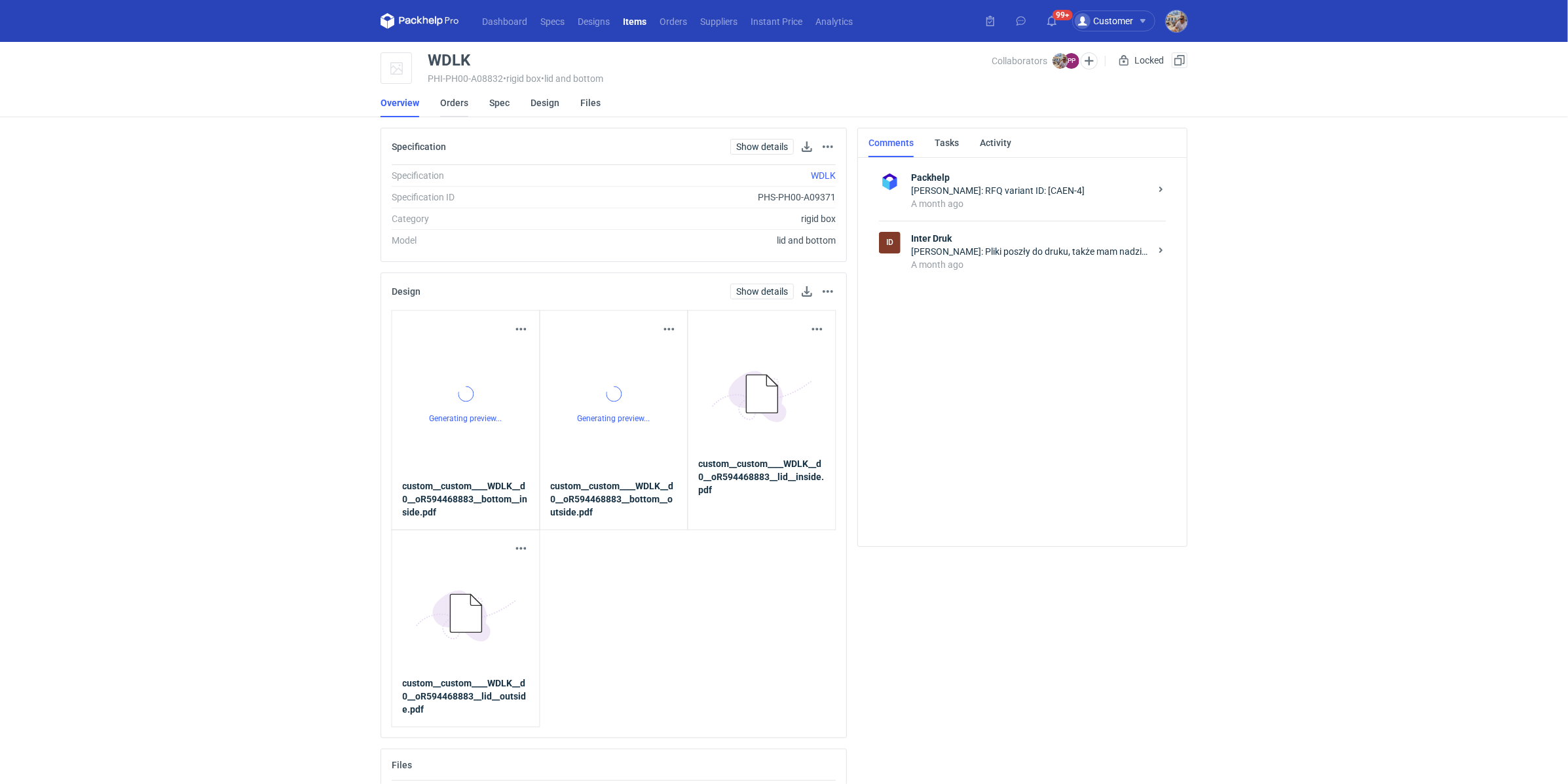
click at [448, 107] on link "Orders" at bounding box center [454, 102] width 29 height 29
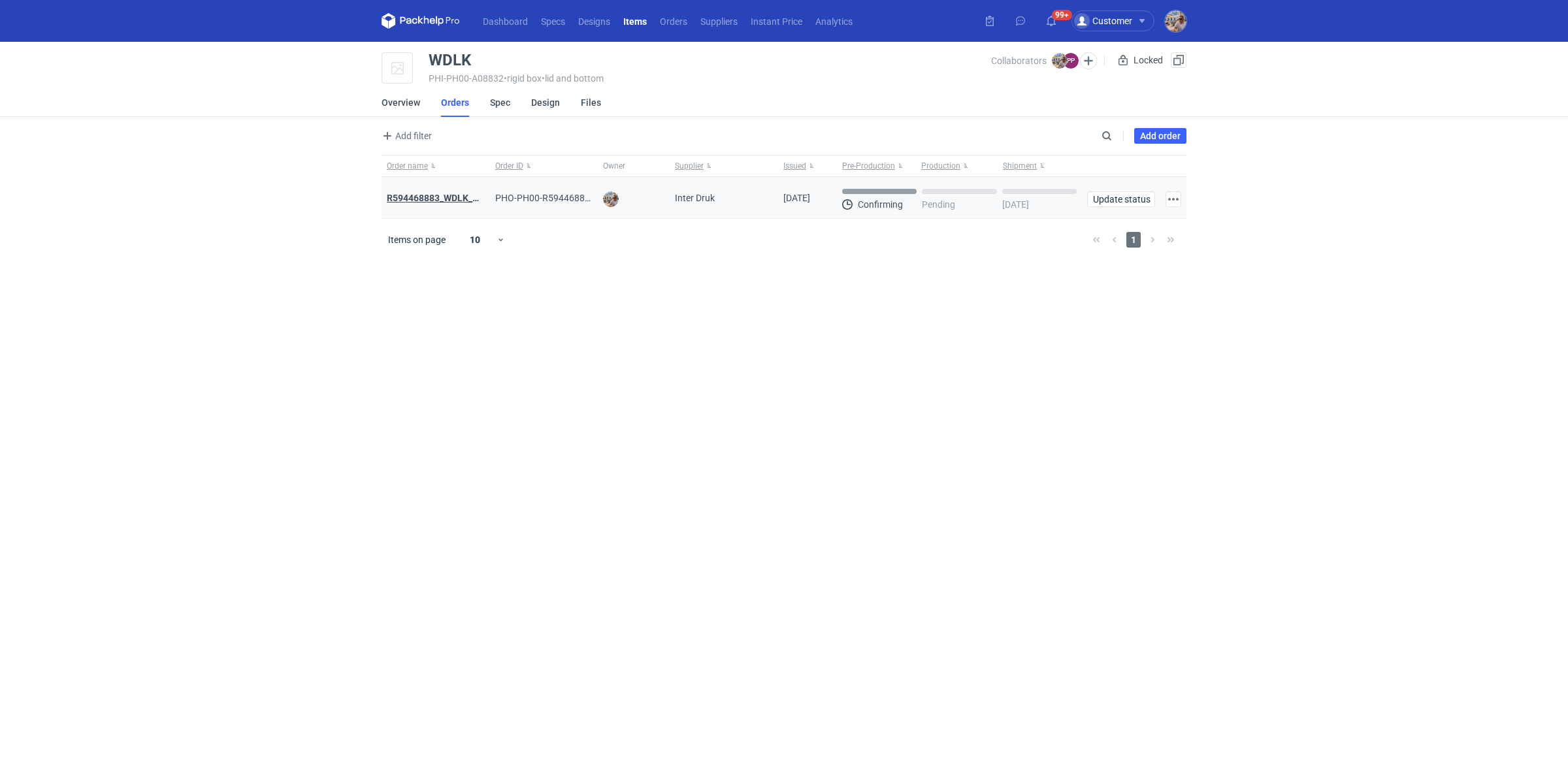
click at [444, 201] on strong "R594468883_WDLK_RPCD" at bounding box center [441, 198] width 110 height 10
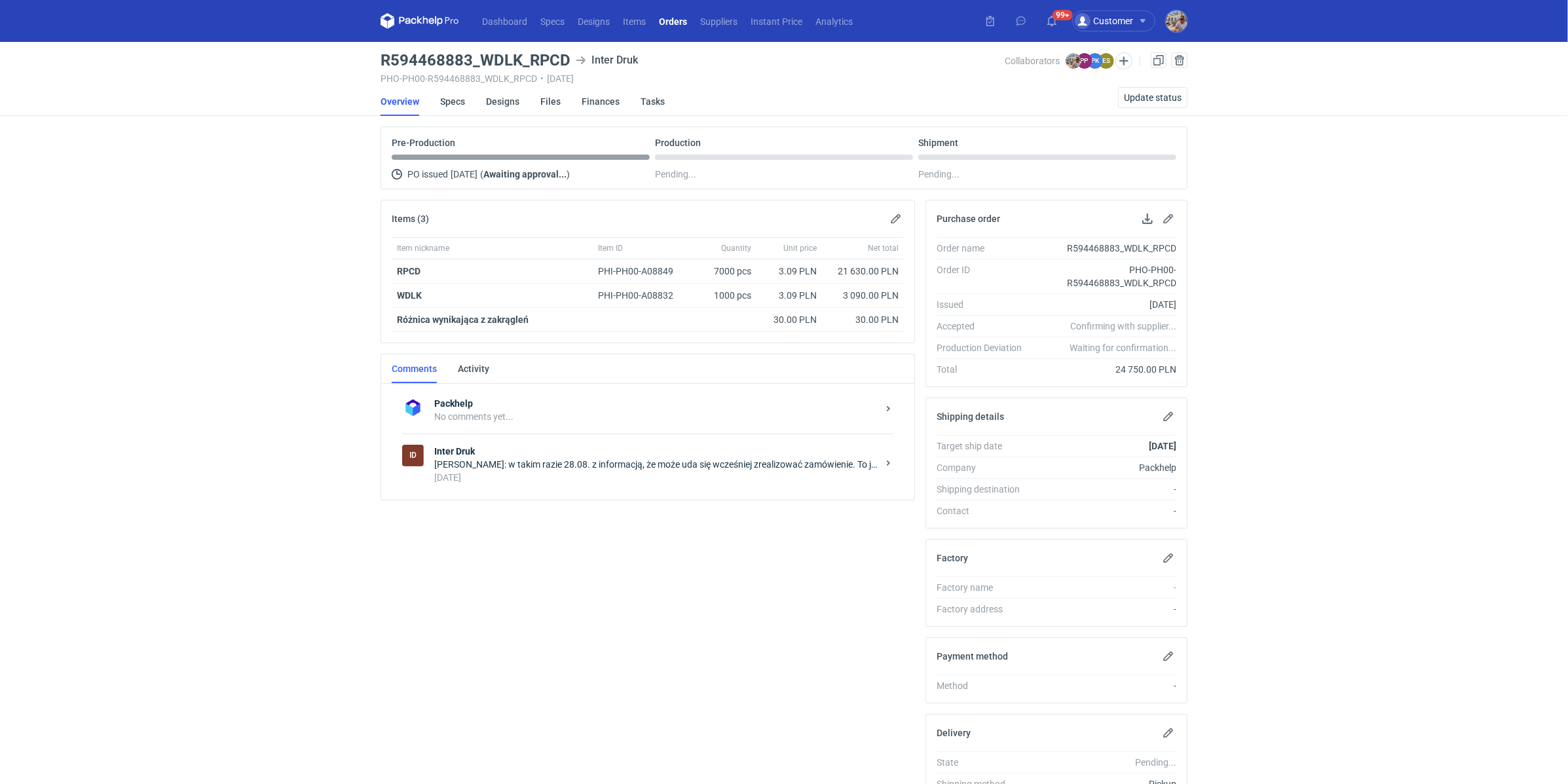
click at [607, 473] on div "[DATE]" at bounding box center [656, 478] width 444 height 13
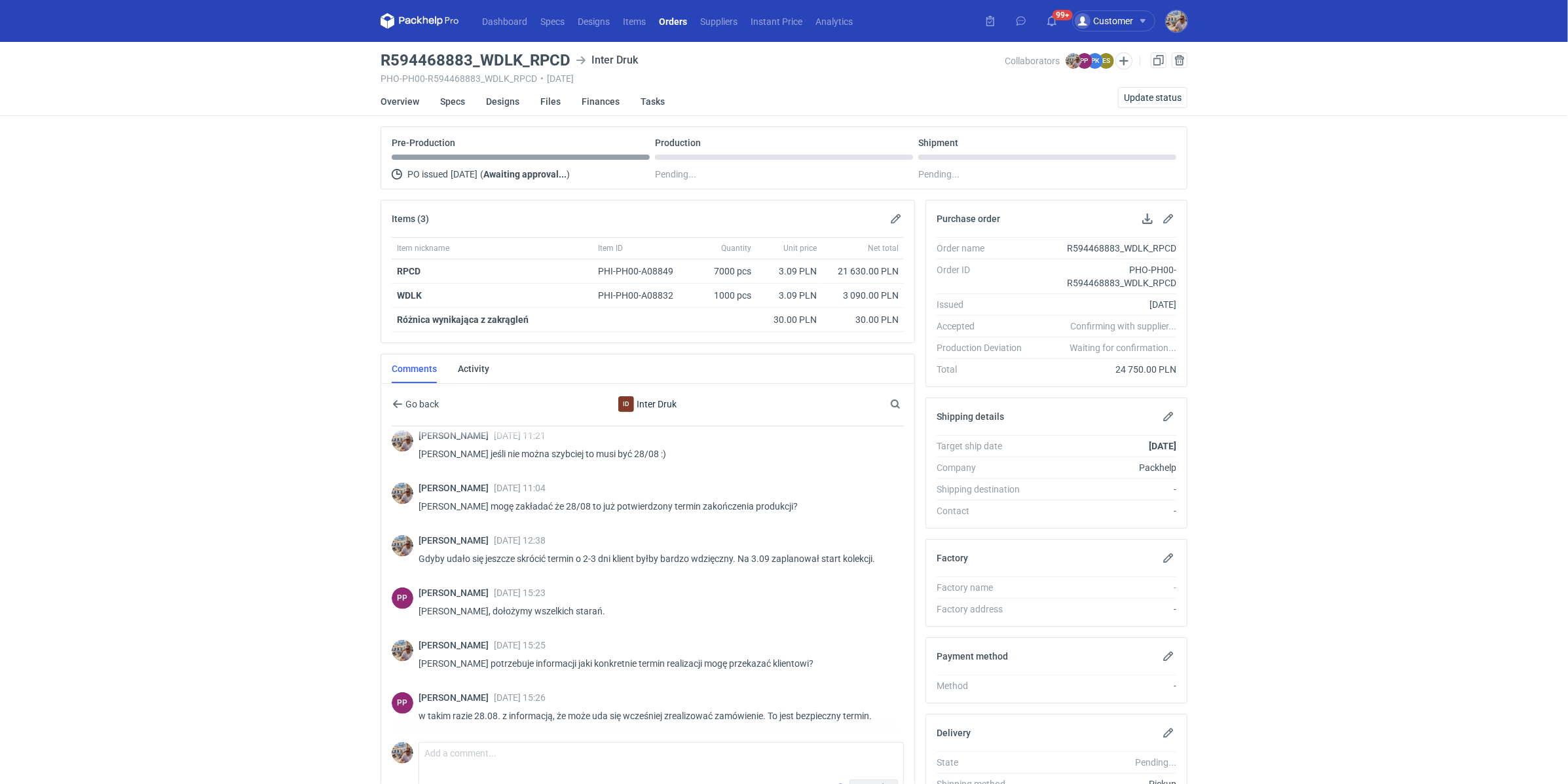
scroll to position [84, 0]
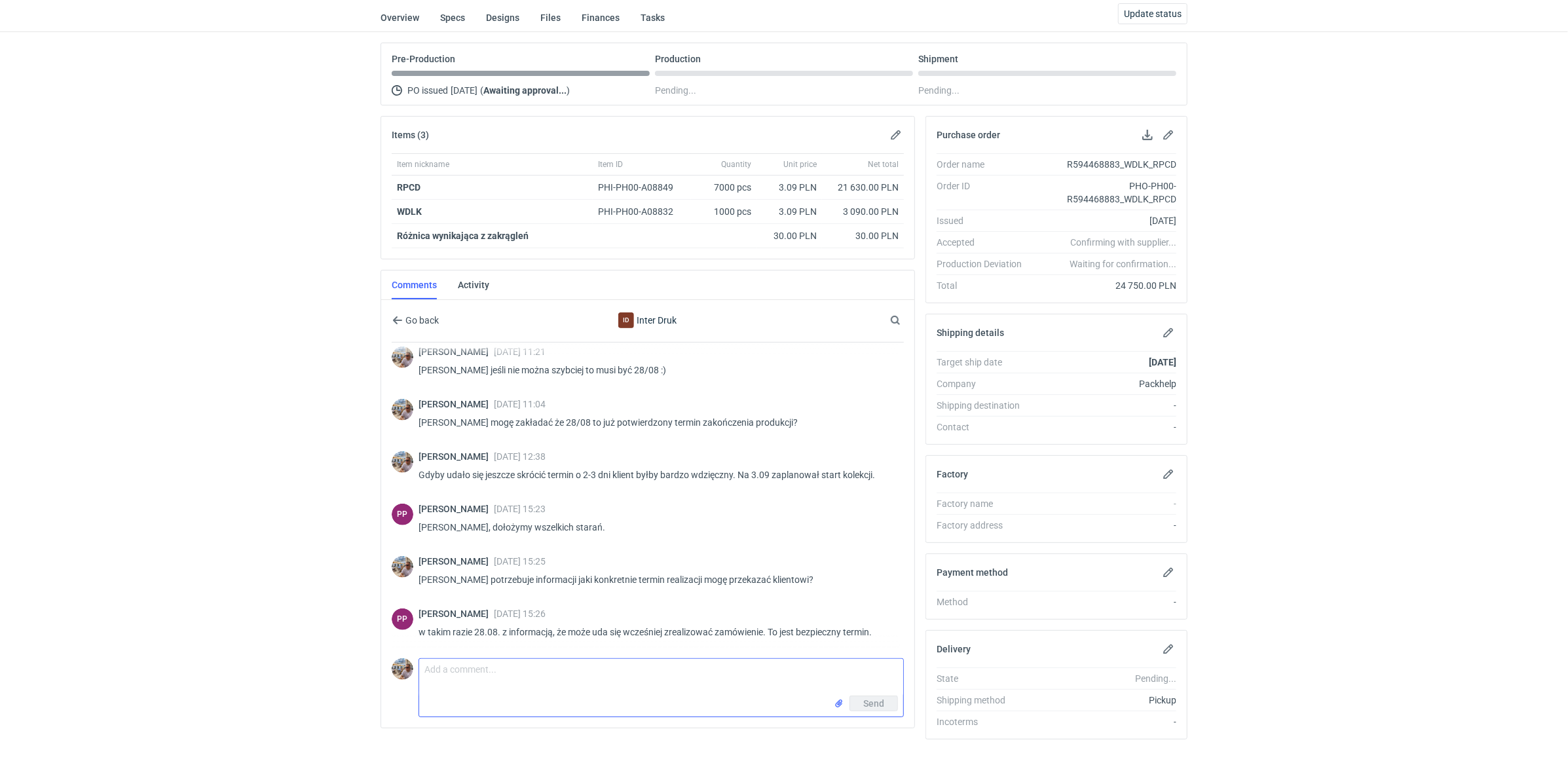
click at [550, 660] on textarea "Comment message" at bounding box center [661, 677] width 484 height 37
type textarea "Dzień dobry. Jaki jest tutaj status realizacji? Klient potrzebuje 3.09 produkcj…"
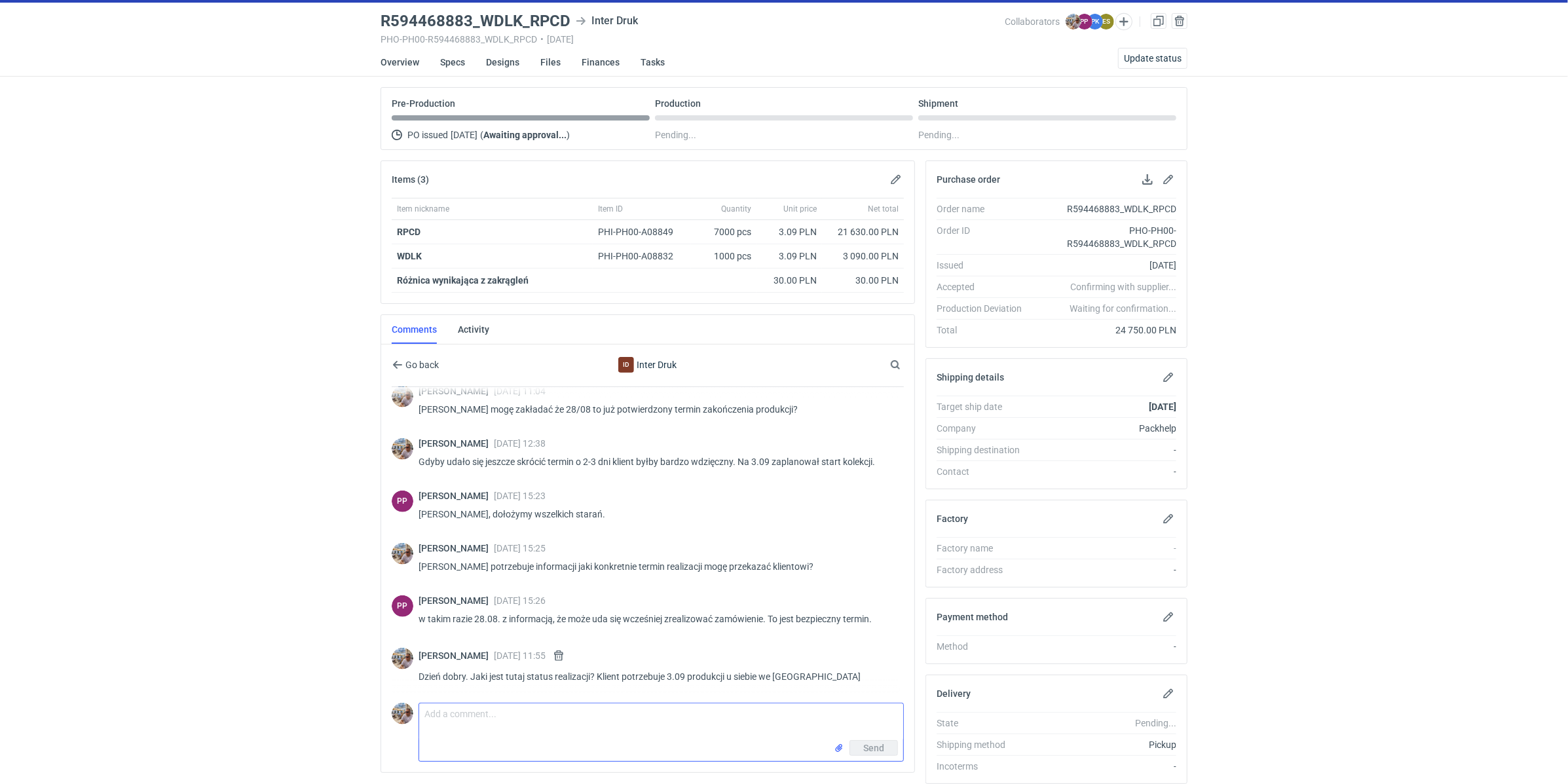
scroll to position [0, 0]
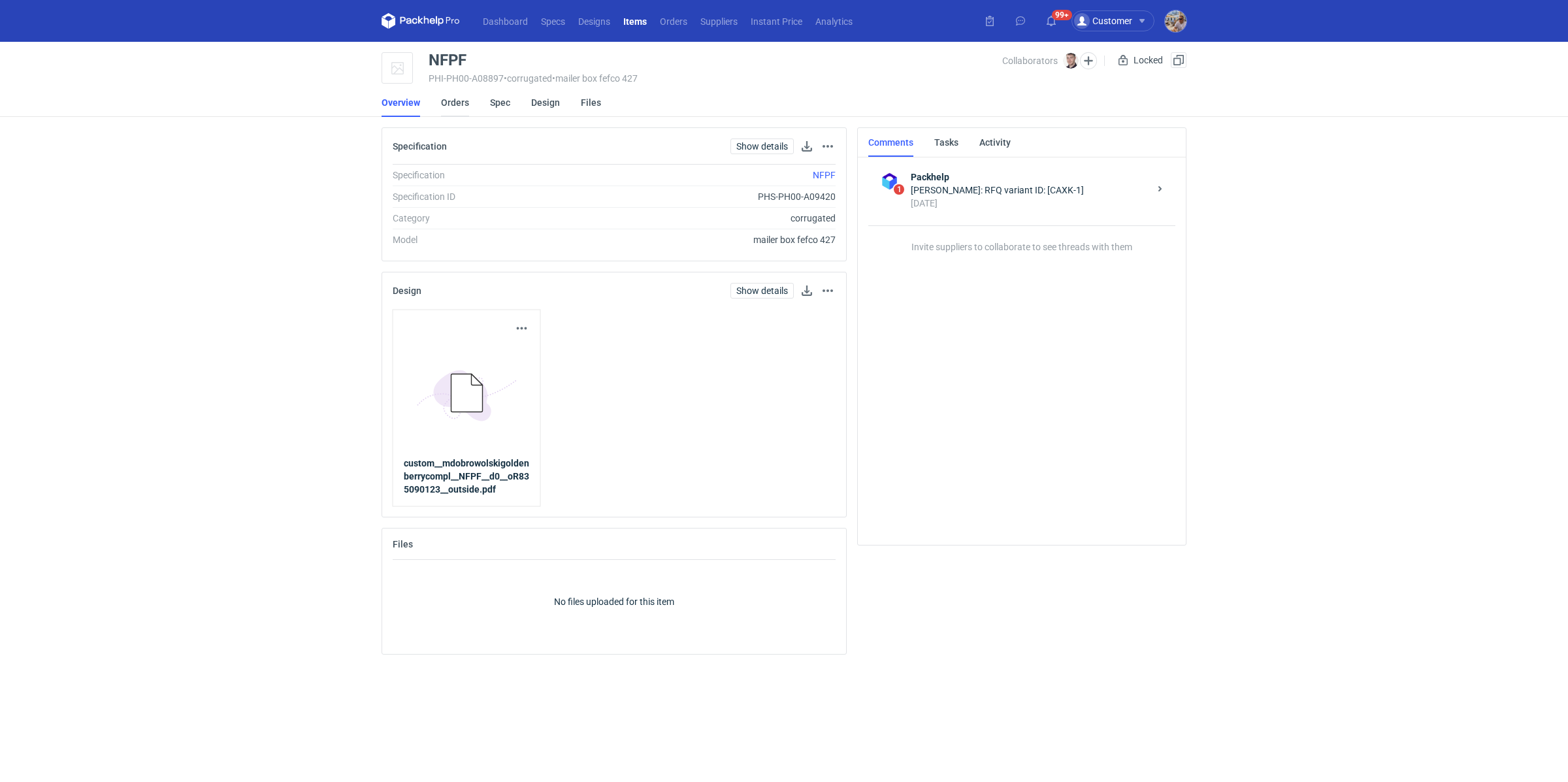
click at [458, 101] on link "Orders" at bounding box center [455, 102] width 29 height 29
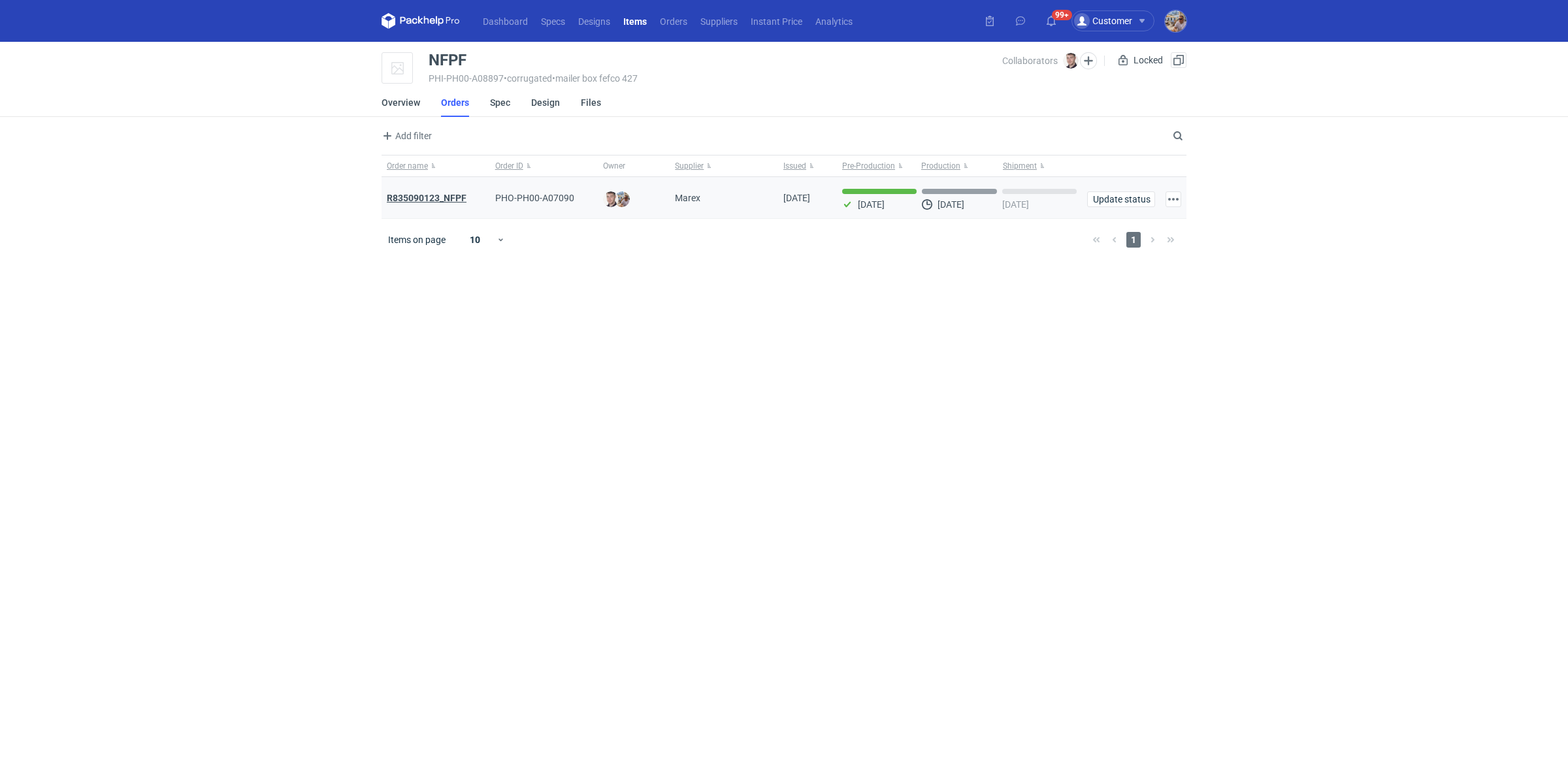
click at [434, 194] on strong "R835090123_NFPF" at bounding box center [426, 198] width 80 height 10
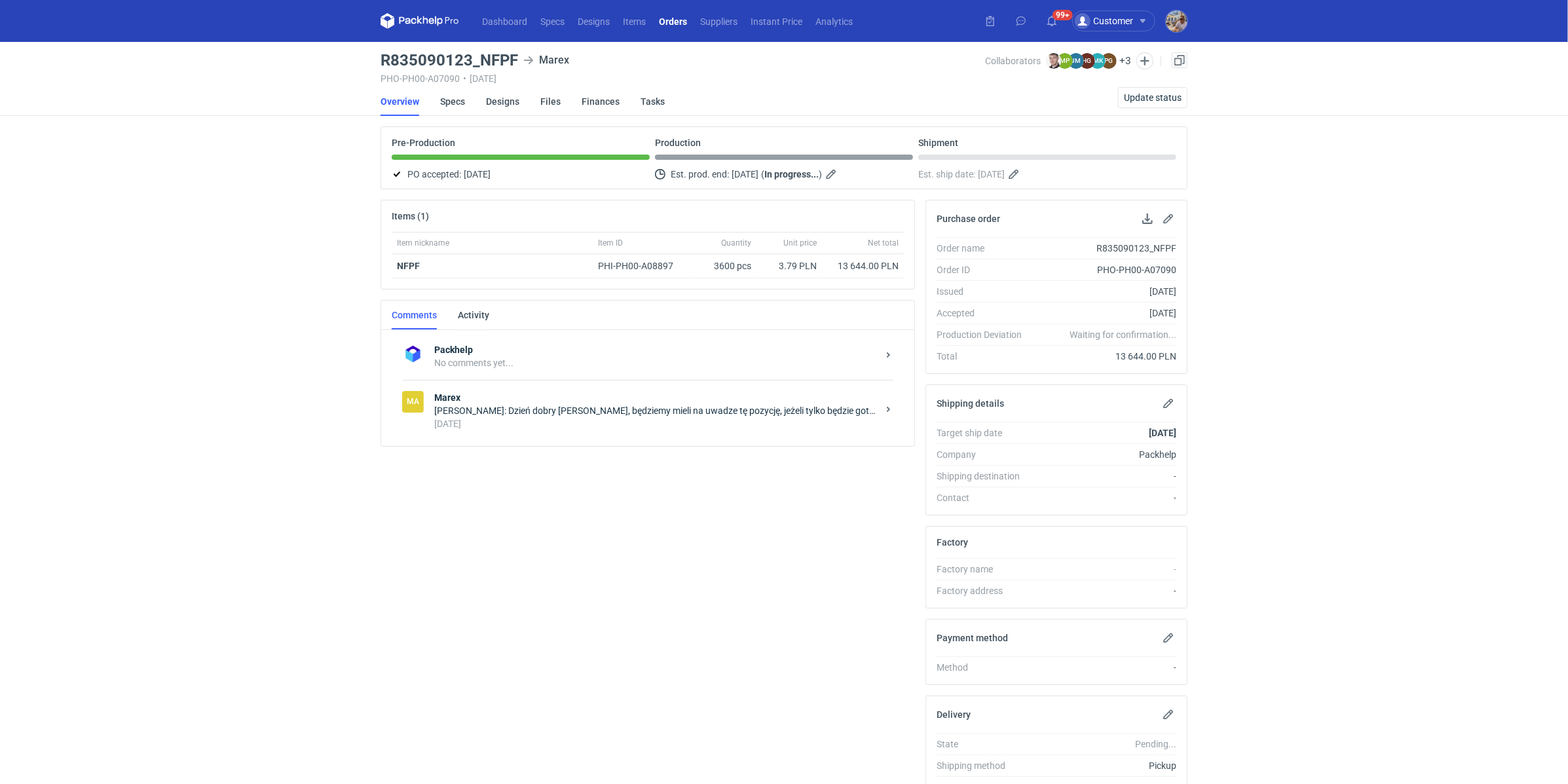
click at [551, 399] on strong "Marex" at bounding box center [656, 398] width 444 height 13
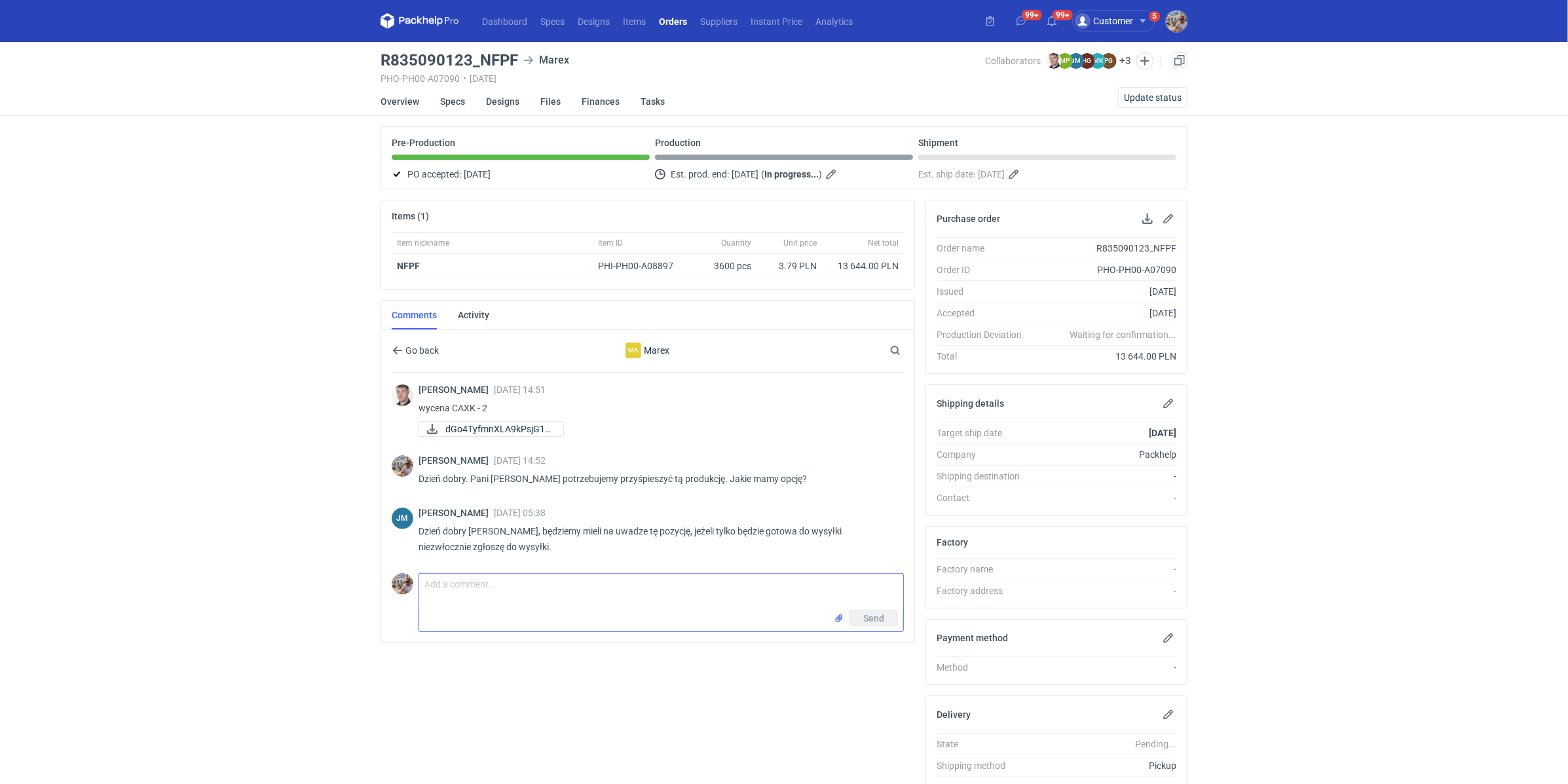
click at [490, 588] on textarea "Comment message" at bounding box center [661, 592] width 484 height 37
click at [590, 591] on textarea "Comment message" at bounding box center [661, 592] width 484 height 37
type textarea "Dzień dobry. Pani Joanno wiadomo czy uda się zakończyć produkcję trochę wcześni…"
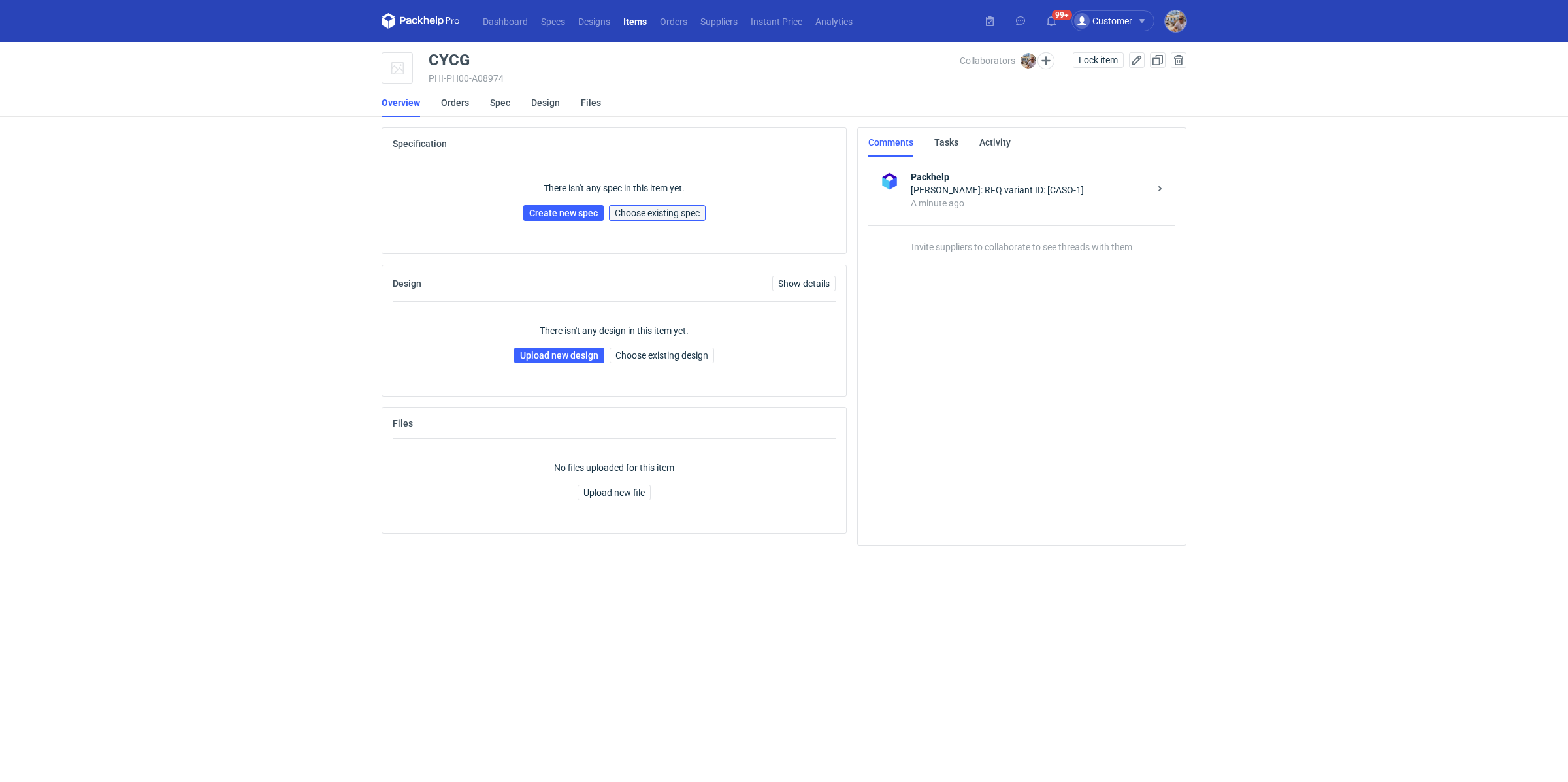
click at [651, 209] on span "Choose existing spec" at bounding box center [657, 213] width 85 height 9
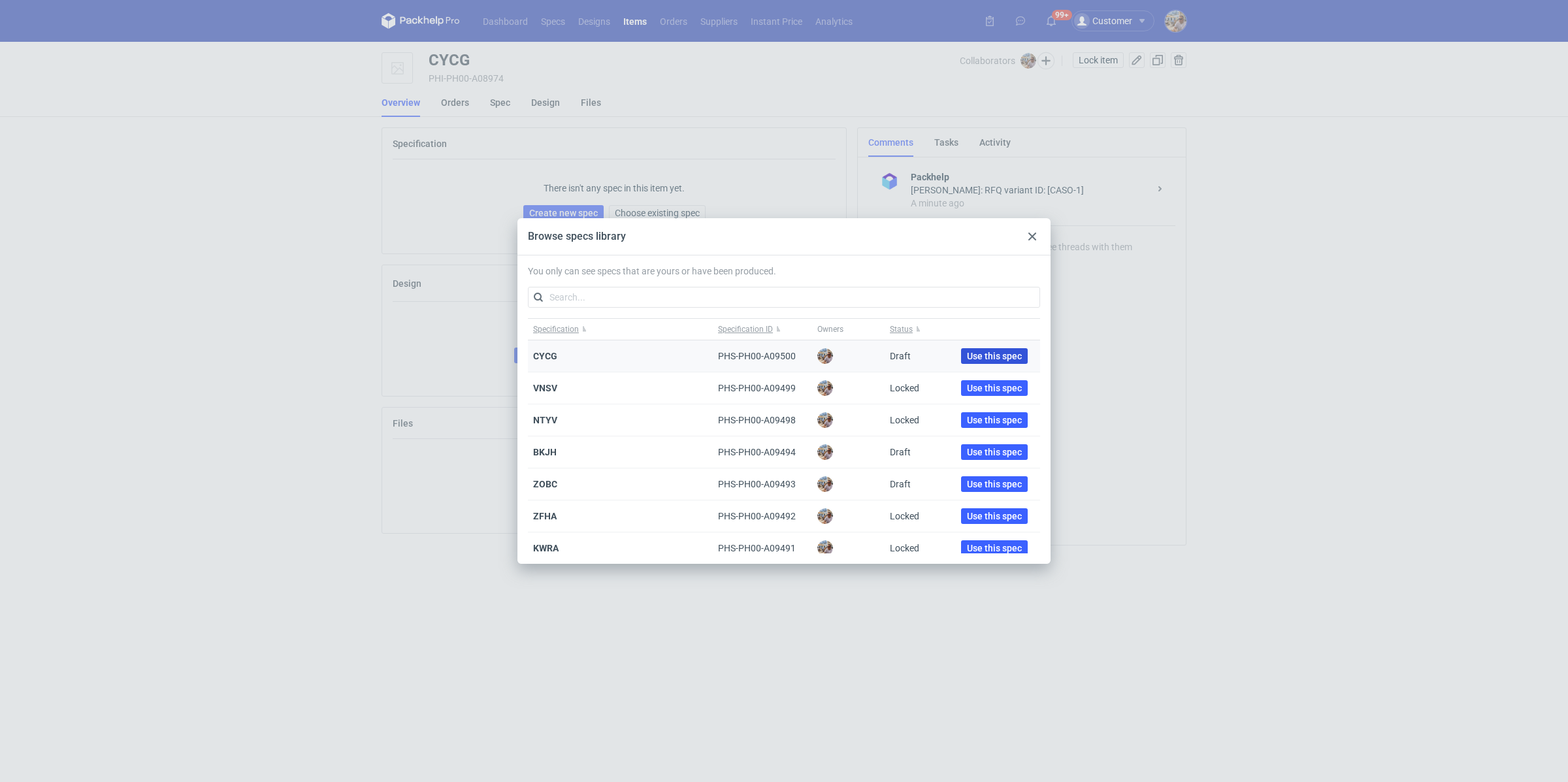
click at [993, 355] on span "Use this spec" at bounding box center [995, 356] width 55 height 9
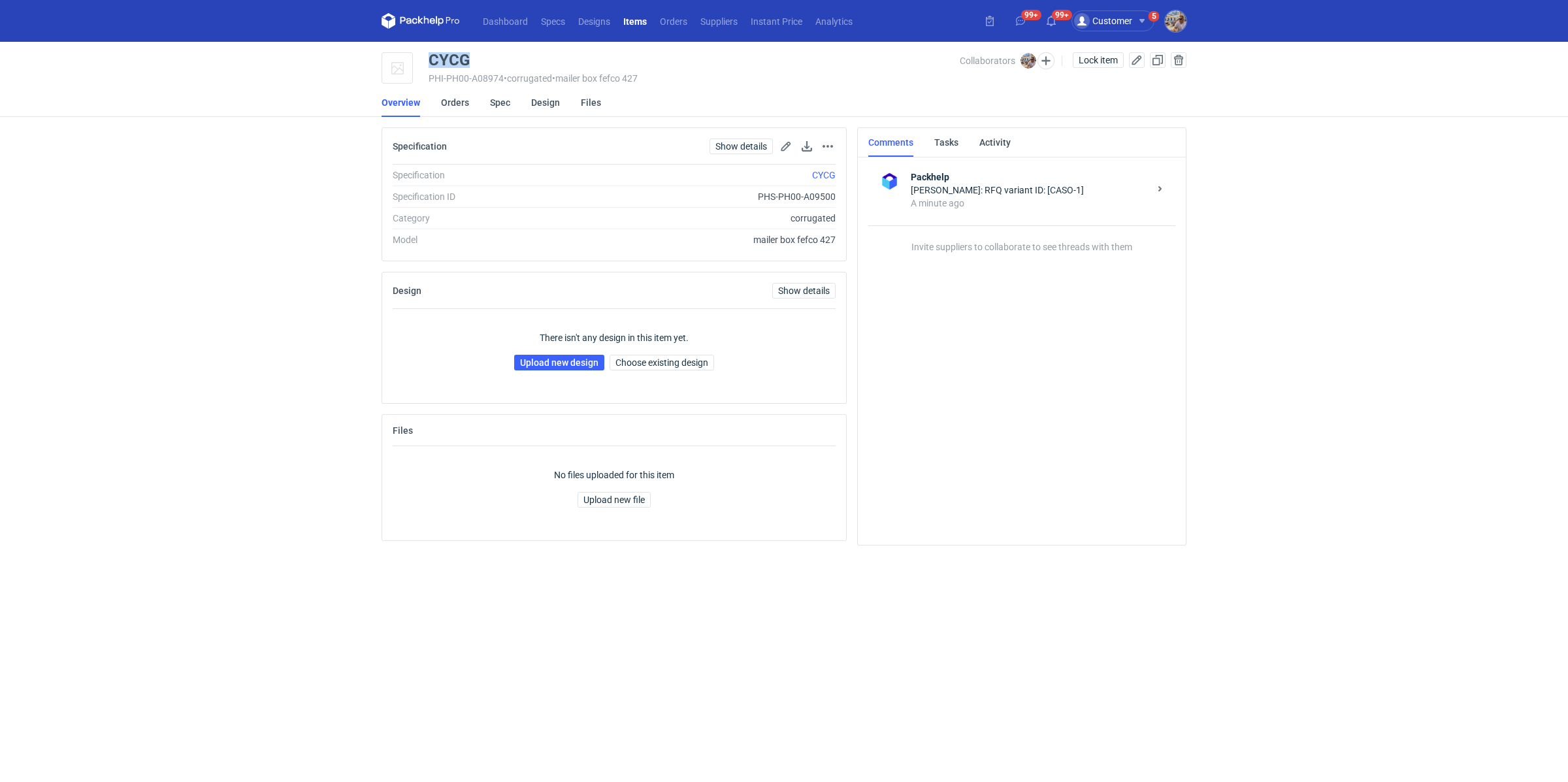
drag, startPoint x: 478, startPoint y: 64, endPoint x: 421, endPoint y: 63, distance: 57.0
click at [421, 63] on div "CYCG PHI-PH00-A08974 • corrugated • mailer box fefco 427 Collaborators Michał P…" at bounding box center [784, 69] width 805 height 33
copy div "CYCG"
click at [574, 365] on link "Upload new design" at bounding box center [559, 362] width 90 height 16
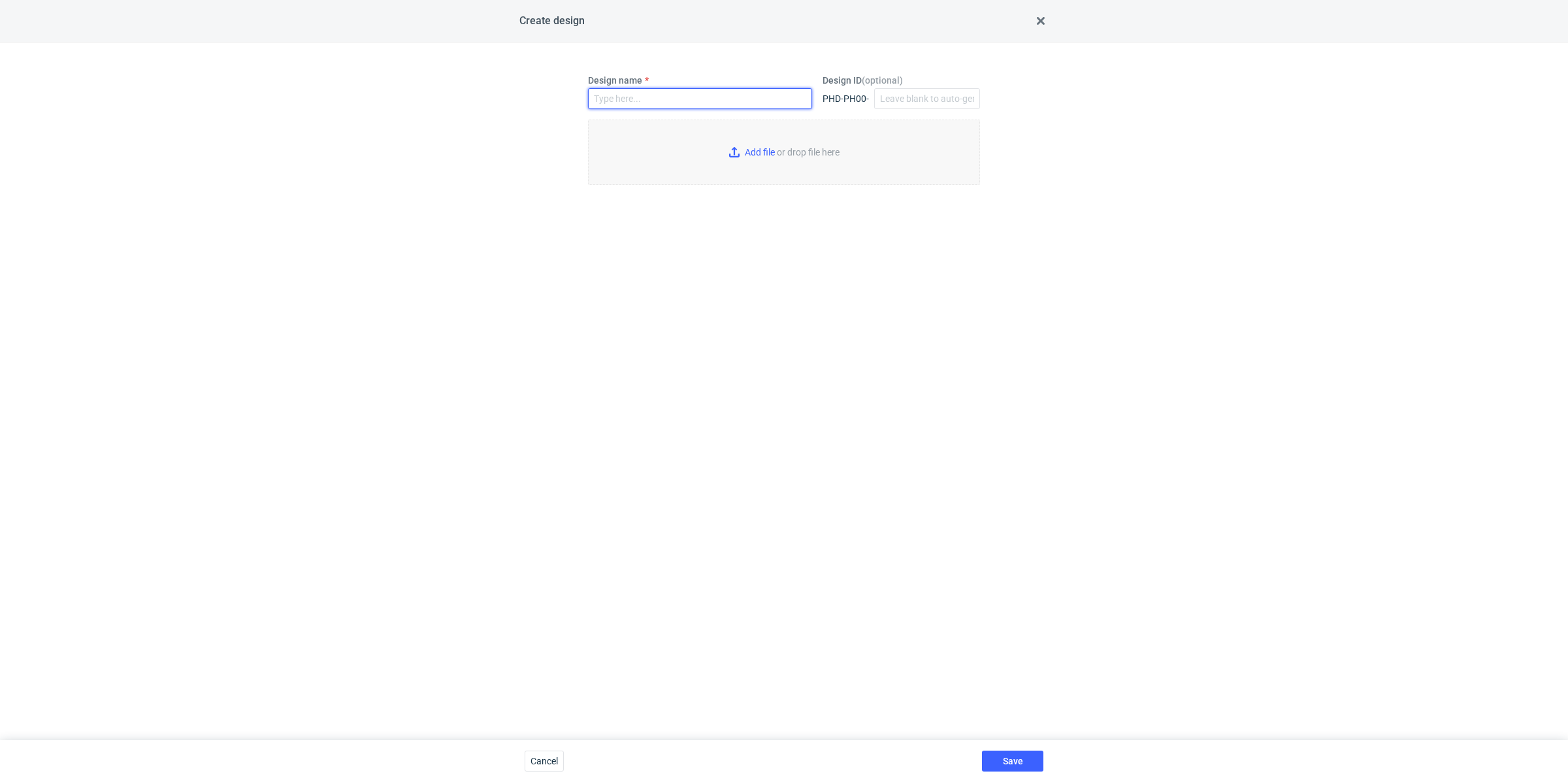
click at [638, 96] on input "Design name" at bounding box center [700, 98] width 225 height 21
paste input "CYCG"
type input "CYCG"
click at [759, 158] on input "Add file or drop file here" at bounding box center [784, 152] width 392 height 65
click at [750, 159] on input "Add file or drop file here" at bounding box center [784, 152] width 392 height 65
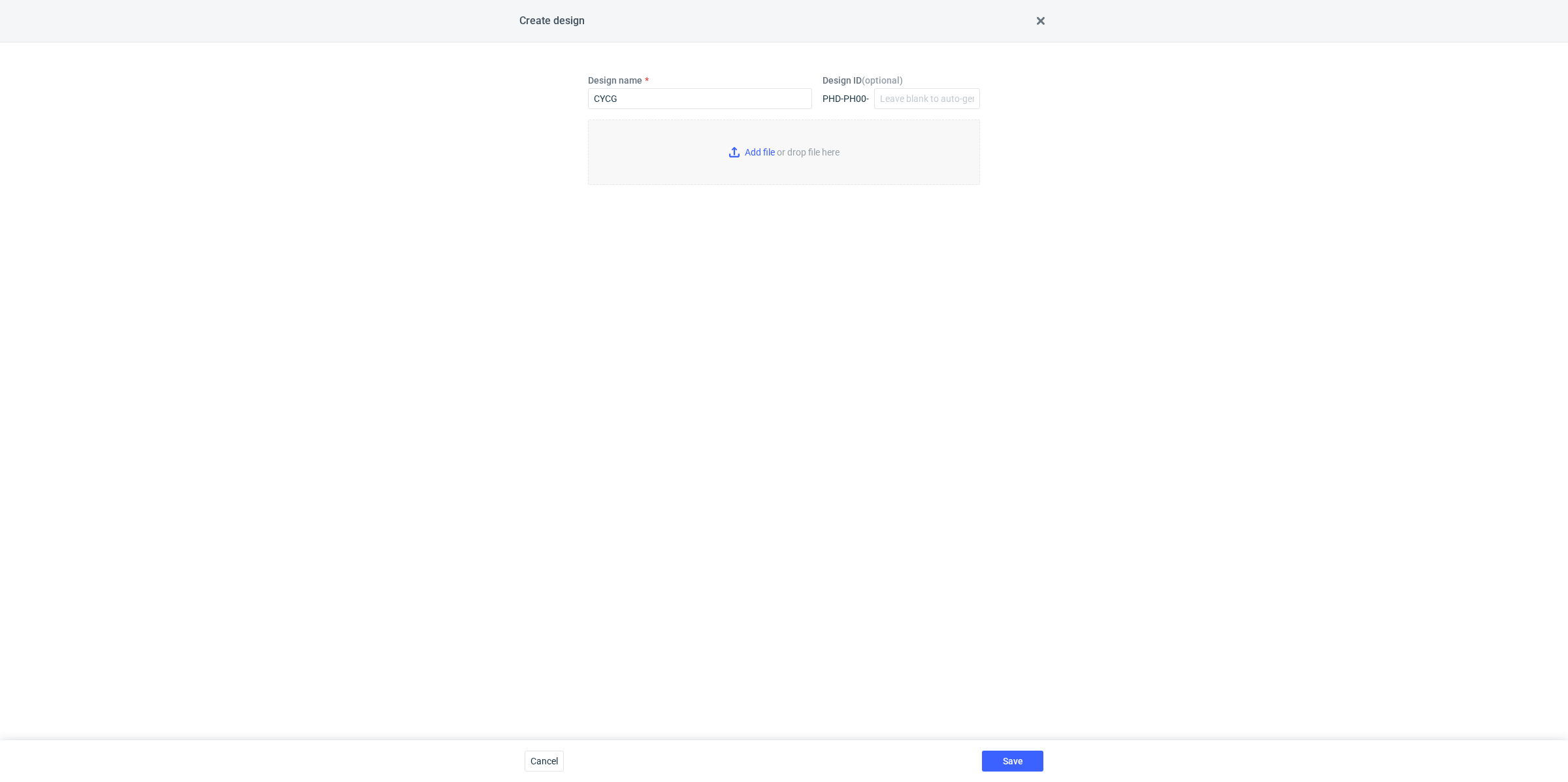
type input "C:\fakepath\custom__custom____CYCG__d00__oR870641566.pdf"
click at [998, 754] on button "Save" at bounding box center [1012, 761] width 62 height 21
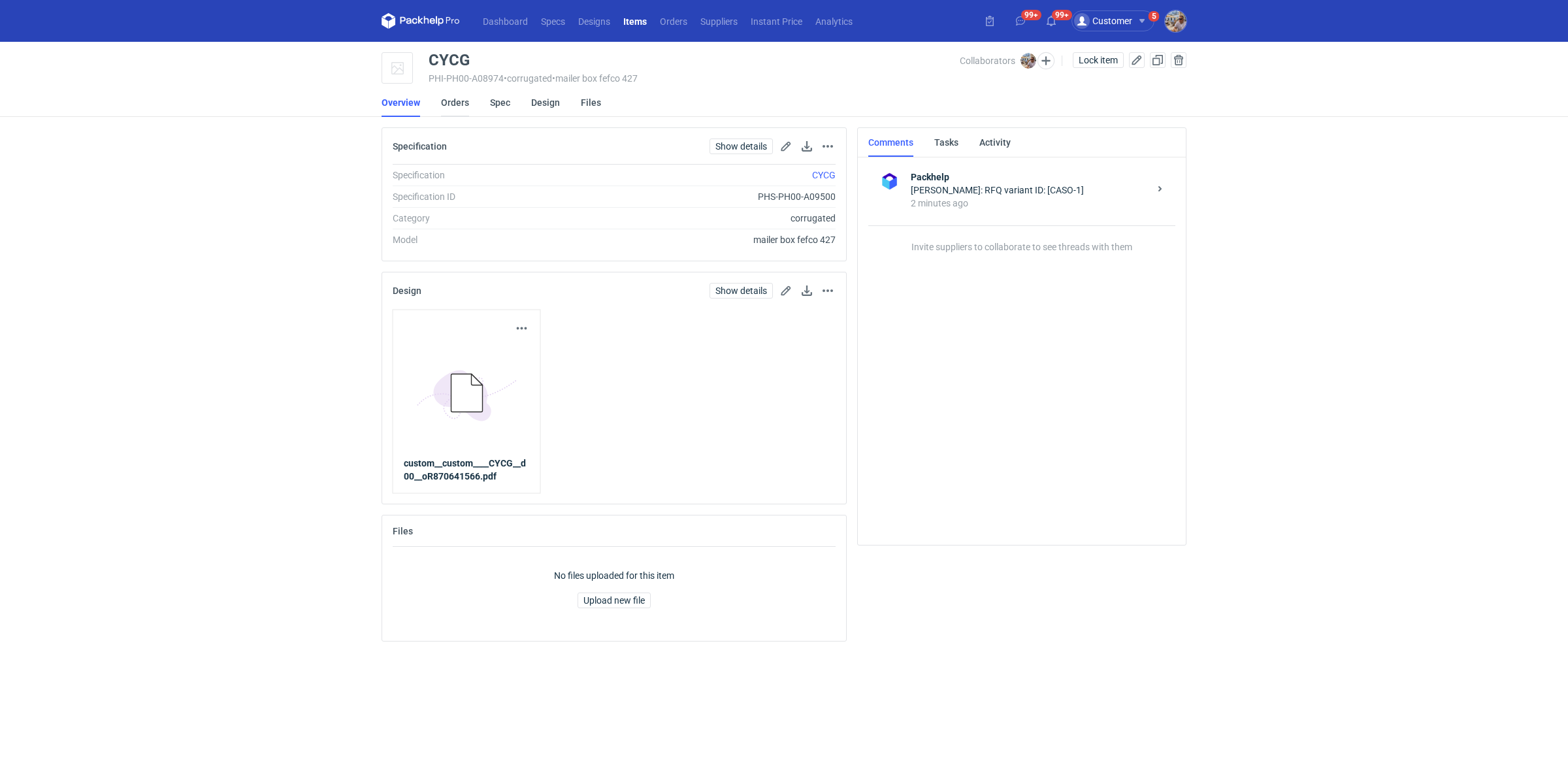
click at [452, 99] on link "Orders" at bounding box center [455, 102] width 29 height 29
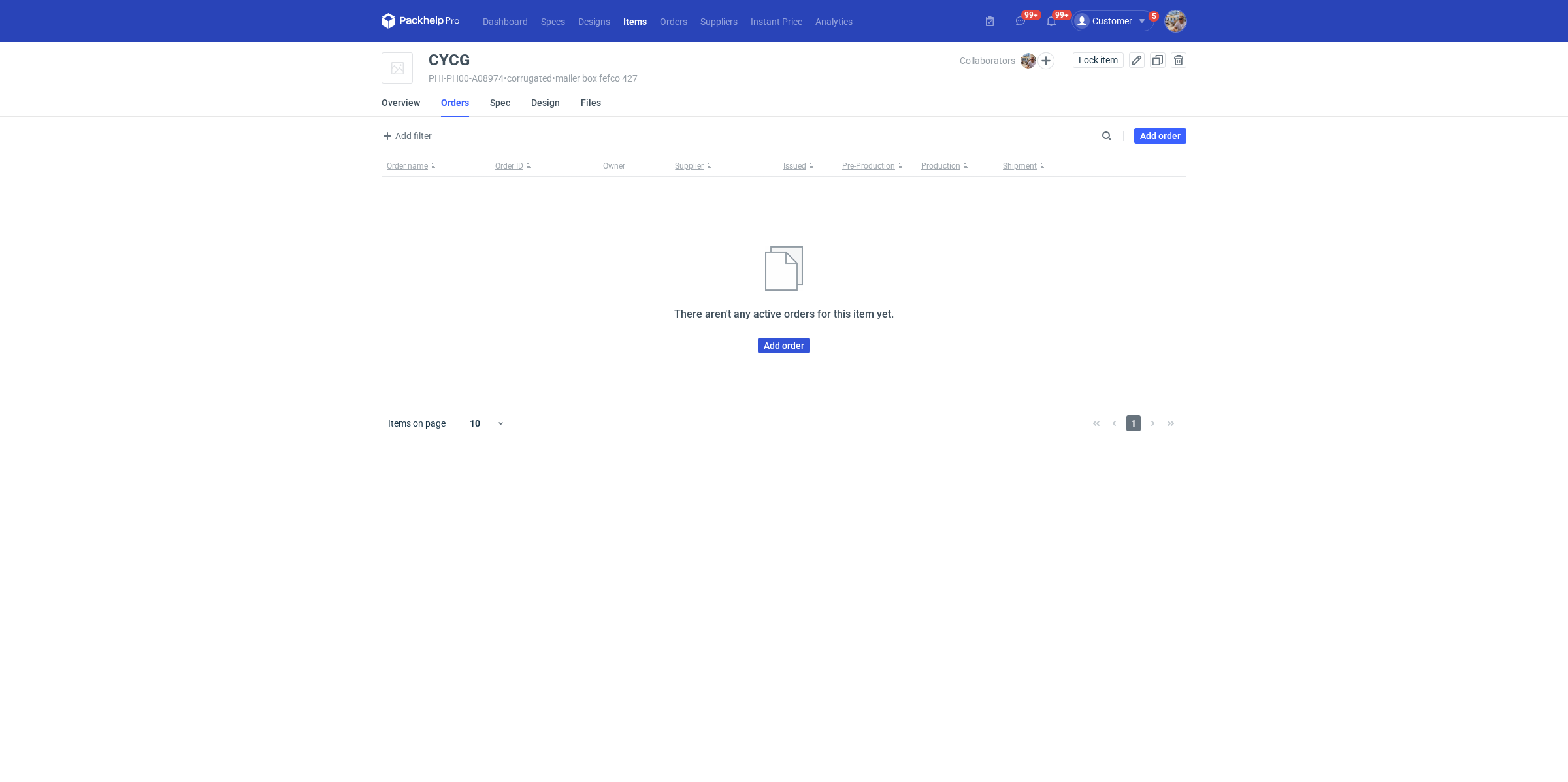
click at [778, 340] on link "Add order" at bounding box center [784, 345] width 52 height 16
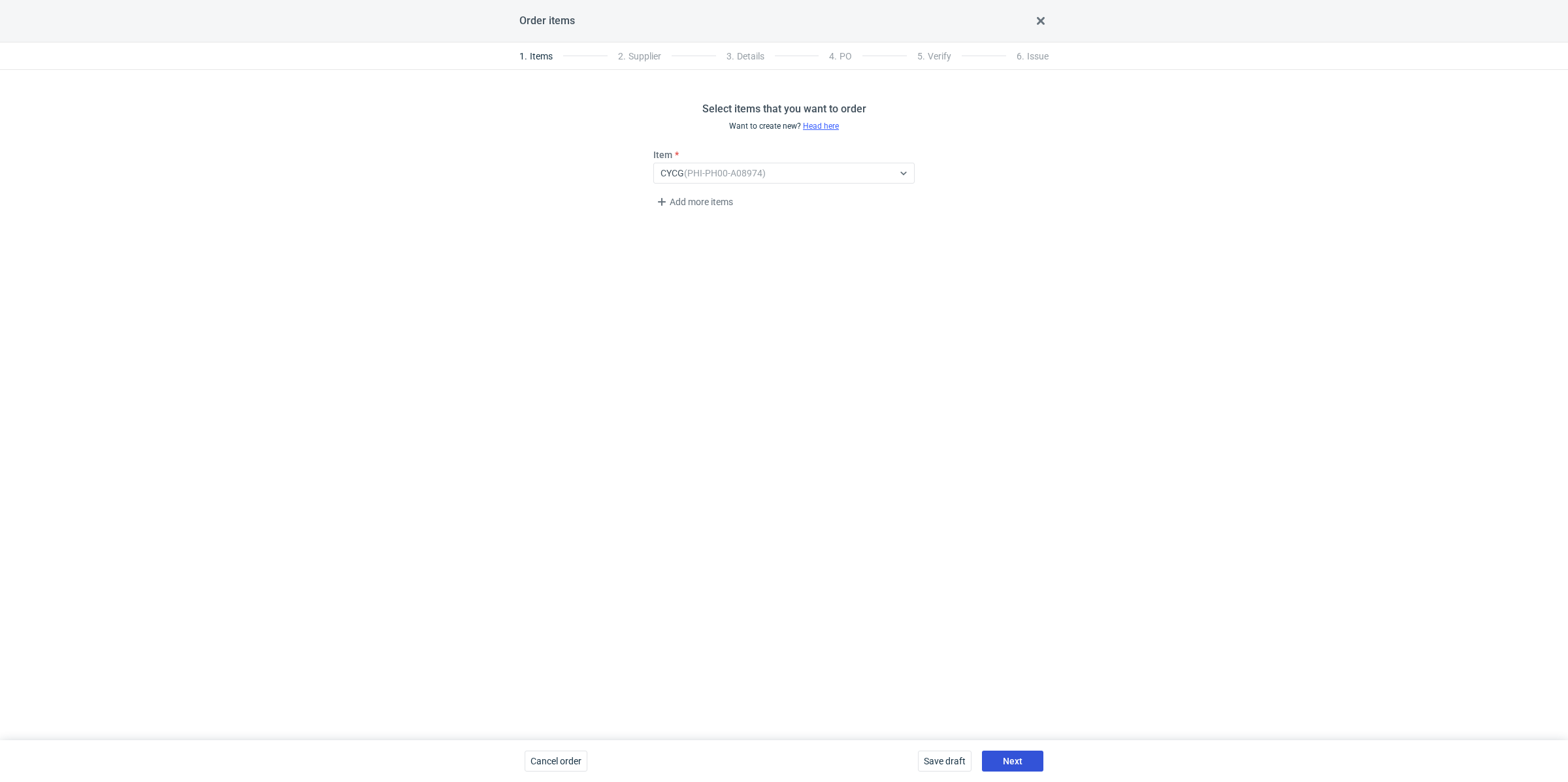
click at [1019, 762] on span "Next" at bounding box center [1012, 761] width 19 height 9
click at [763, 163] on div "Select..." at bounding box center [784, 173] width 261 height 21
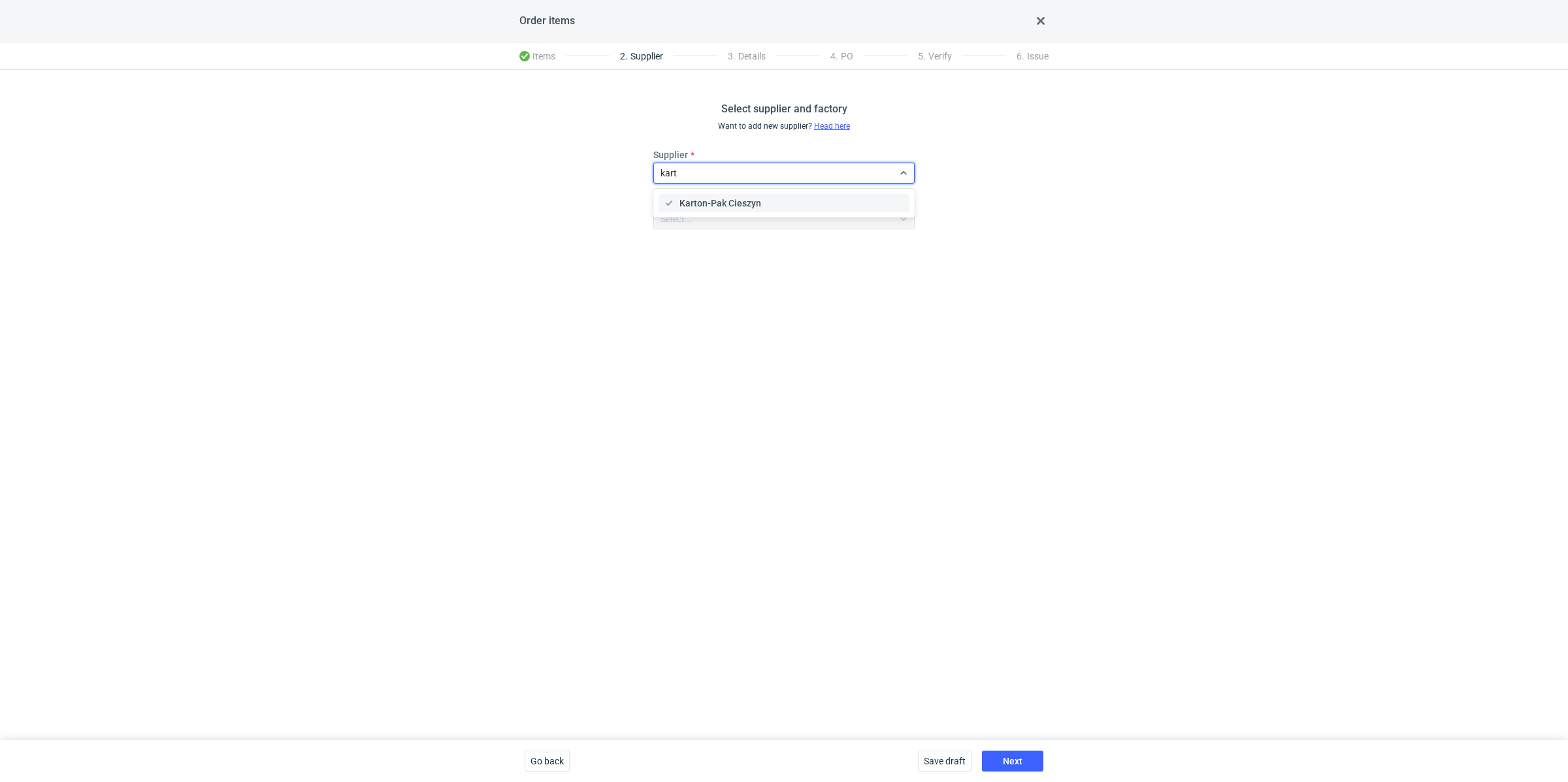
type input "karto"
click at [745, 201] on span "Karton-Pak Cieszyn" at bounding box center [721, 203] width 82 height 13
click at [1012, 751] on button "Next" at bounding box center [1012, 761] width 62 height 21
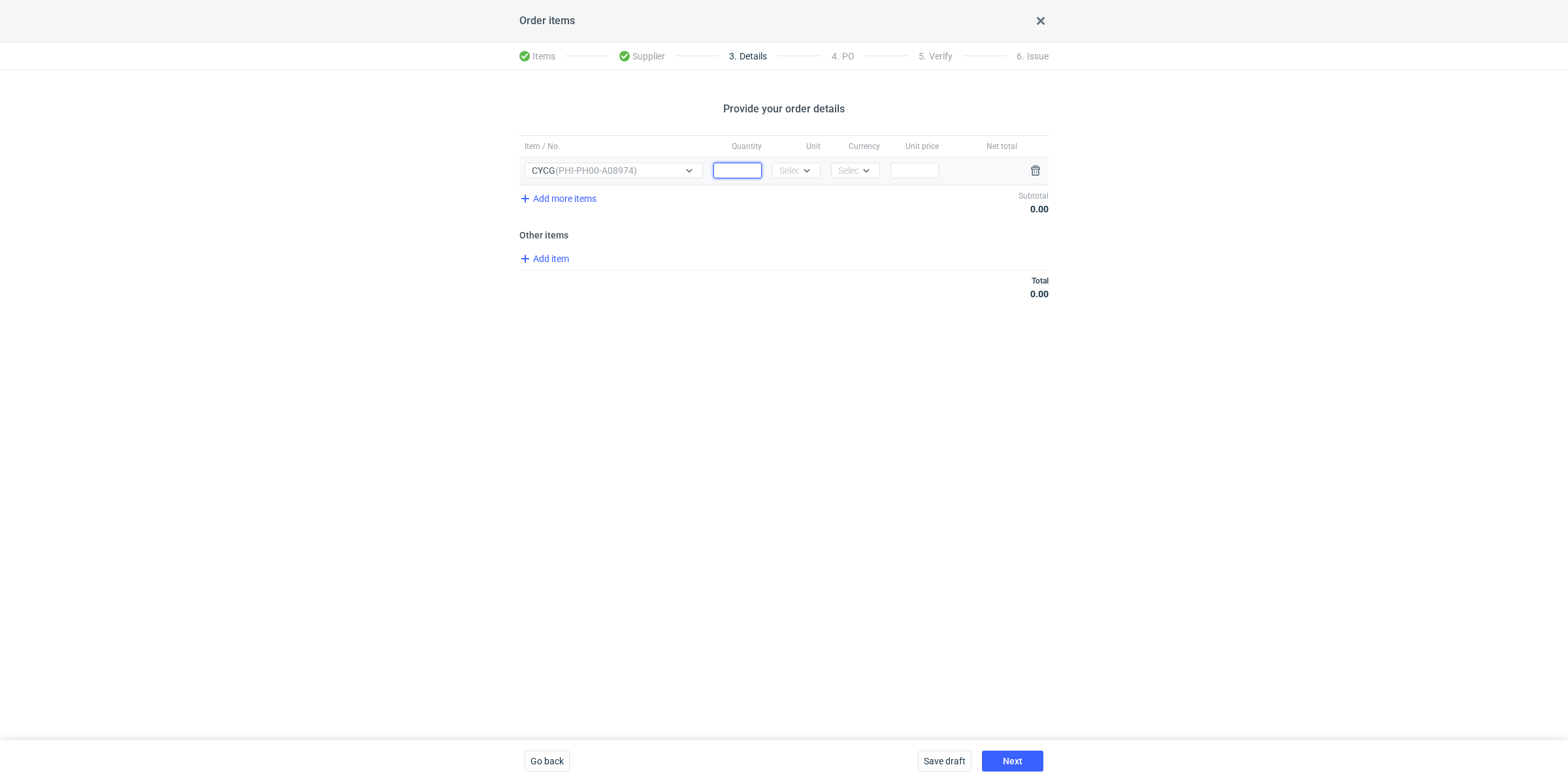
click at [744, 175] on input "Quantity" at bounding box center [738, 170] width 49 height 16
paste input "10000"
type input "10000"
click at [789, 175] on div "Select..." at bounding box center [795, 170] width 32 height 13
click at [801, 193] on div "pcs" at bounding box center [797, 197] width 28 height 13
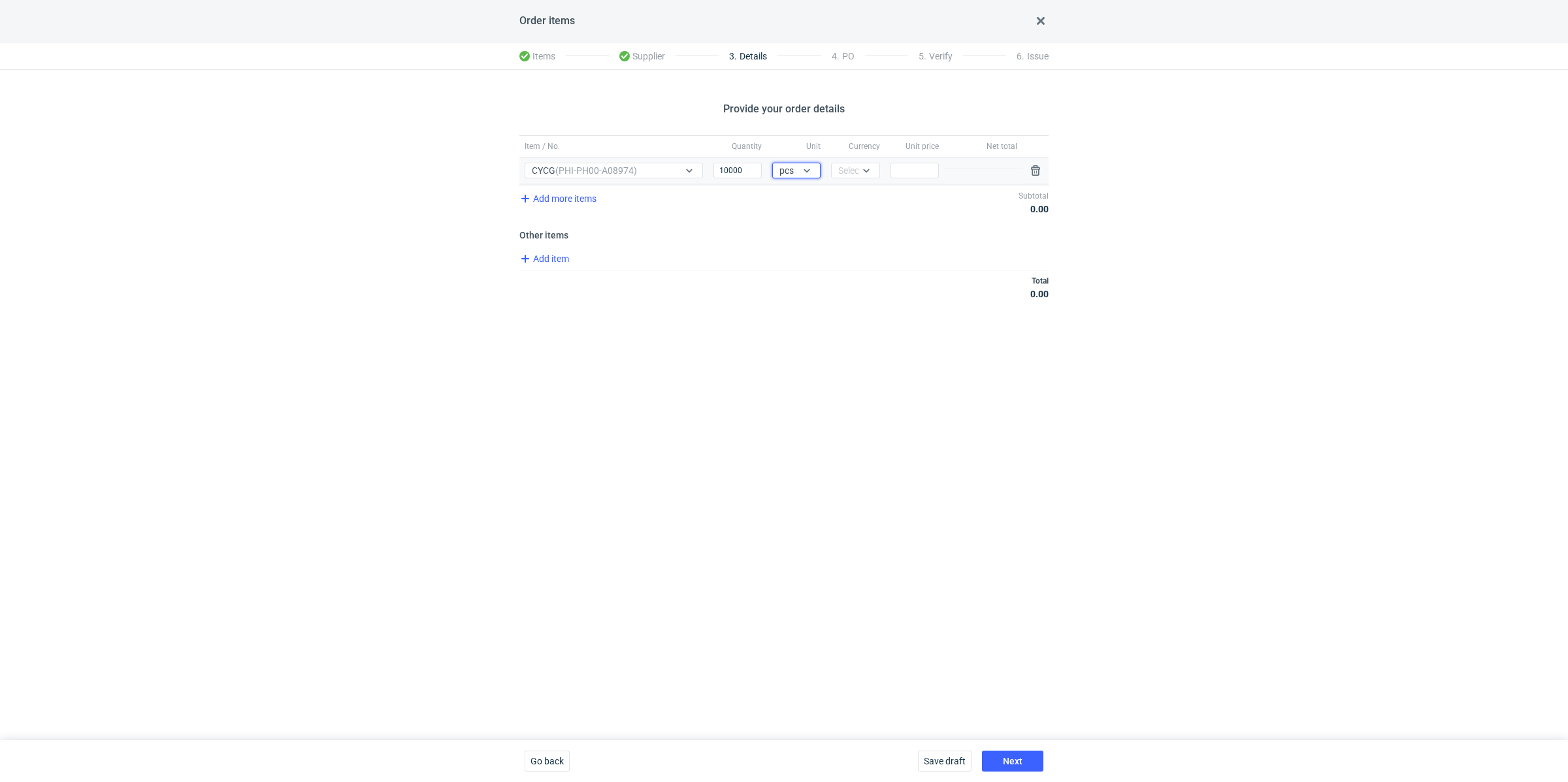
click at [842, 159] on div "Currency Select..." at bounding box center [856, 170] width 59 height 27
click at [847, 163] on div "Select..." at bounding box center [855, 170] width 49 height 16
click at [841, 193] on div "PLN" at bounding box center [855, 198] width 38 height 18
click at [545, 264] on div "Add item" at bounding box center [783, 260] width 532 height 19
click at [545, 258] on span "Add item" at bounding box center [544, 259] width 53 height 16
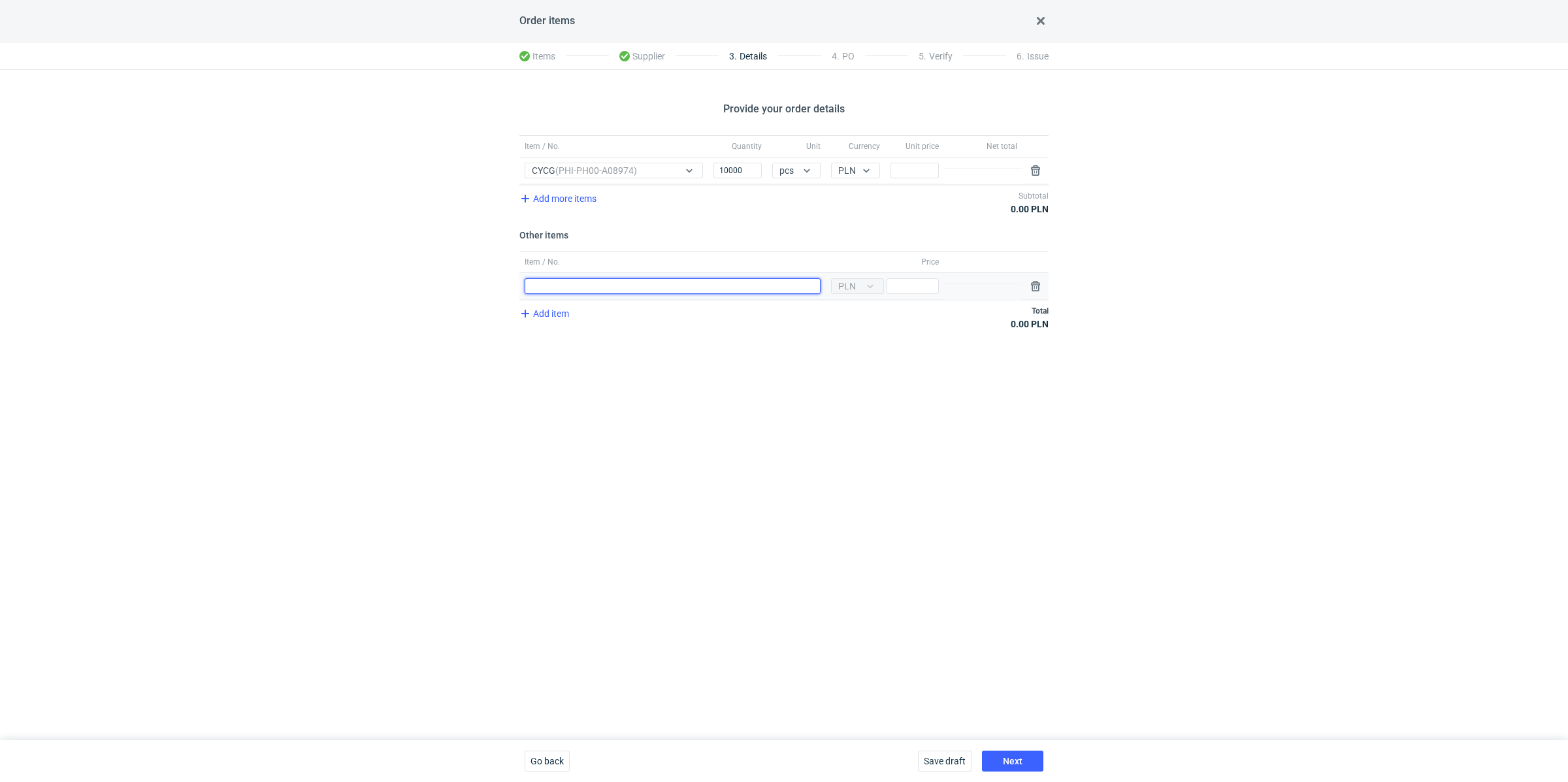
click at [562, 284] on input "Item / No." at bounding box center [673, 286] width 296 height 16
type input "Polimer"
click at [901, 282] on input "Price" at bounding box center [913, 286] width 52 height 16
type input "300"
click at [897, 173] on input "Price" at bounding box center [915, 170] width 49 height 16
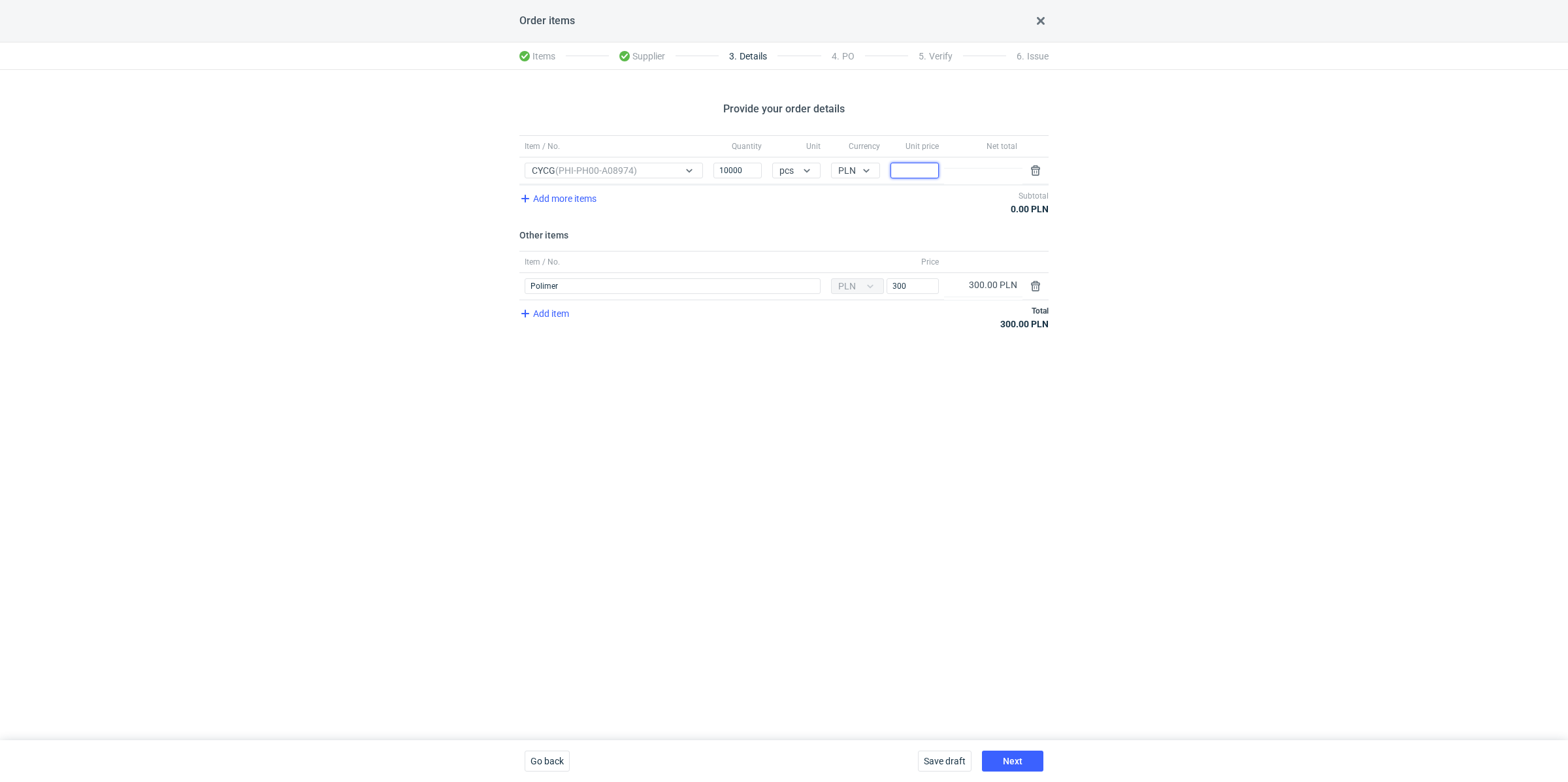
paste input "0.84"
type input "0.84"
click at [808, 405] on div "Provide your order details Item / No. Quantity Unit Currency Unit price Net tot…" at bounding box center [784, 405] width 1568 height 671
click at [1020, 750] on div "Save draft Next" at bounding box center [981, 761] width 136 height 41
click at [1020, 756] on span "Next" at bounding box center [1012, 761] width 19 height 9
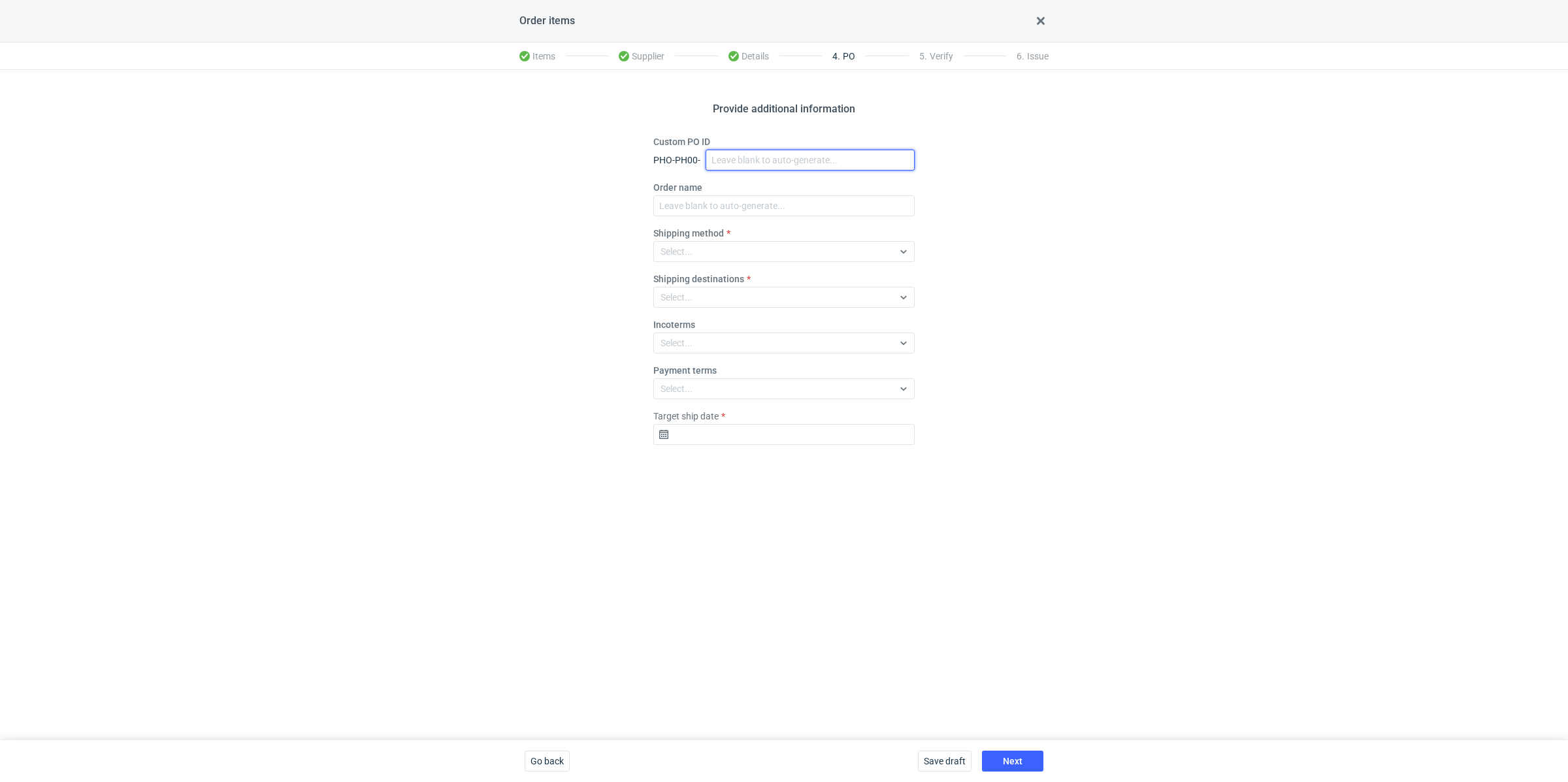
click at [772, 161] on input "Custom PO ID" at bounding box center [810, 160] width 209 height 21
paste input "R870641566"
paste input "CYCG"
drag, startPoint x: 789, startPoint y: 158, endPoint x: 704, endPoint y: 154, distance: 85.1
click at [704, 154] on div "PHO-PH00- R870641566_CYCG" at bounding box center [784, 160] width 261 height 21
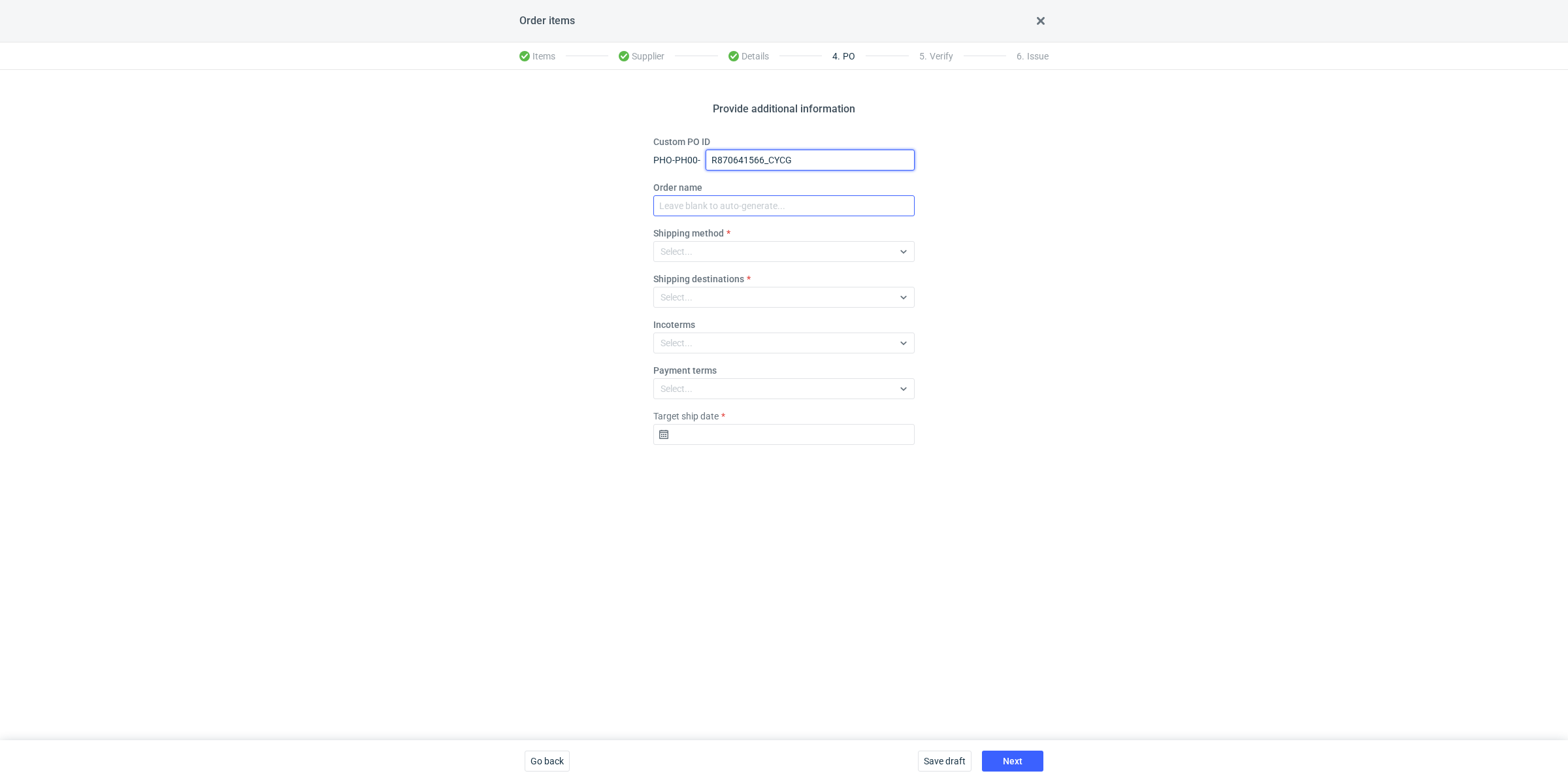
type input "R870641566_CYCG"
click at [715, 204] on input "Order name" at bounding box center [784, 205] width 261 height 21
paste input "R870641566_CYCG"
type input "R870641566_CYCG"
drag, startPoint x: 677, startPoint y: 251, endPoint x: 686, endPoint y: 266, distance: 17.5
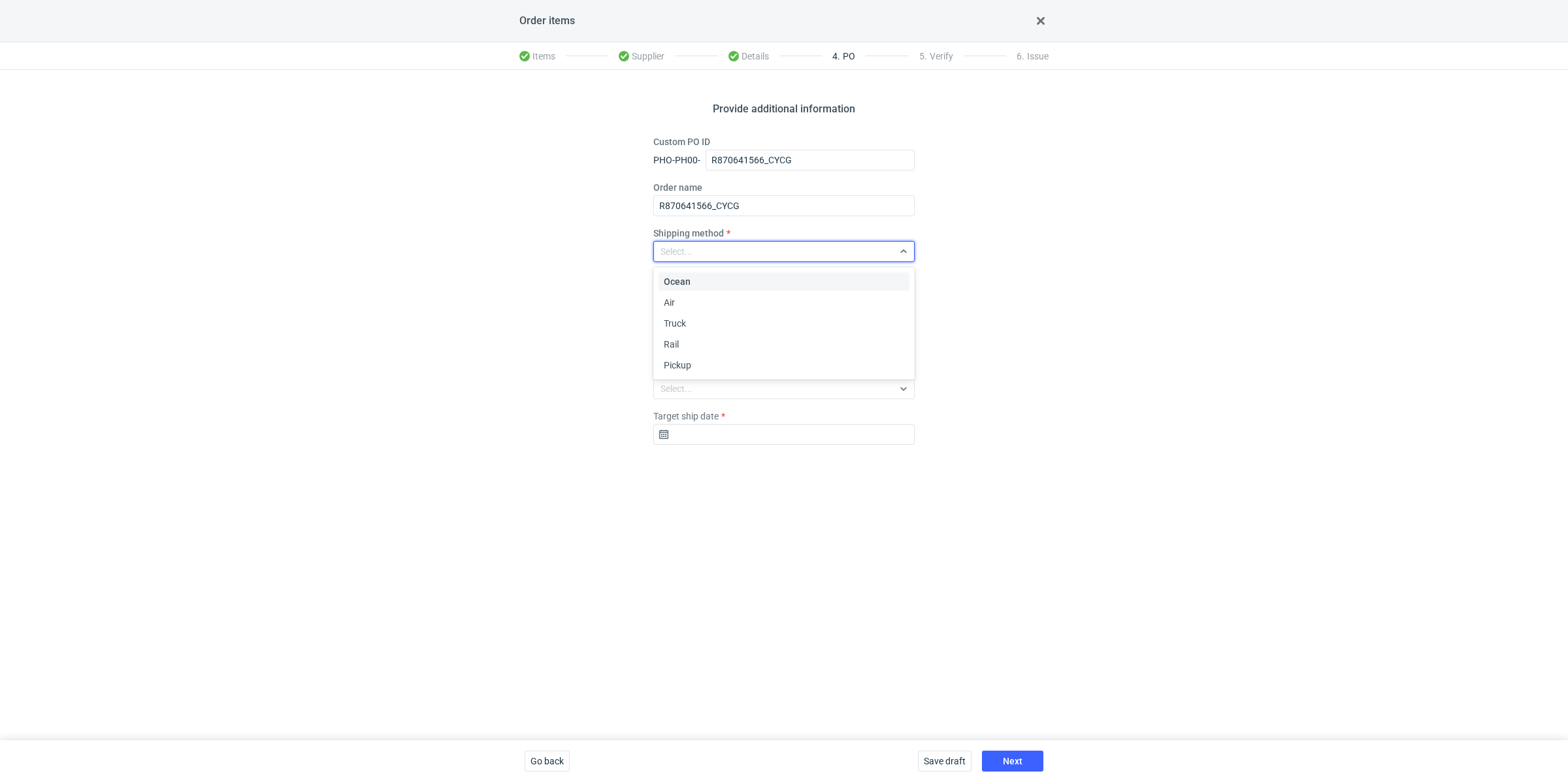
click at [677, 251] on div "Select..." at bounding box center [676, 251] width 32 height 13
click at [709, 361] on div "Pickup" at bounding box center [784, 365] width 240 height 13
click at [700, 427] on input "Target ship date" at bounding box center [784, 434] width 261 height 21
click at [856, 472] on icon "Go forward 1 month" at bounding box center [851, 468] width 10 height 10
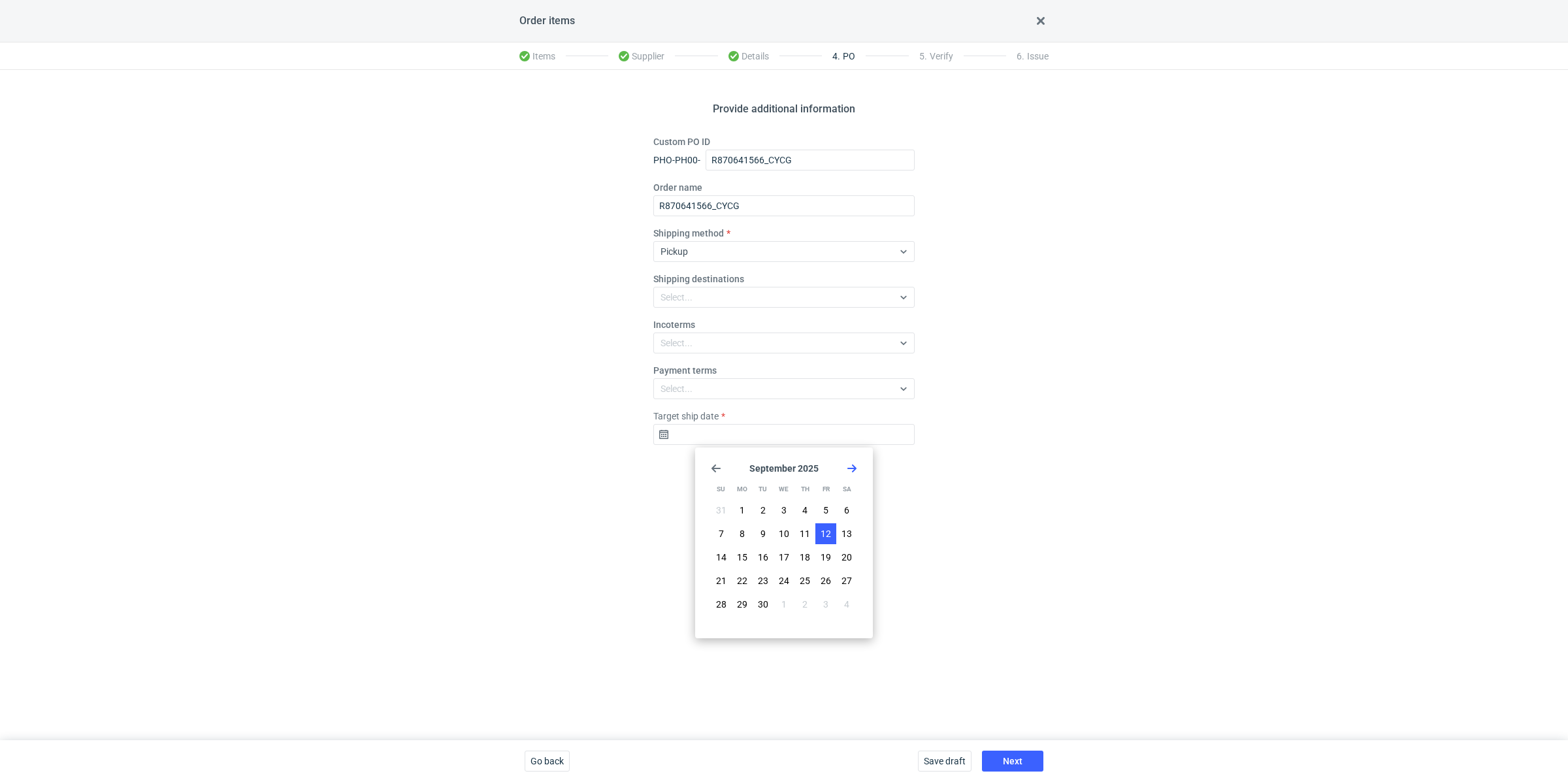
click at [829, 535] on span "12" at bounding box center [825, 534] width 10 height 13
type input "2025-09-12"
click at [1025, 754] on button "Next" at bounding box center [1012, 761] width 62 height 21
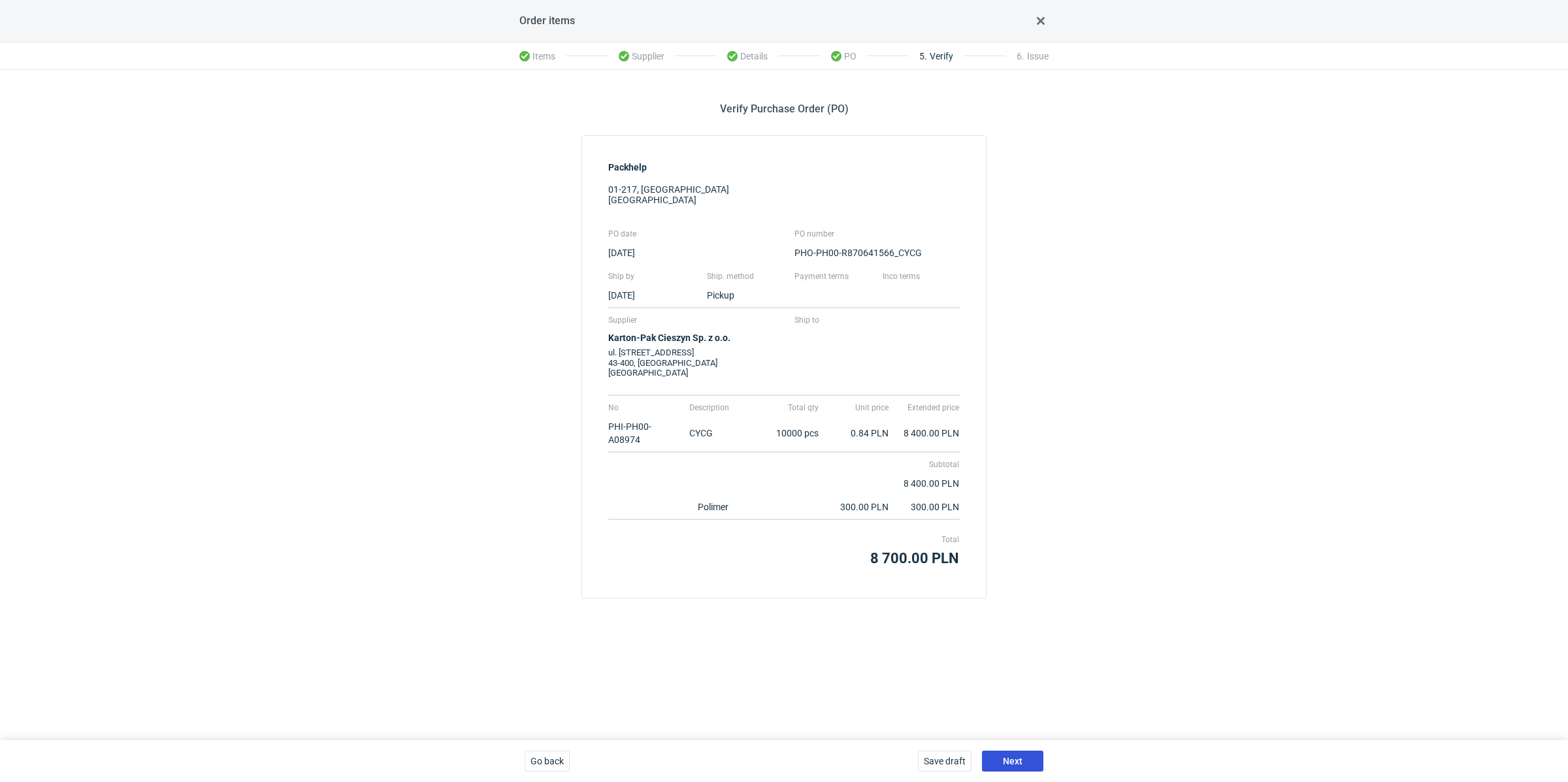
click at [1025, 756] on button "Next" at bounding box center [1012, 761] width 62 height 21
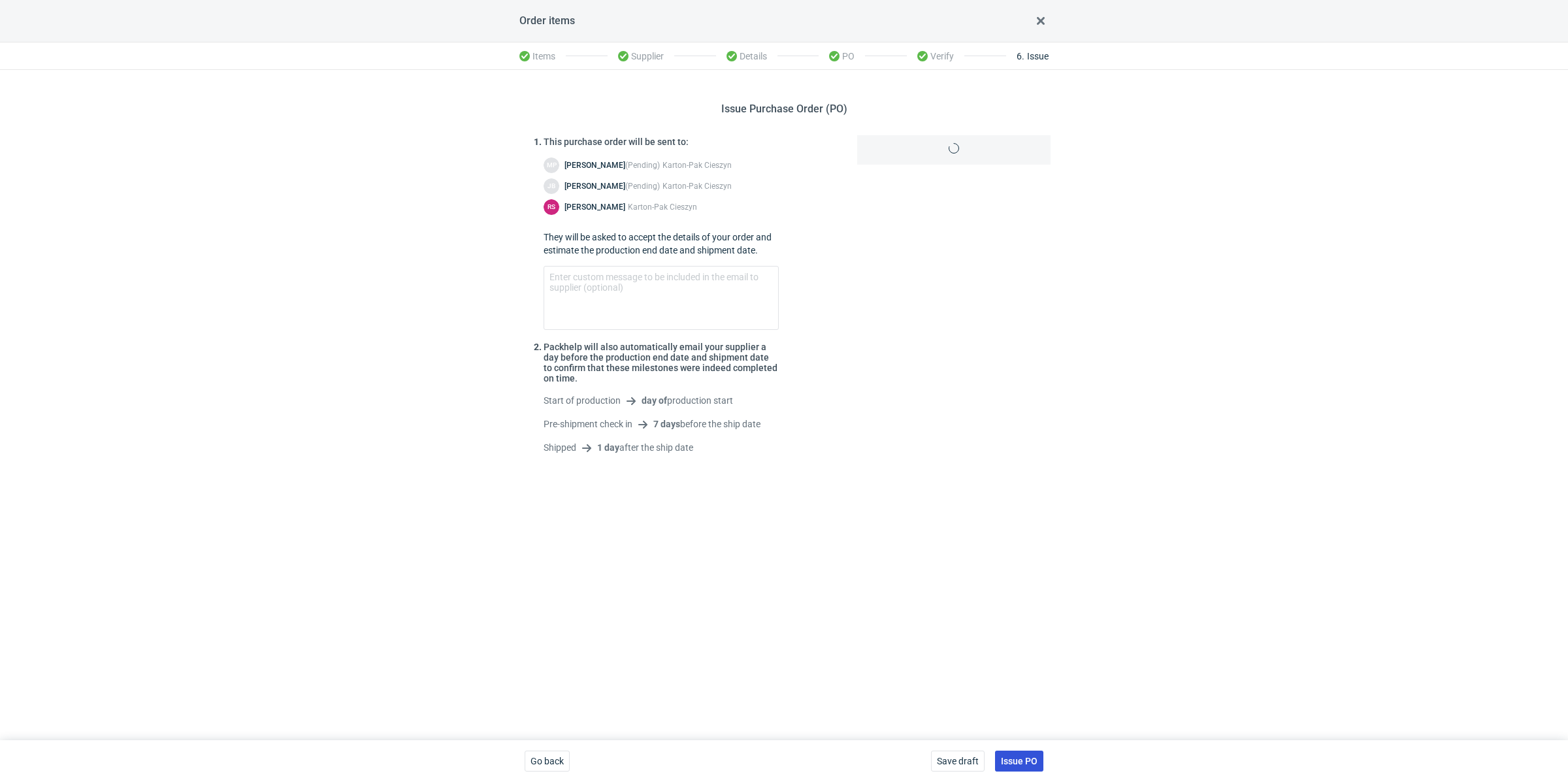
click at [1024, 756] on span "Issue PO" at bounding box center [1020, 761] width 37 height 9
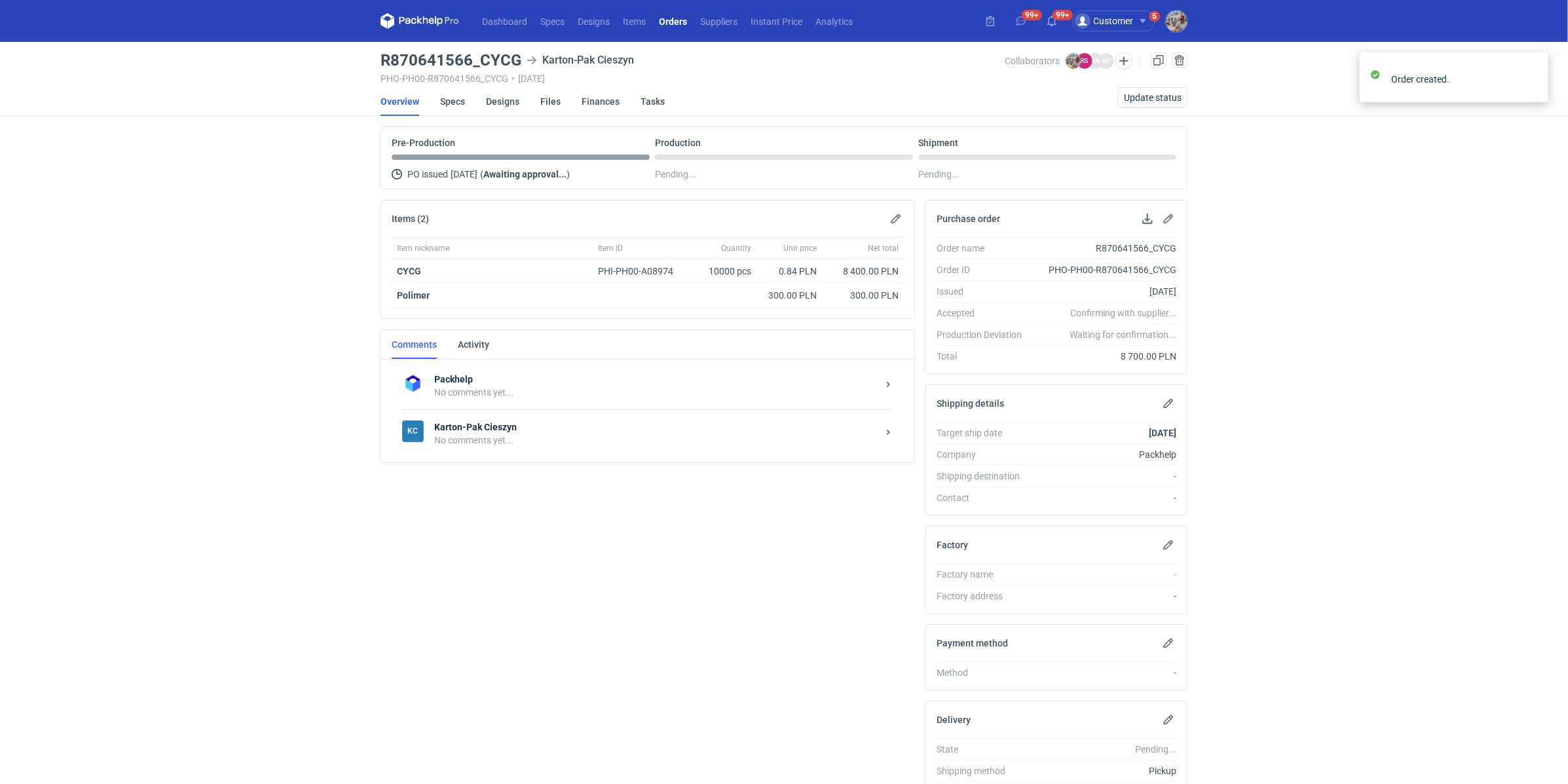
click at [505, 437] on div "No comments yet..." at bounding box center [656, 440] width 444 height 13
click at [500, 567] on textarea "Comment message" at bounding box center [661, 557] width 484 height 37
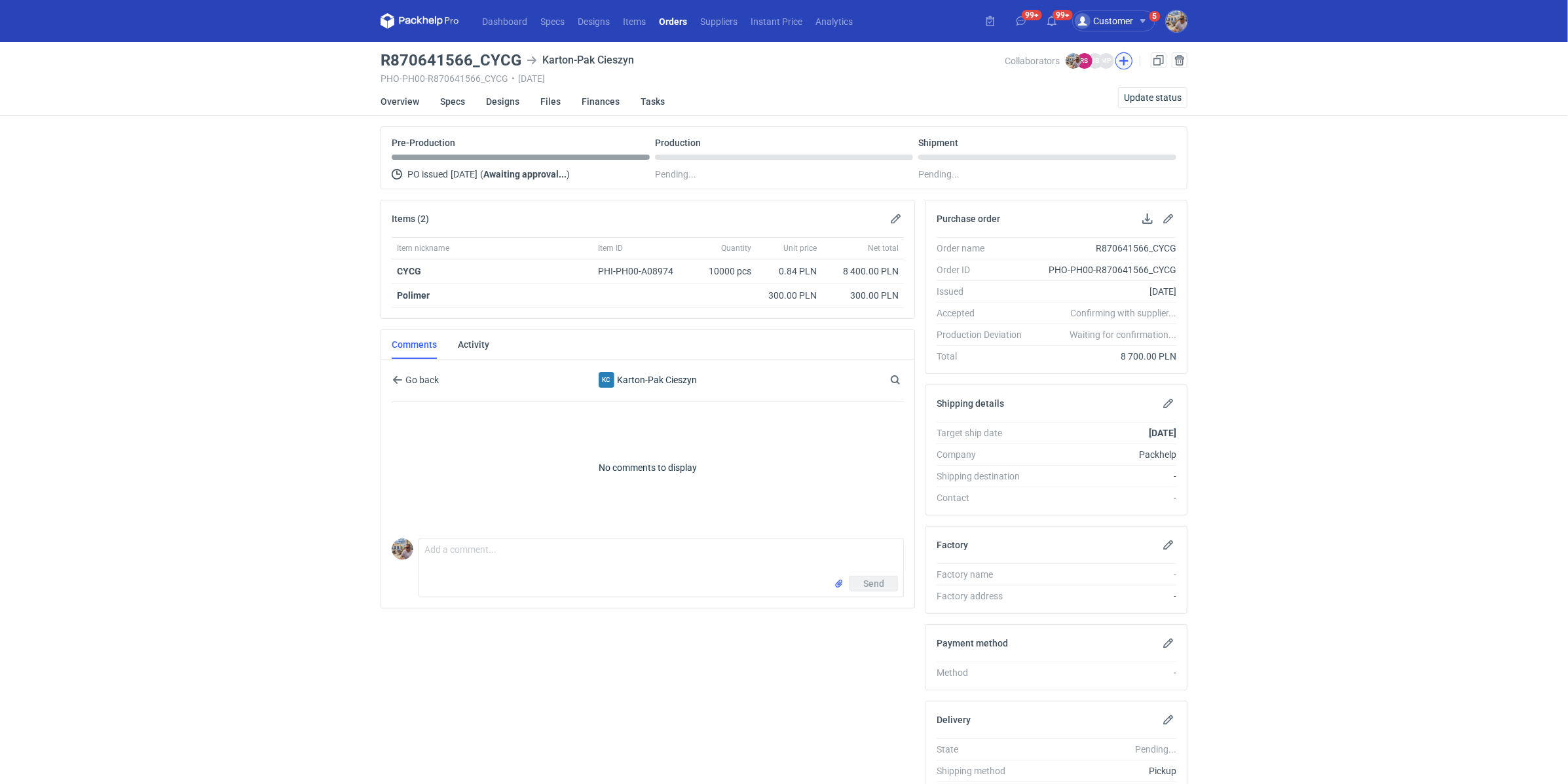
click at [1123, 60] on button "button" at bounding box center [1123, 61] width 17 height 17
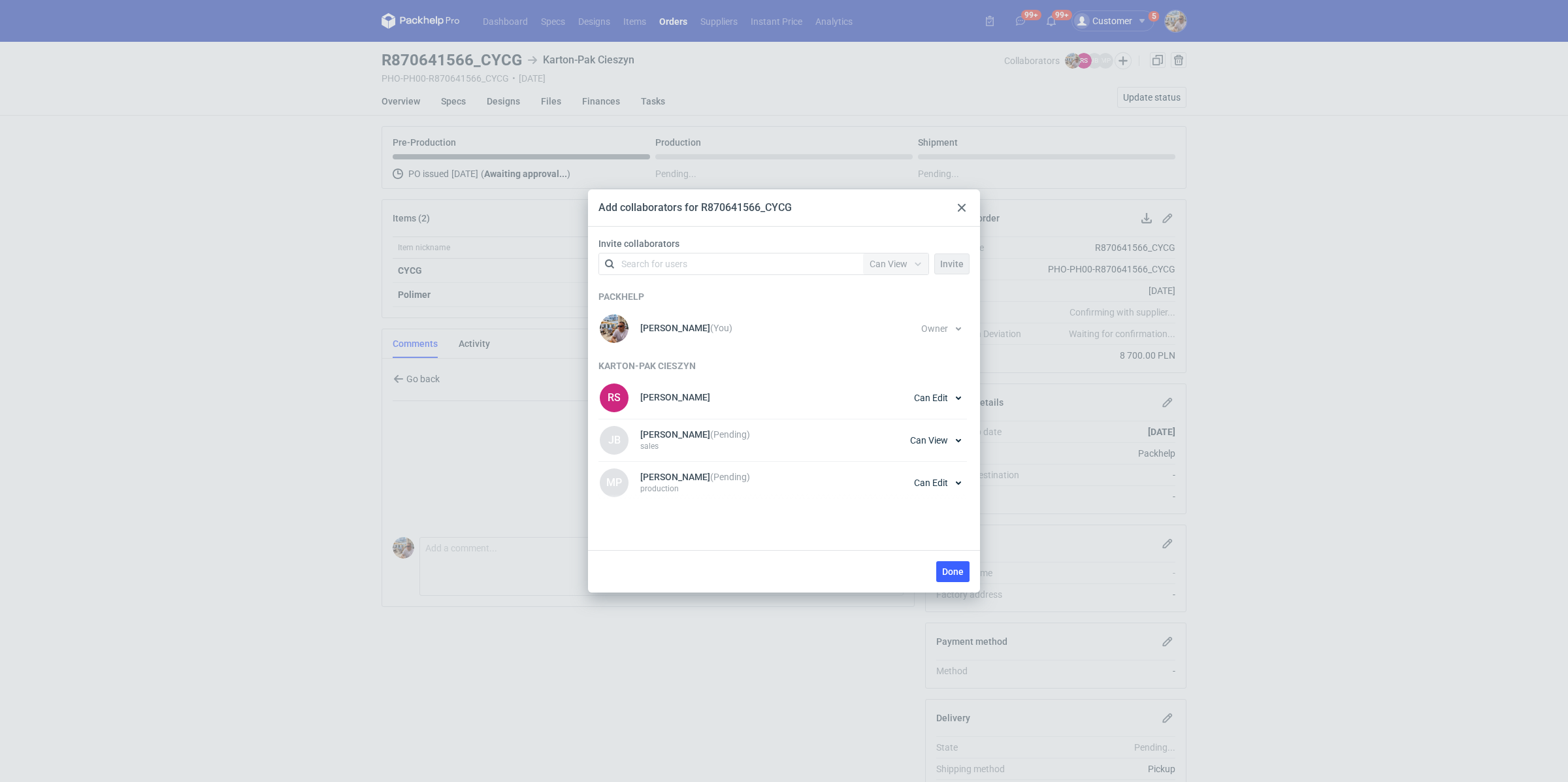
click at [691, 259] on div "Search for users" at bounding box center [728, 264] width 227 height 18
type input "maciej"
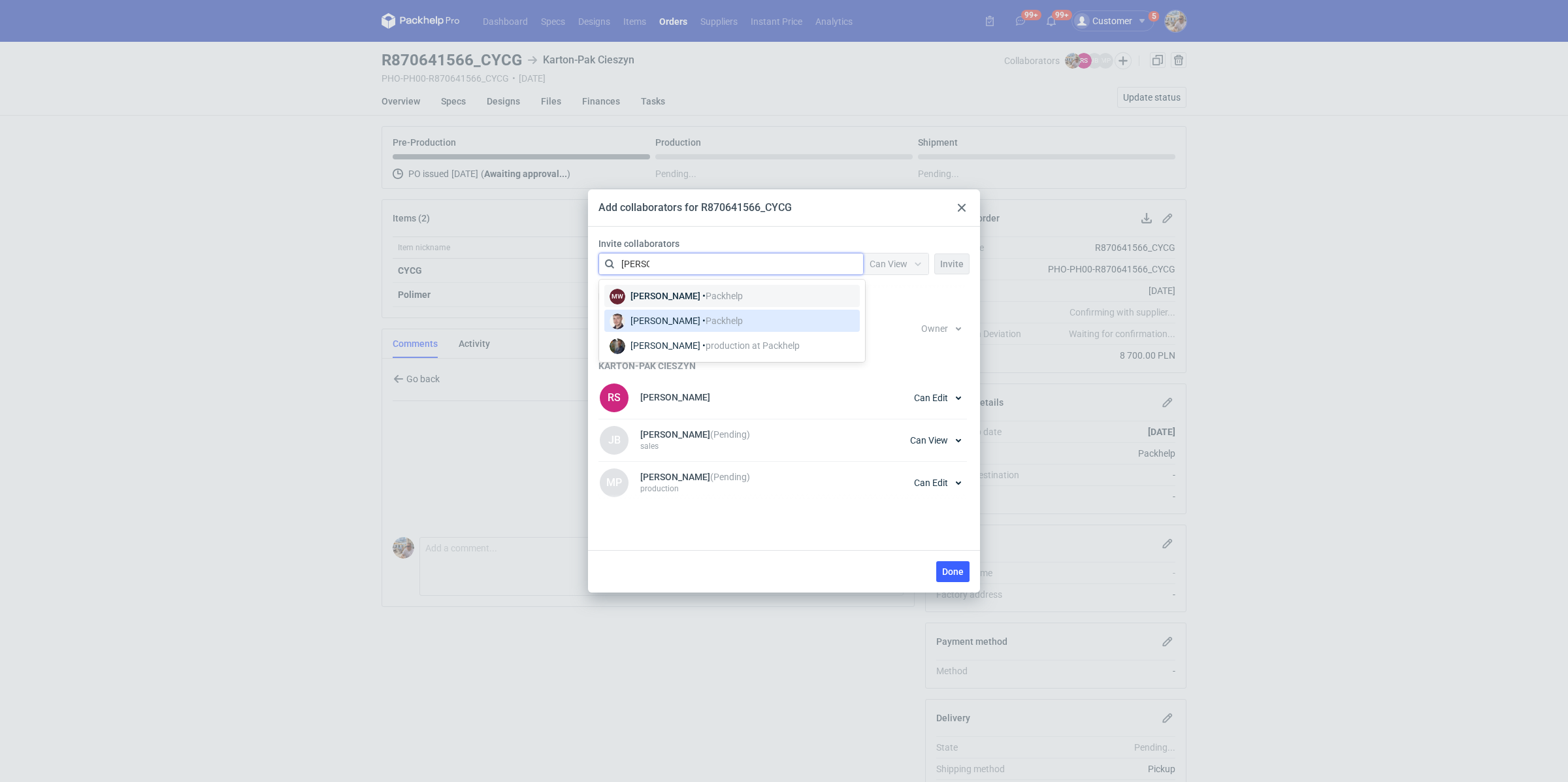
click at [663, 315] on div "Maciej Sikora • Packhelp" at bounding box center [686, 321] width 112 height 13
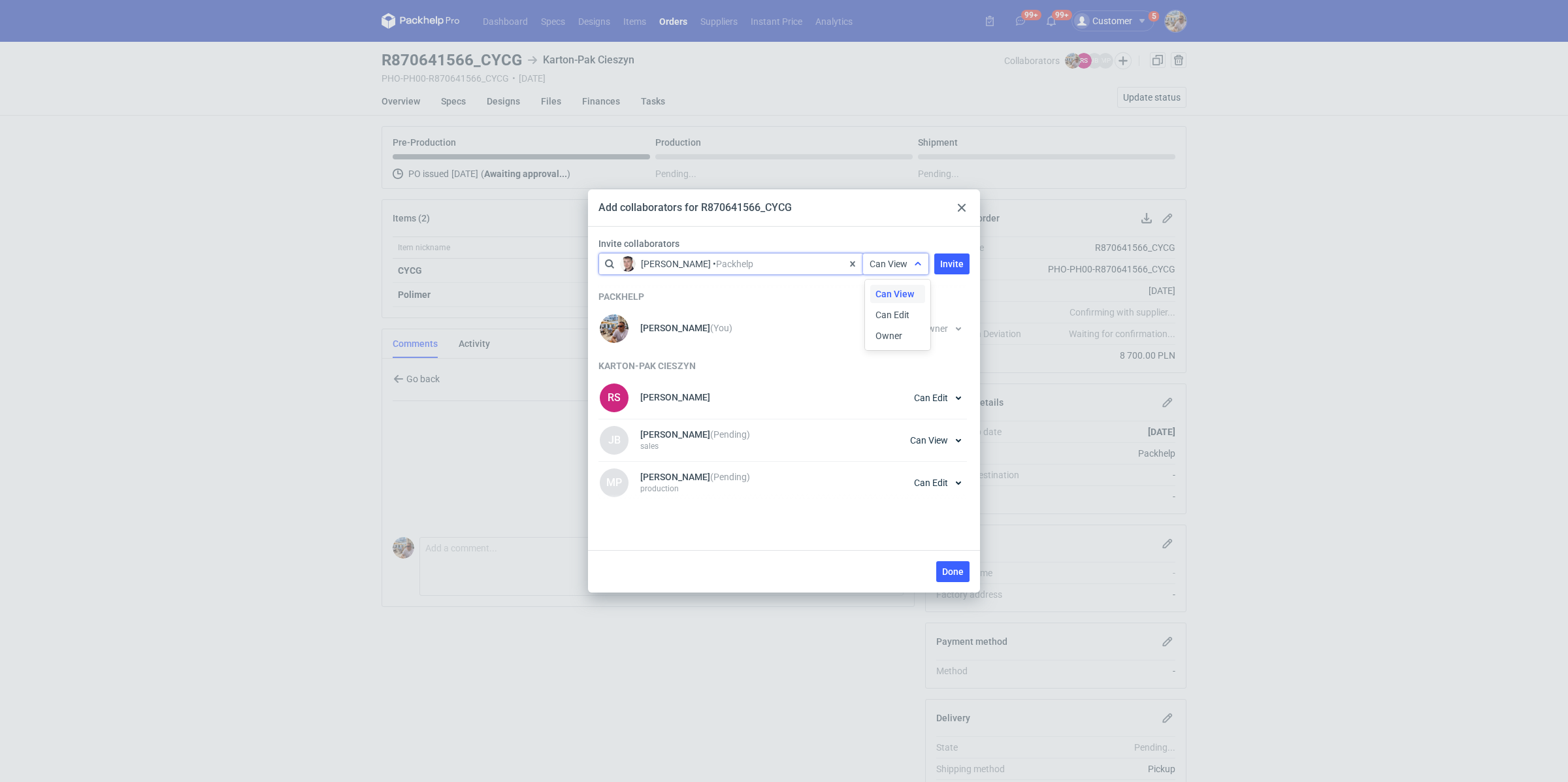
click at [890, 265] on span "Can View" at bounding box center [888, 263] width 38 height 10
click at [882, 328] on div "Owner" at bounding box center [898, 336] width 55 height 18
click at [956, 263] on span "Invite" at bounding box center [952, 264] width 24 height 9
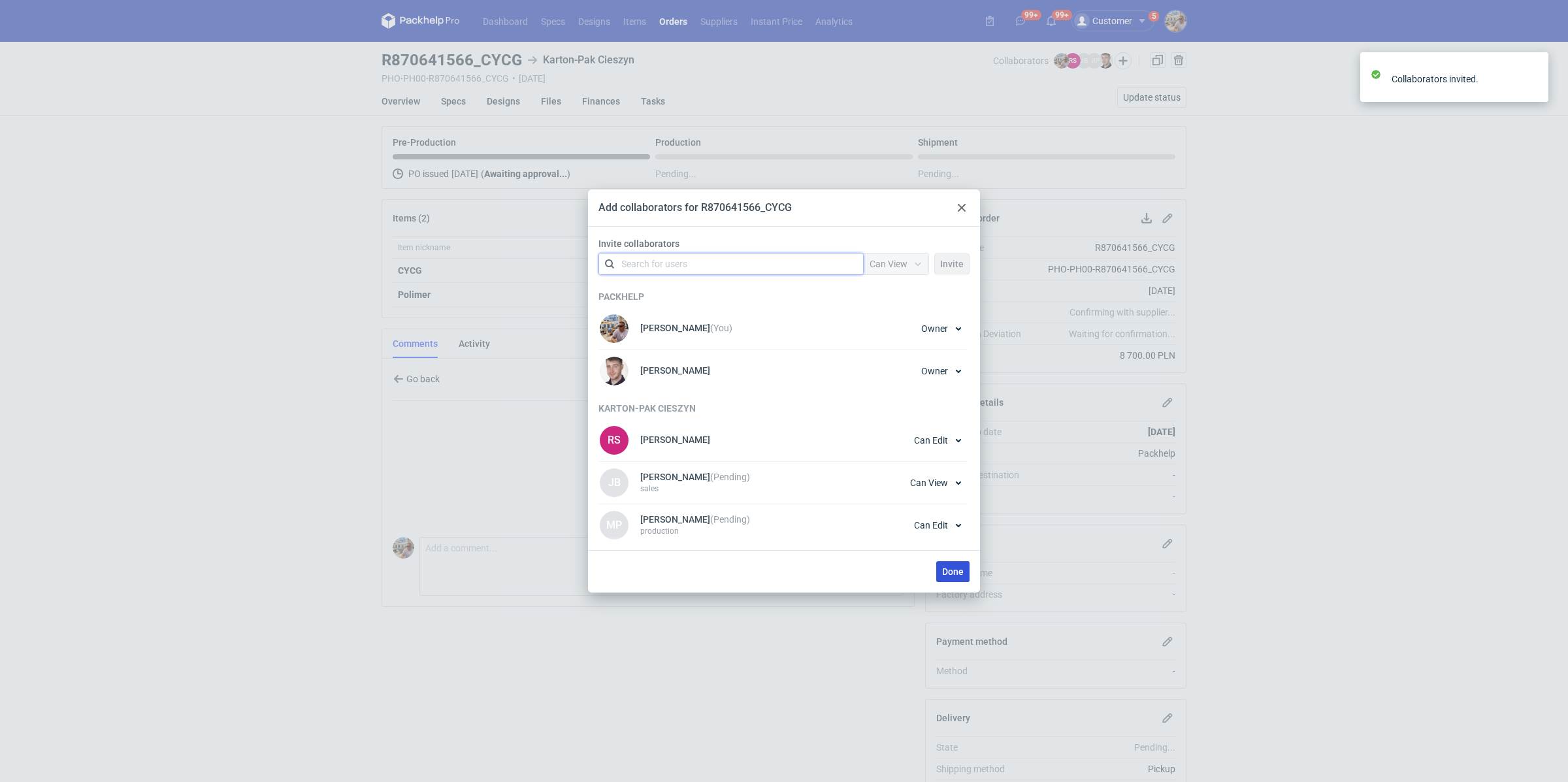
click at [954, 570] on span "Done" at bounding box center [952, 571] width 21 height 9
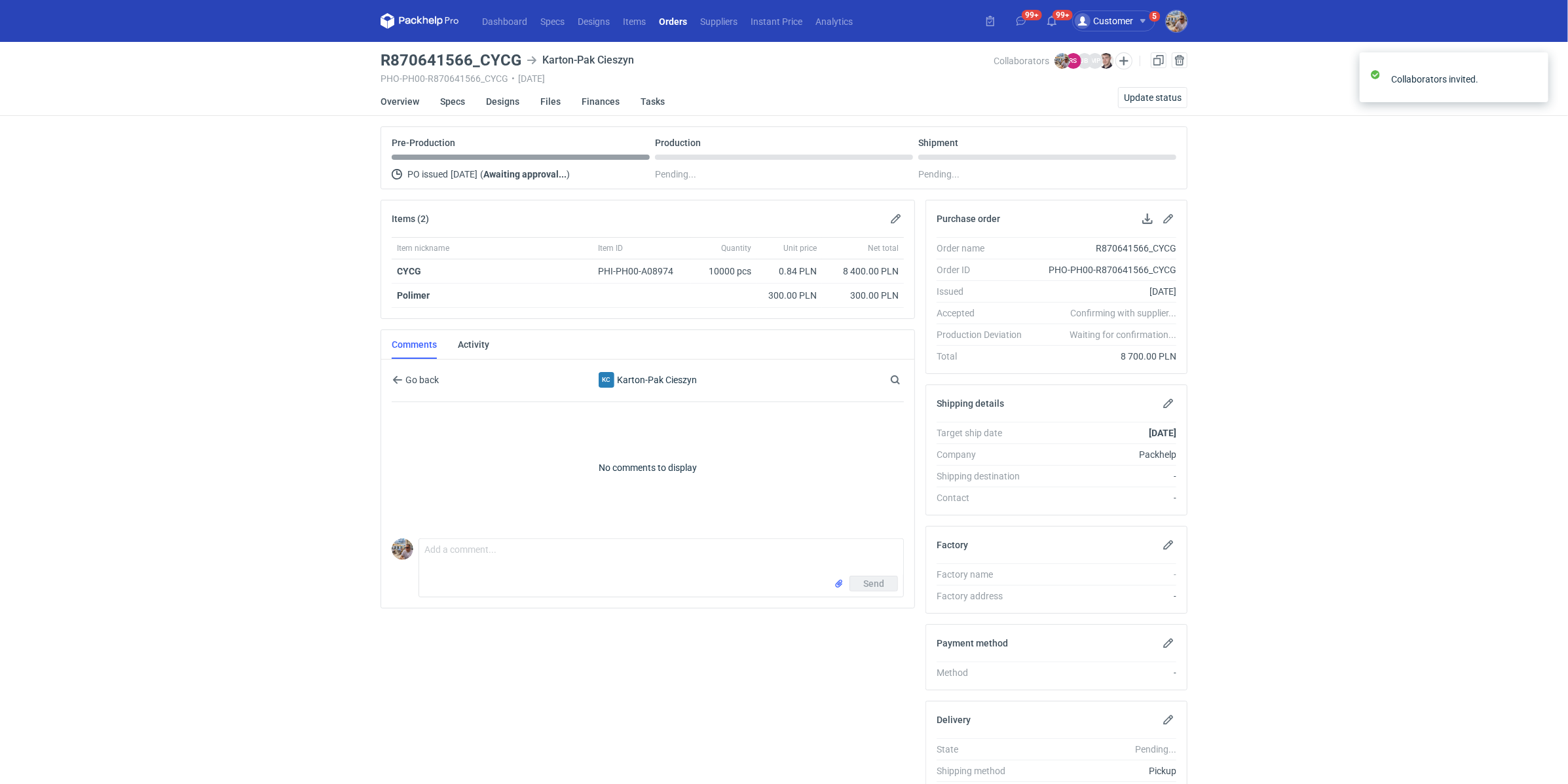
click at [623, 579] on div "Send" at bounding box center [661, 586] width 484 height 21
click at [582, 544] on textarea "Comment message" at bounding box center [661, 557] width 484 height 37
paste textarea "CASO - 1"
paste textarea "R931461559_IJDF"
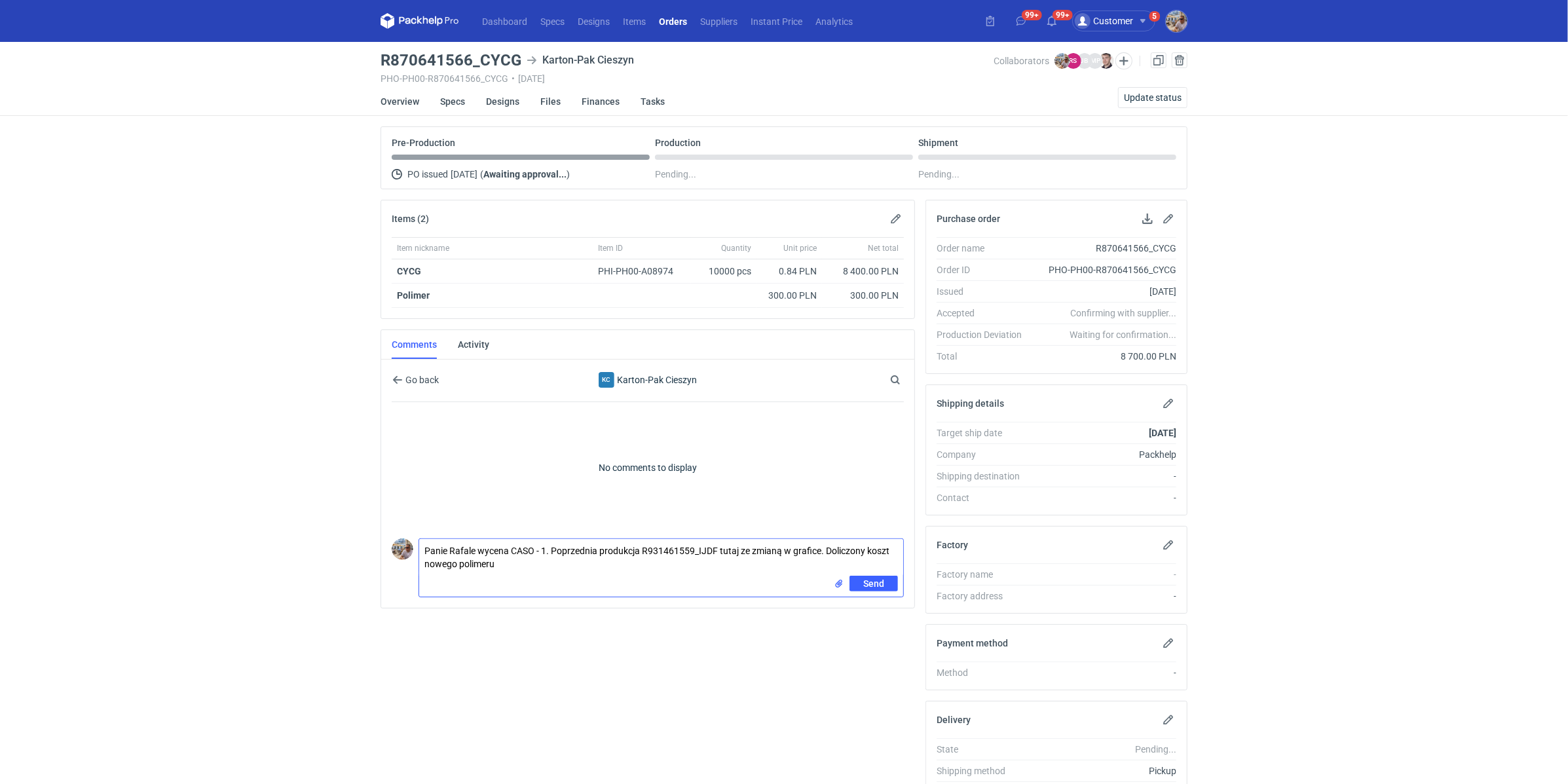
type textarea "Panie Rafale wycena CASO - 1. Poprzednia produkcja R931461559_IJDF tutaj ze zmi…"
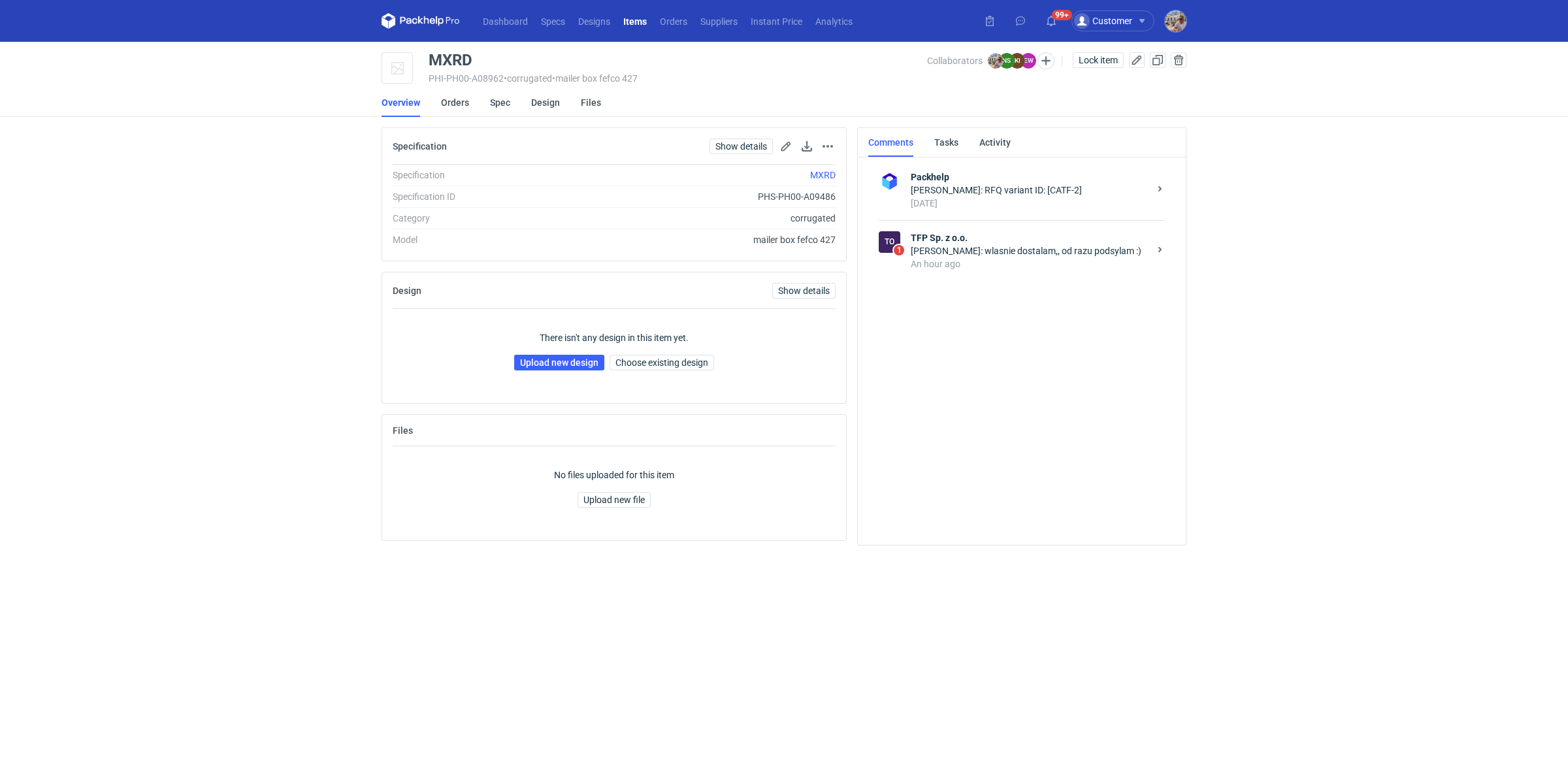
click at [981, 273] on div "To 1 TFP Sp. z o.o. [PERSON_NAME]: wlasnie dostalam,, od razu podsylam :) An ho…" at bounding box center [1021, 250] width 286 height 61
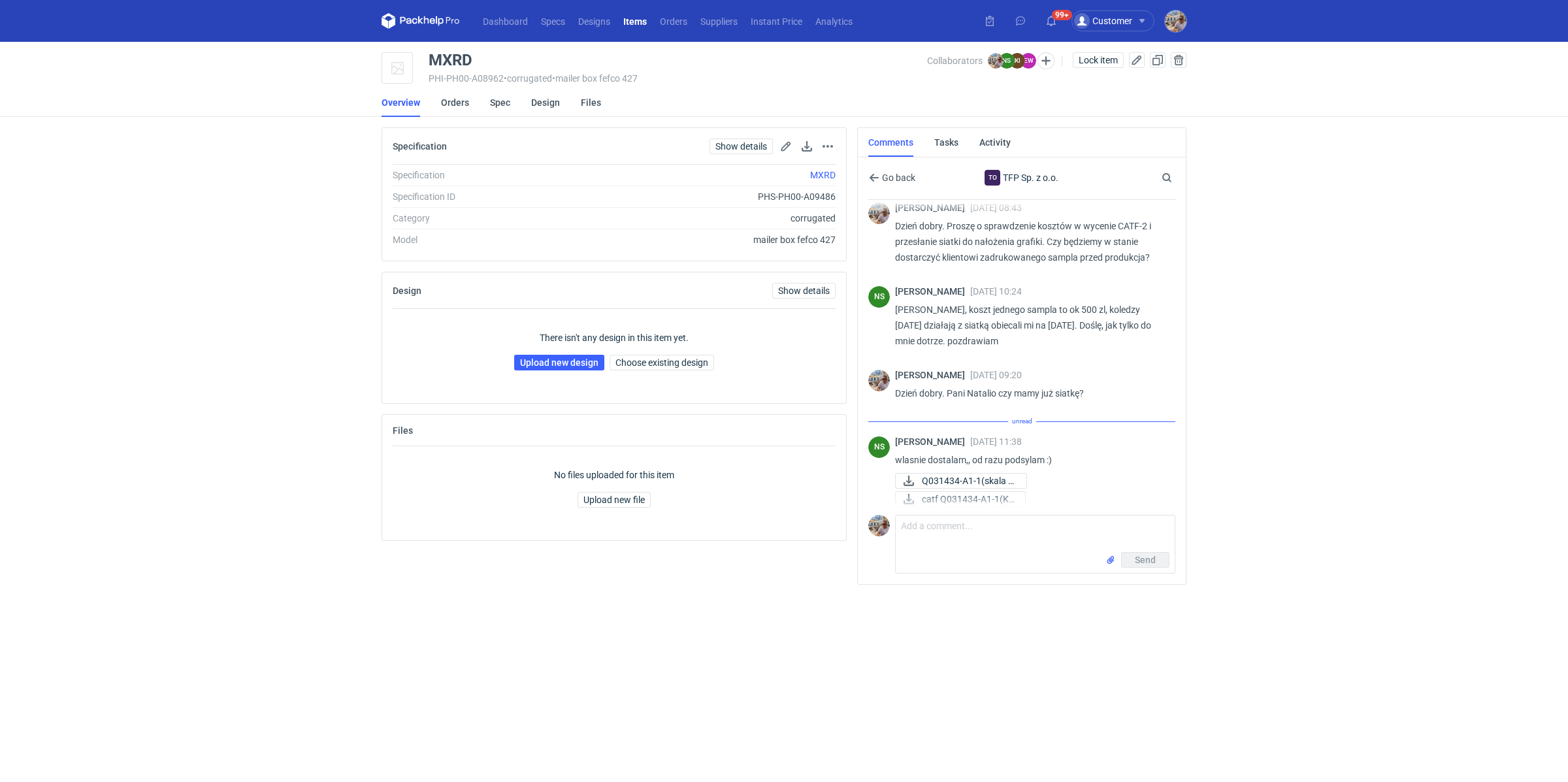
scroll to position [115, 0]
click at [964, 477] on span "Q031434-A1-1(skala 1..." at bounding box center [969, 475] width 94 height 15
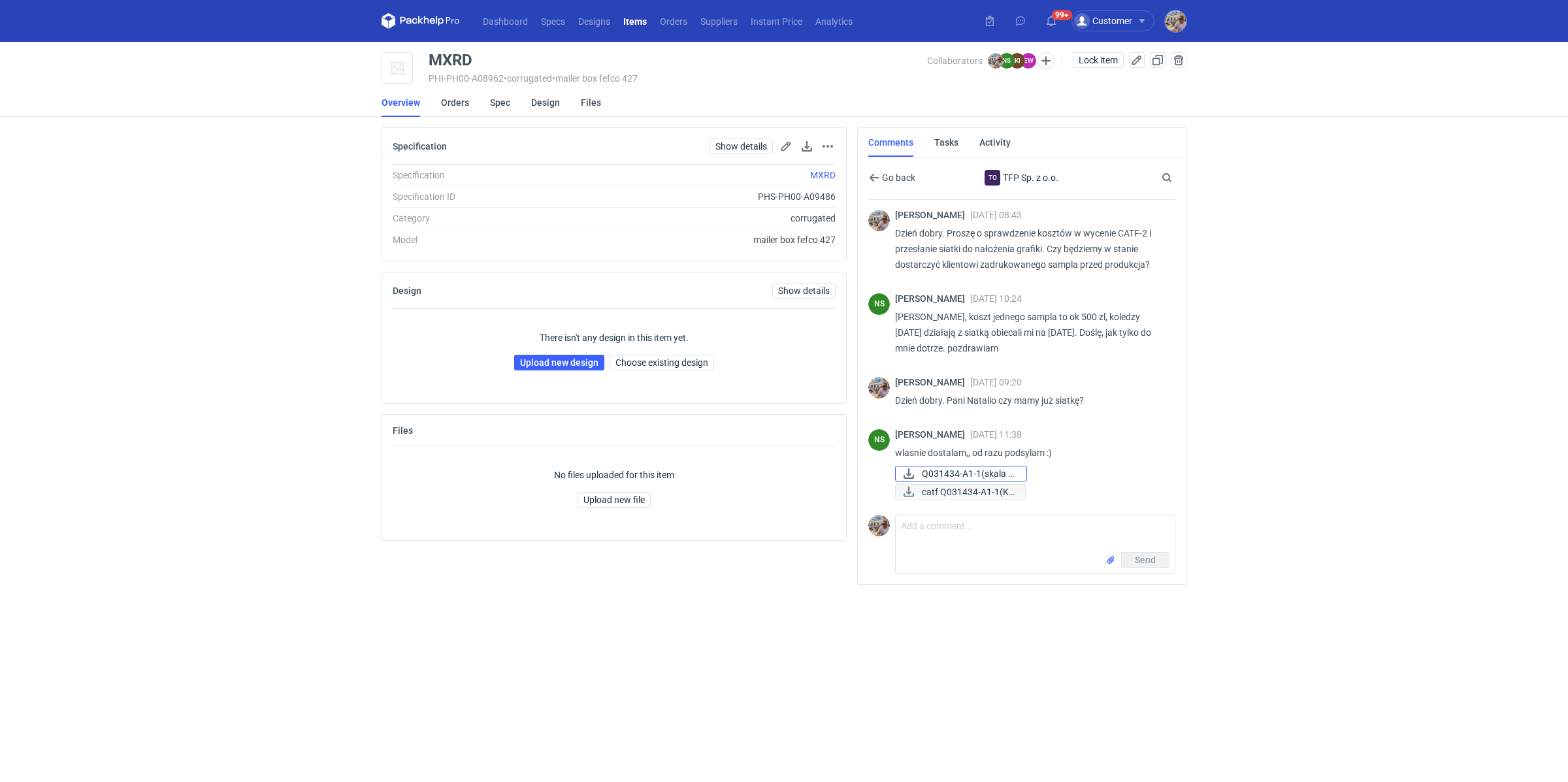
scroll to position [101, 0]
click at [965, 484] on link "catf Q031434-A1-1(K)..." at bounding box center [961, 491] width 131 height 16
drag, startPoint x: 486, startPoint y: 64, endPoint x: 463, endPoint y: 60, distance: 23.3
click at [484, 63] on div "MXRD" at bounding box center [678, 60] width 499 height 16
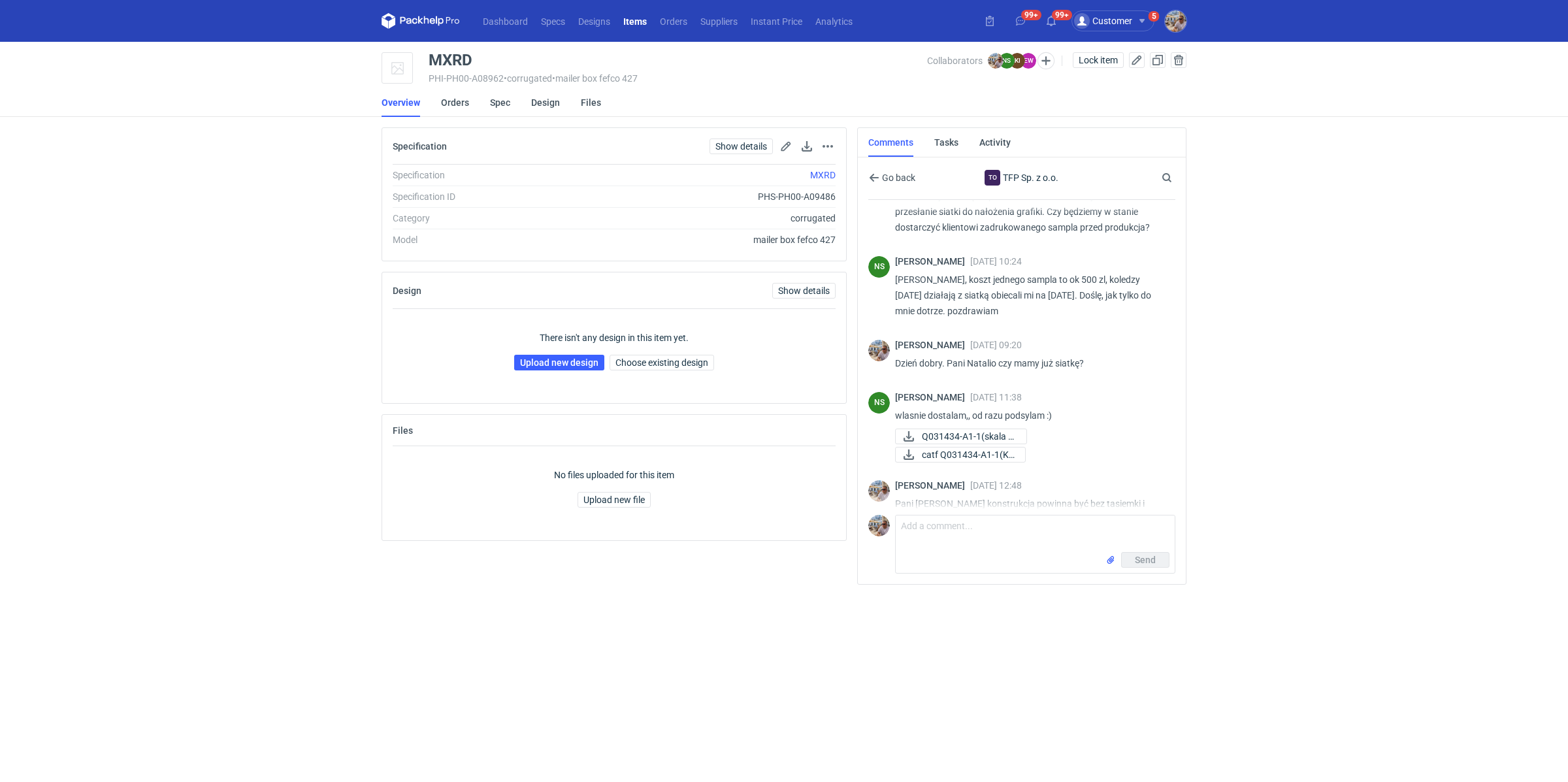
scroll to position [154, 0]
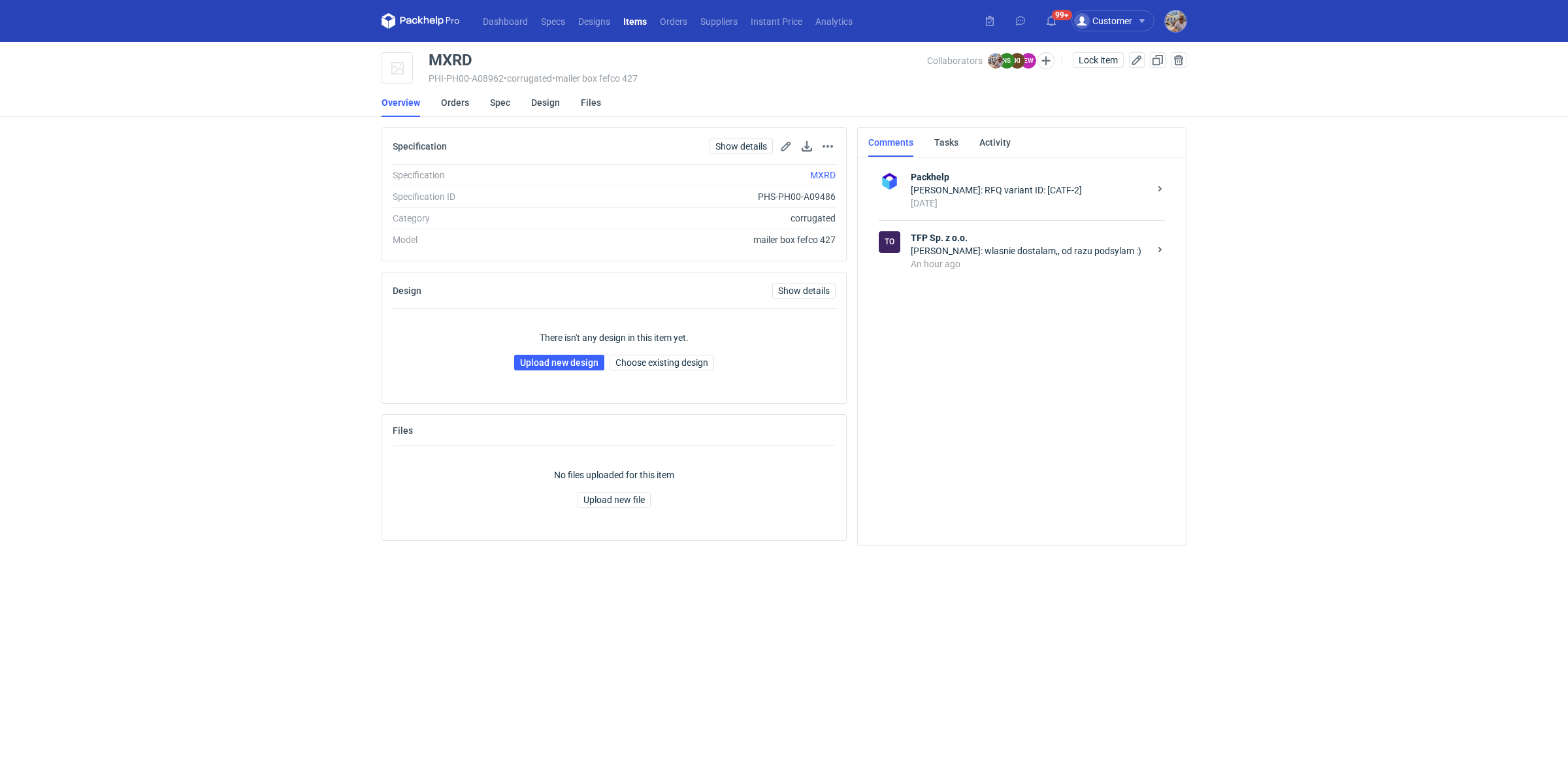
click at [1013, 234] on strong "TFP Sp. z o.o." at bounding box center [1030, 237] width 238 height 13
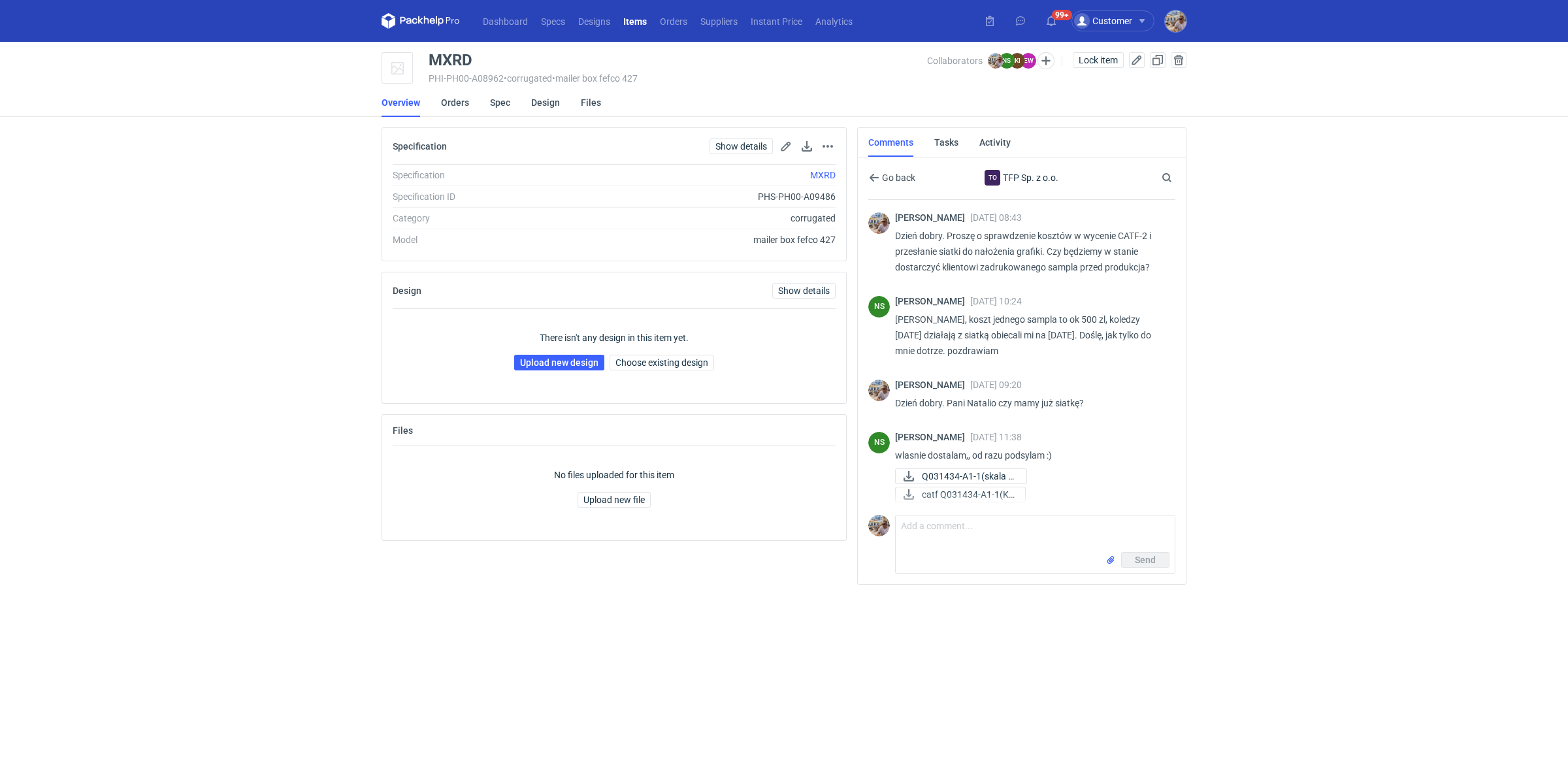
scroll to position [101, 0]
click at [963, 552] on div "Send" at bounding box center [1035, 562] width 279 height 21
click at [968, 531] on textarea "Comment message" at bounding box center [1035, 534] width 279 height 37
type textarea "Pani [PERSON_NAME] konstrukcja powinna być bez tasiemki i zrywki."
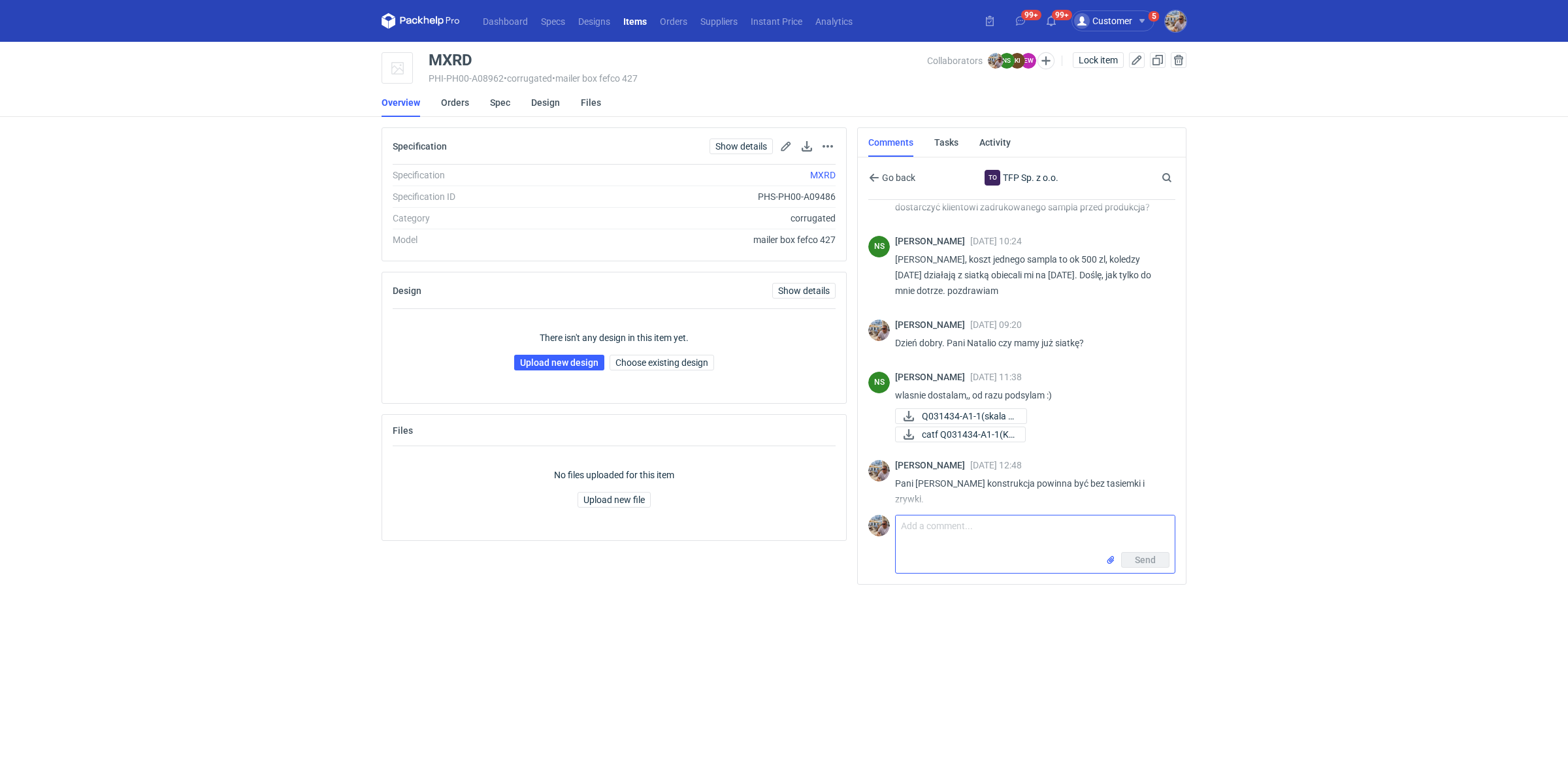
scroll to position [154, 0]
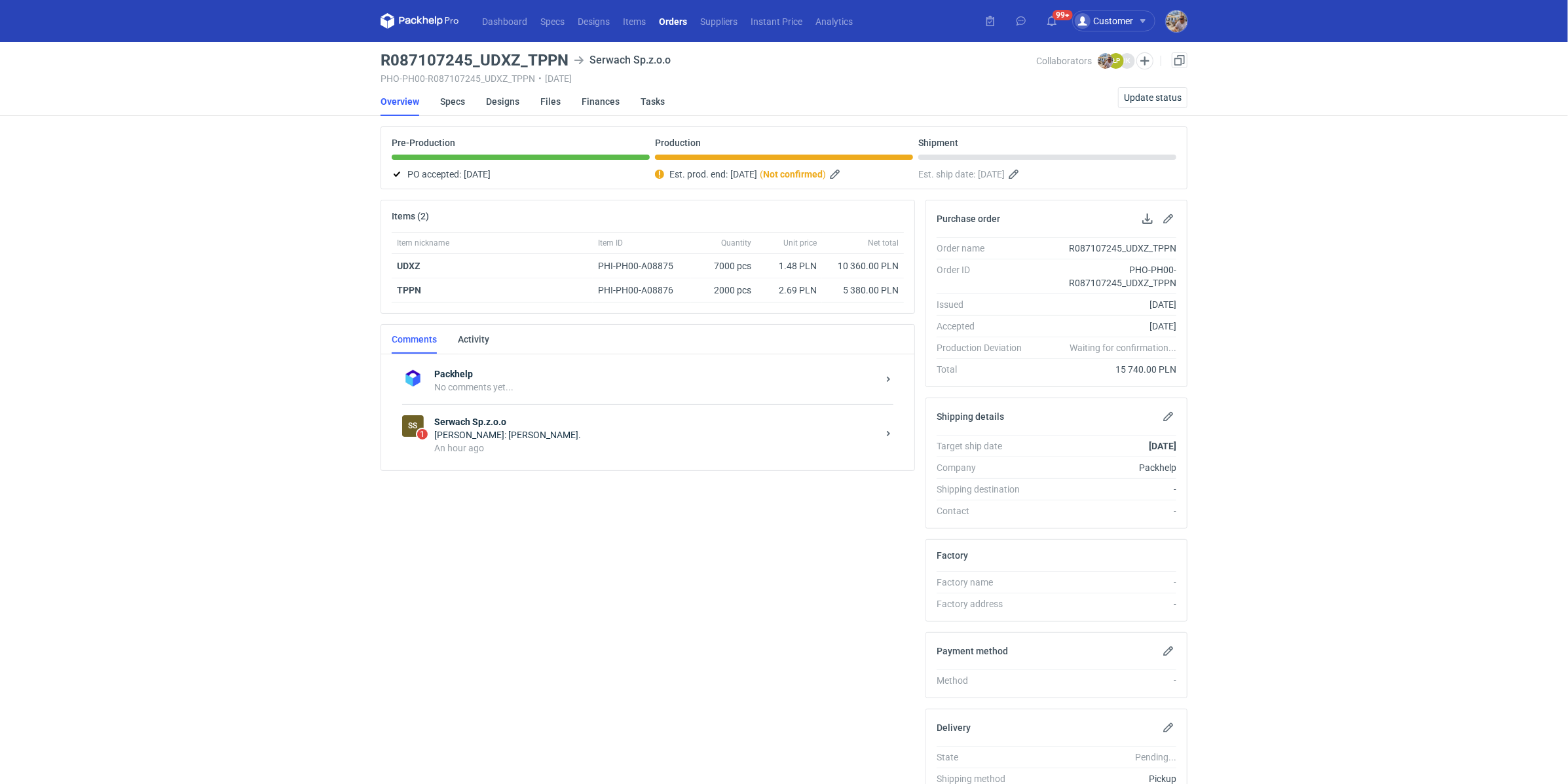
click at [579, 453] on div "SS 1 Serwach Sp.z.o.o [PERSON_NAME]: Tak. An hour ago" at bounding box center [647, 434] width 492 height 61
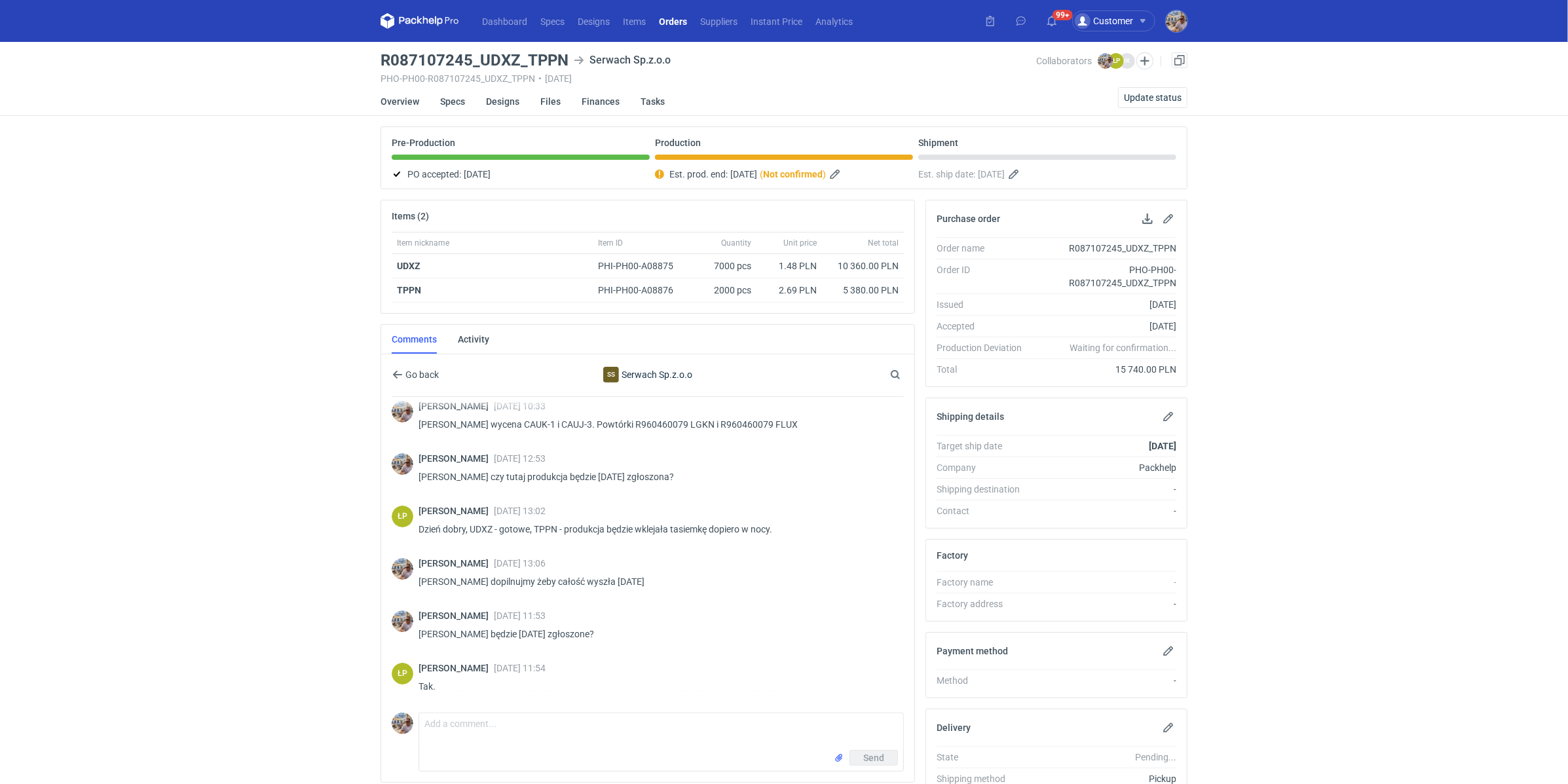
scroll to position [7, 0]
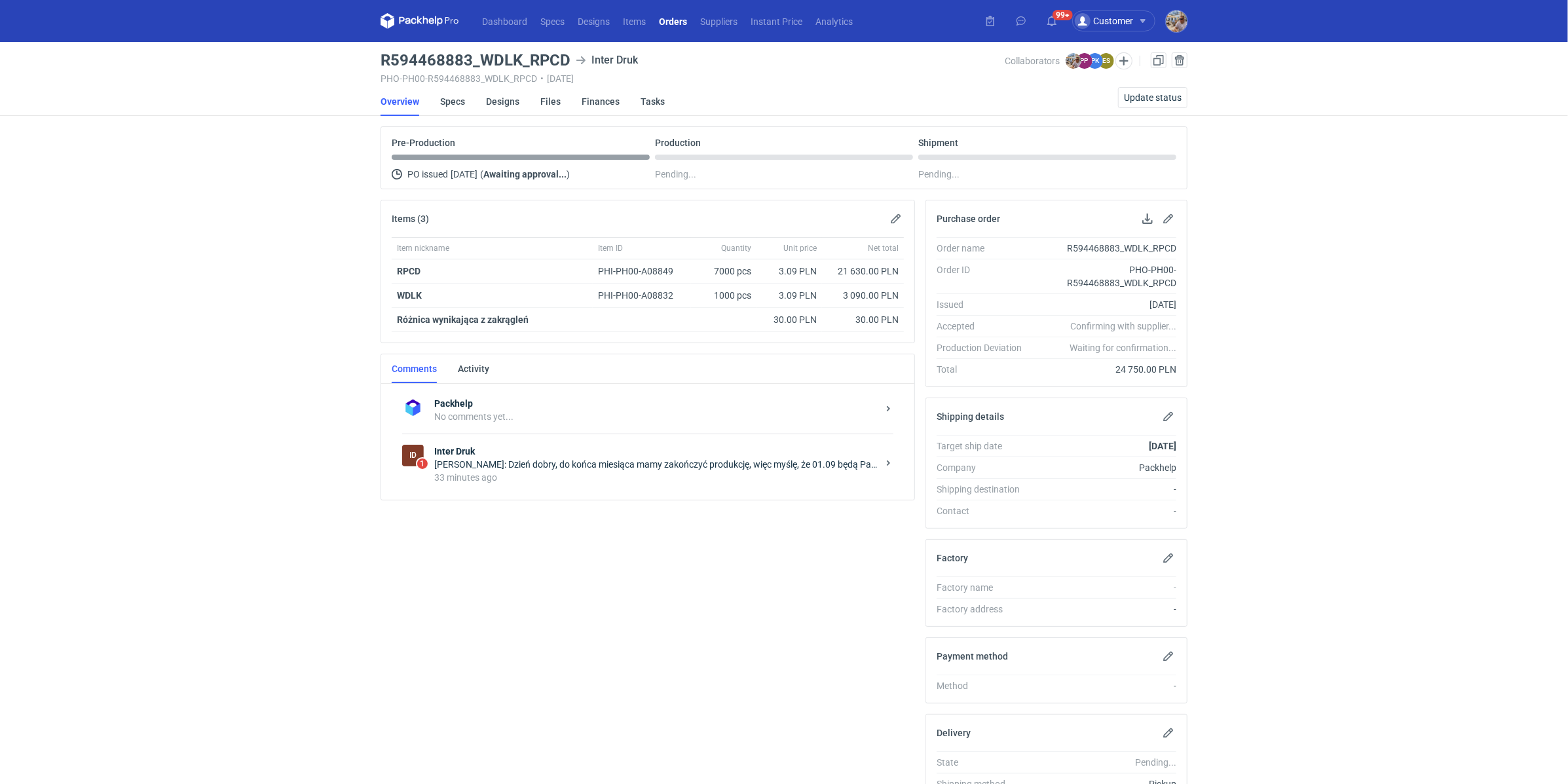
click at [575, 481] on div "33 minutes ago" at bounding box center [656, 478] width 444 height 13
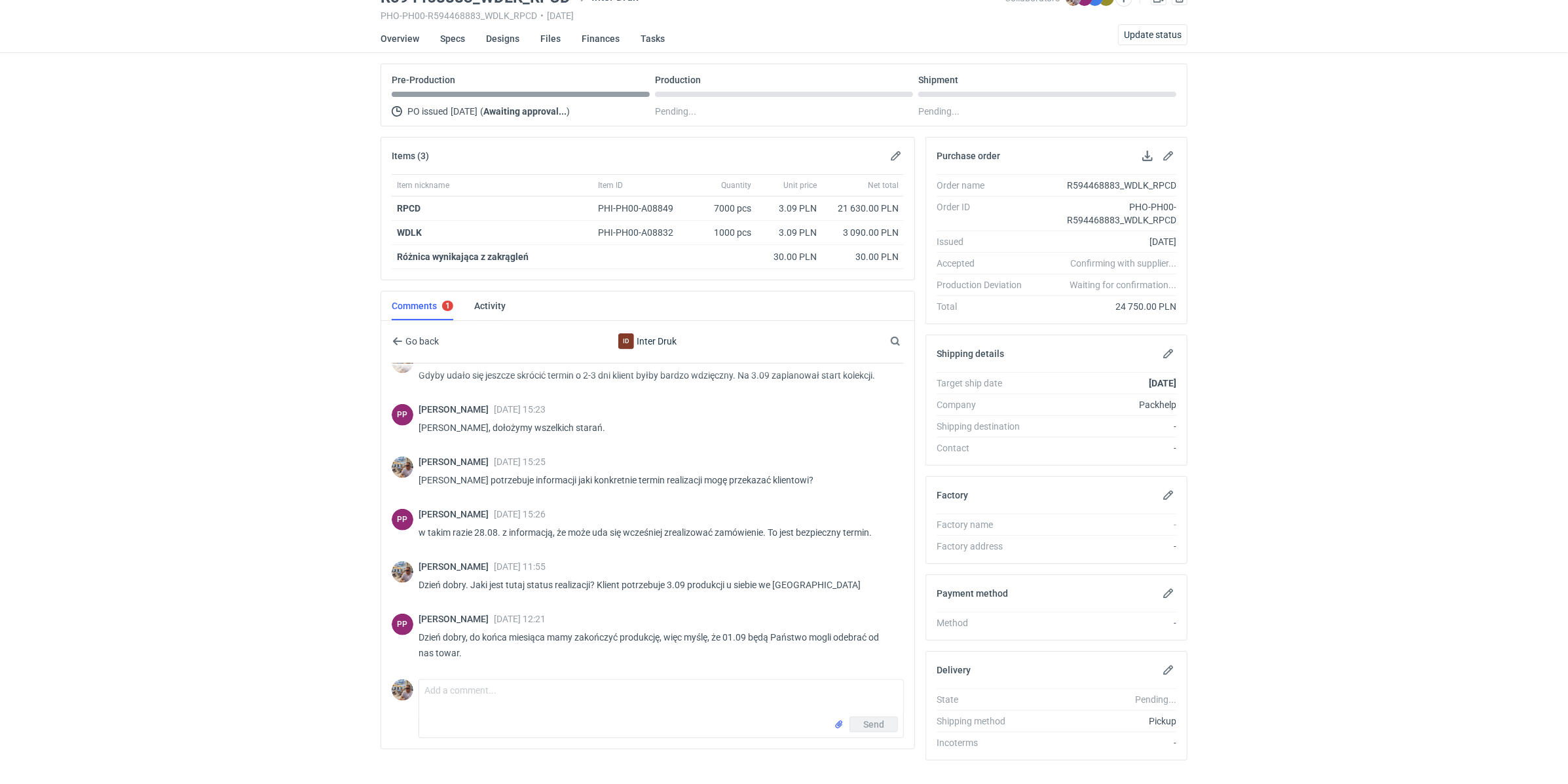
scroll to position [84, 0]
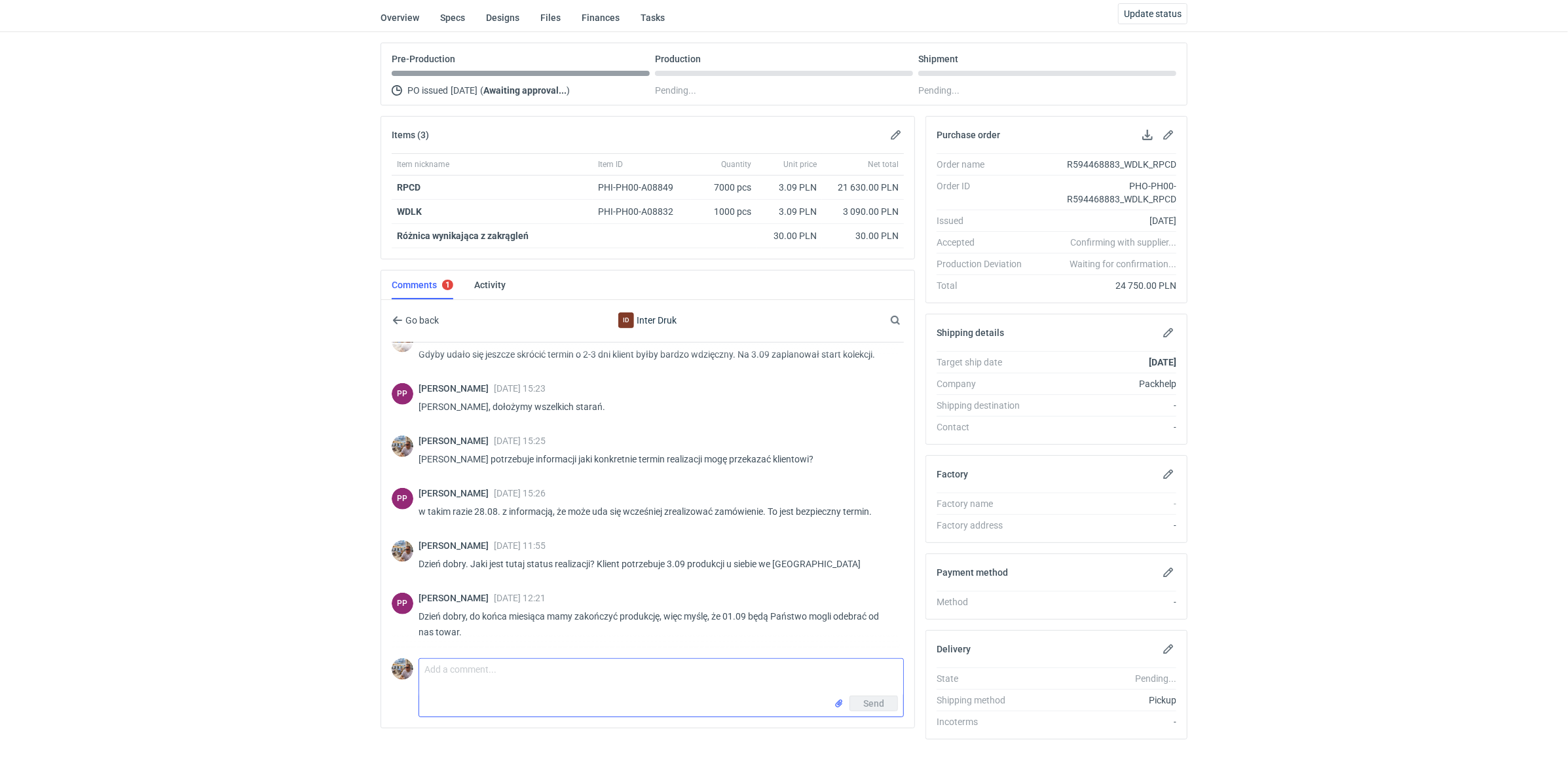
click at [559, 660] on textarea "Comment message" at bounding box center [661, 677] width 484 height 37
type textarea "Pani Paulino 01/09 to zbyt późno na dostawę na 03/09. Potrzebujemy produkcję do…"
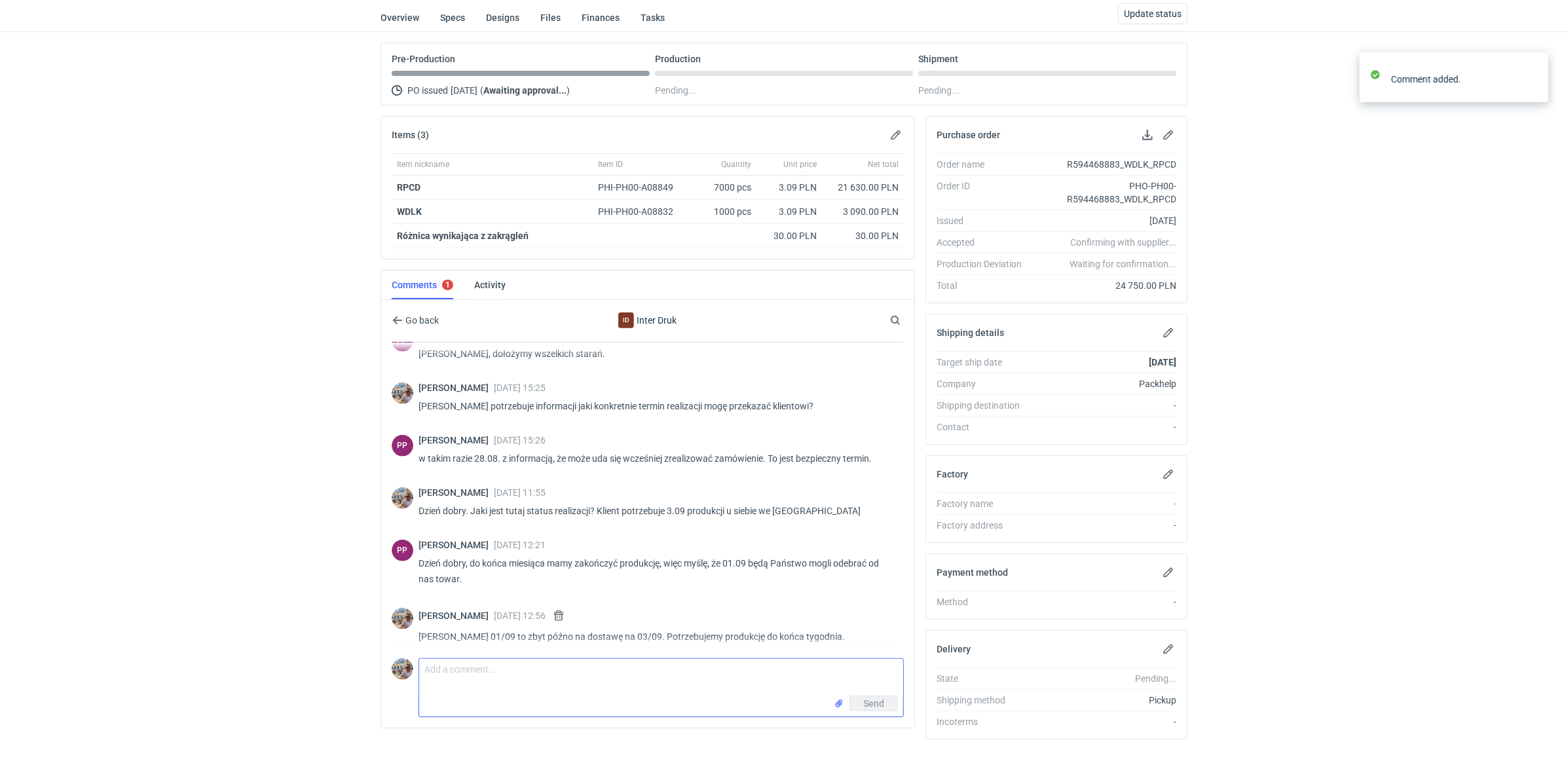
scroll to position [846, 0]
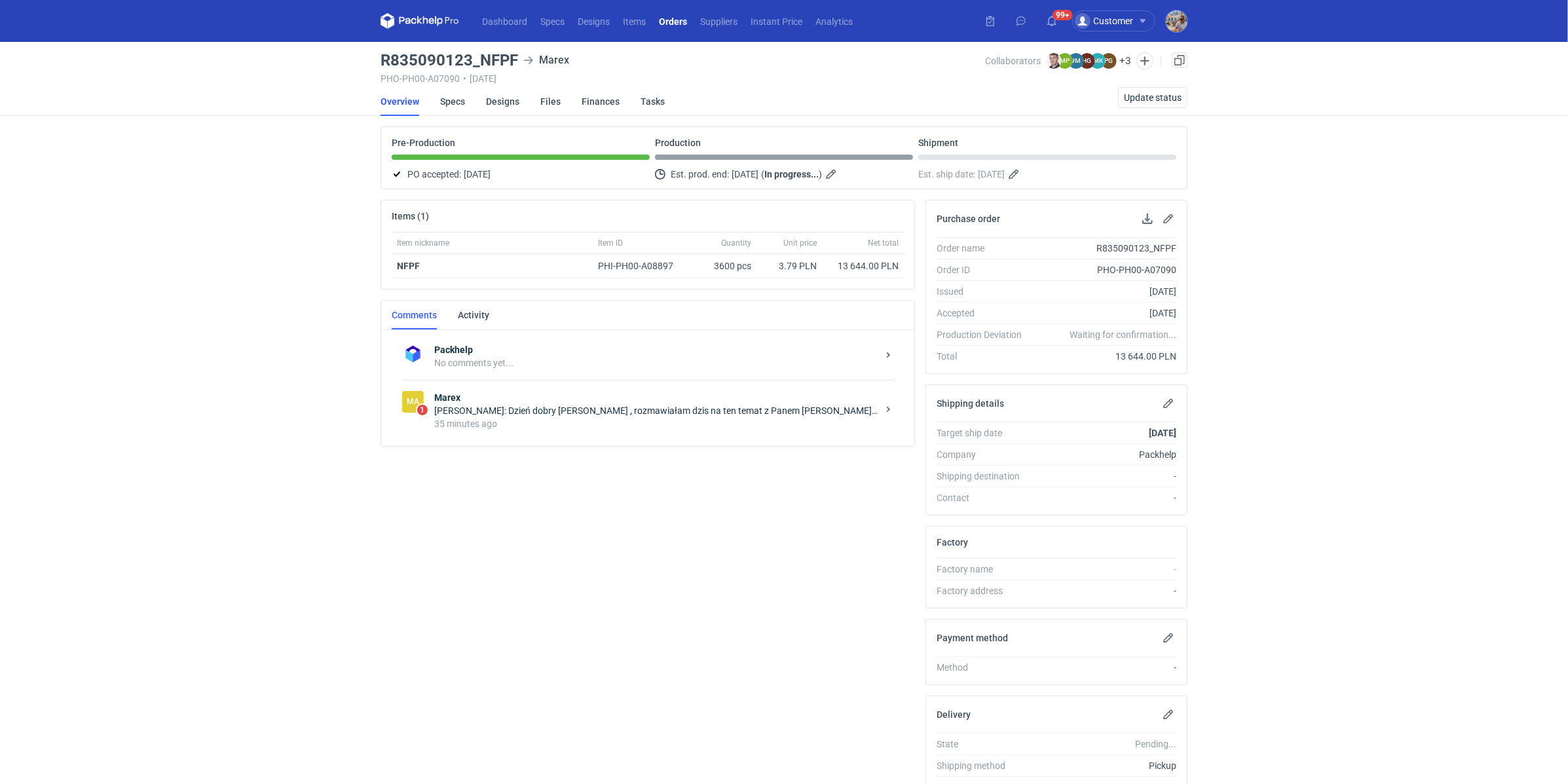
click at [566, 397] on strong "Marex" at bounding box center [656, 398] width 444 height 13
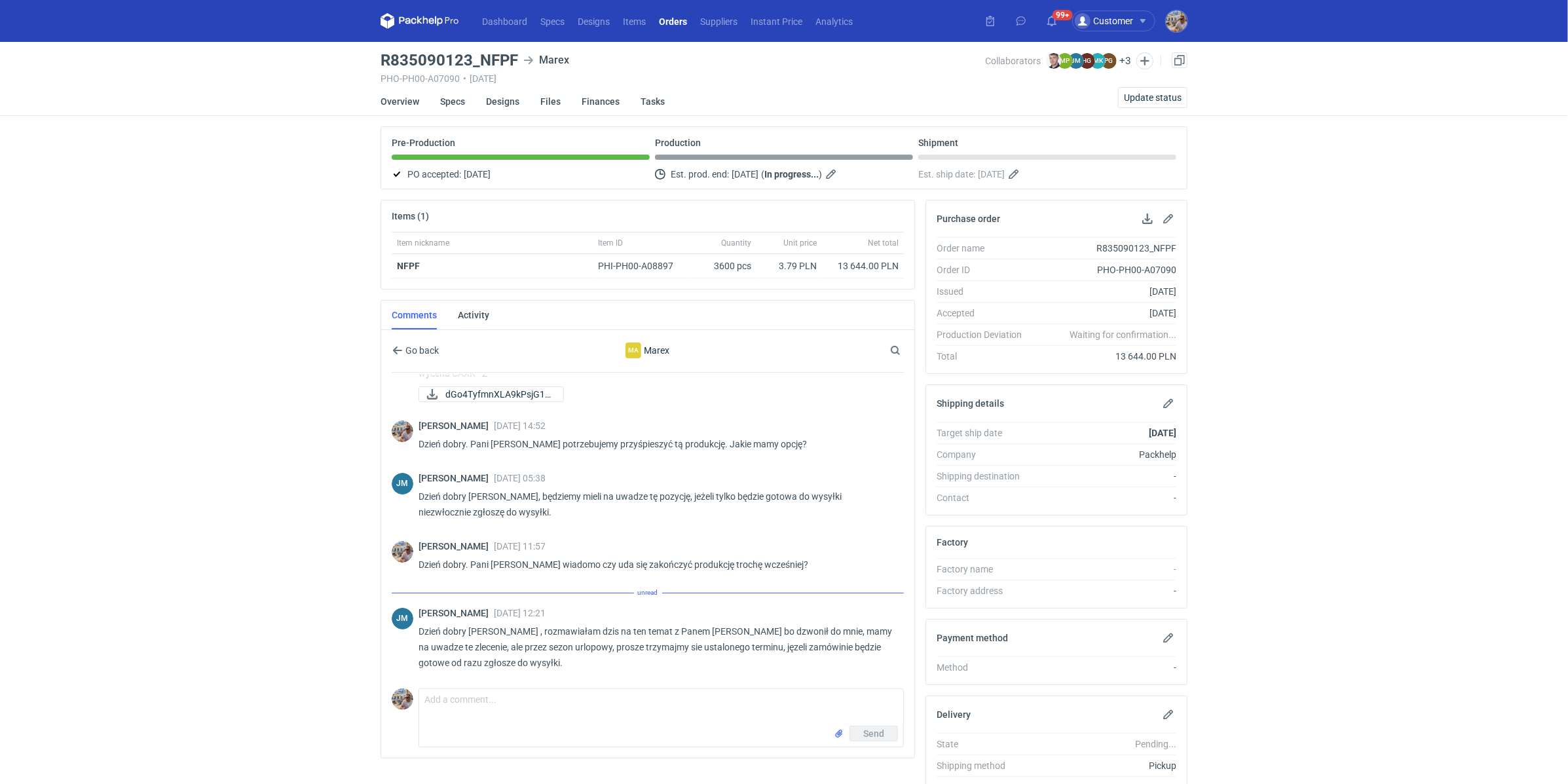
scroll to position [20, 0]
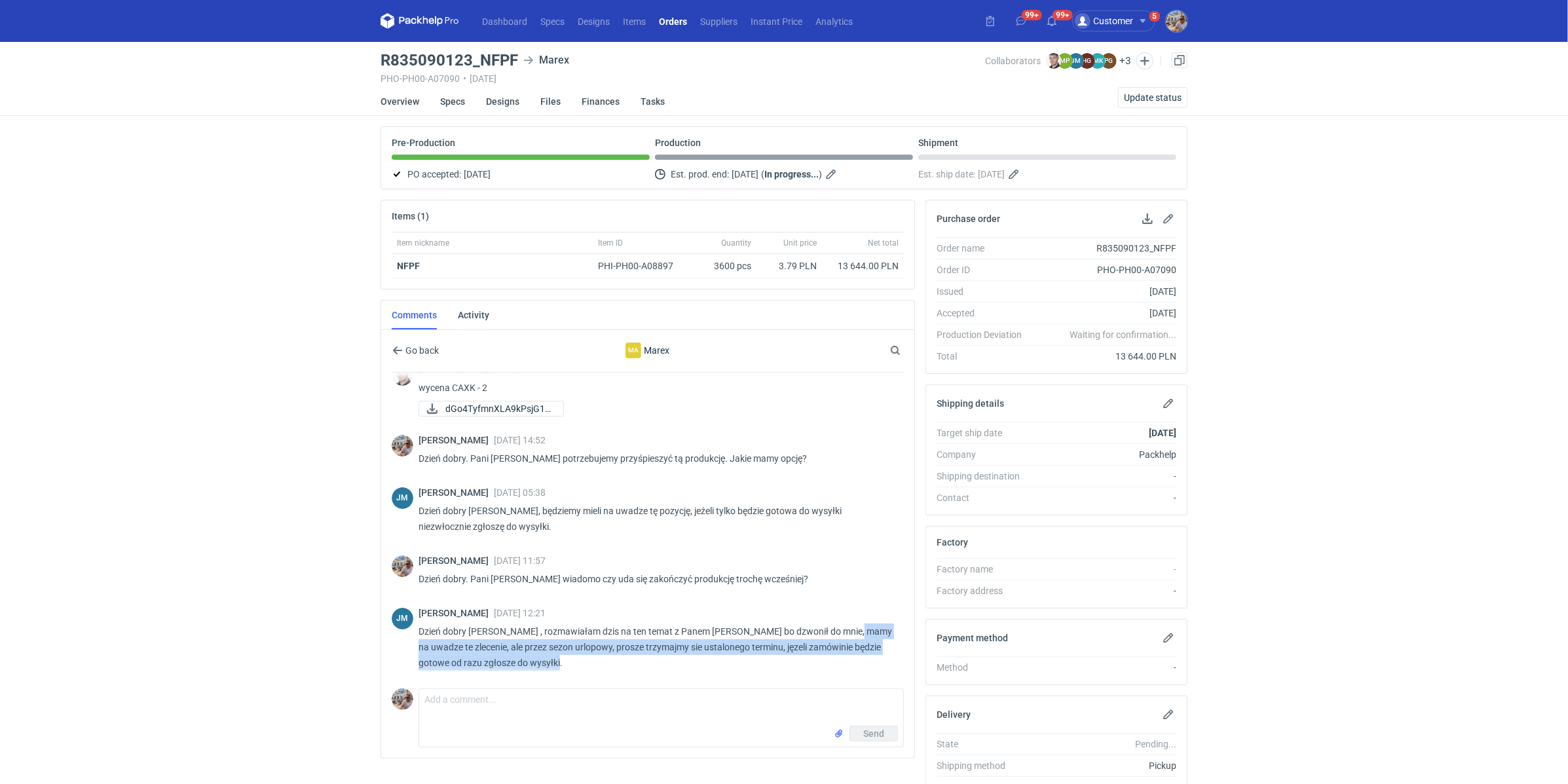
drag, startPoint x: 847, startPoint y: 626, endPoint x: 861, endPoint y: 653, distance: 30.4
click at [861, 653] on p "Dzień dobry [PERSON_NAME] , rozmawiałam dzis na ten temat z Panem [PERSON_NAME]…" at bounding box center [656, 647] width 475 height 47
copy p "mamy na uwadze te zlecenie, ale przez sezon urlopowy, prosze trzymajmy sie usta…"
